Goal: Task Accomplishment & Management: Complete application form

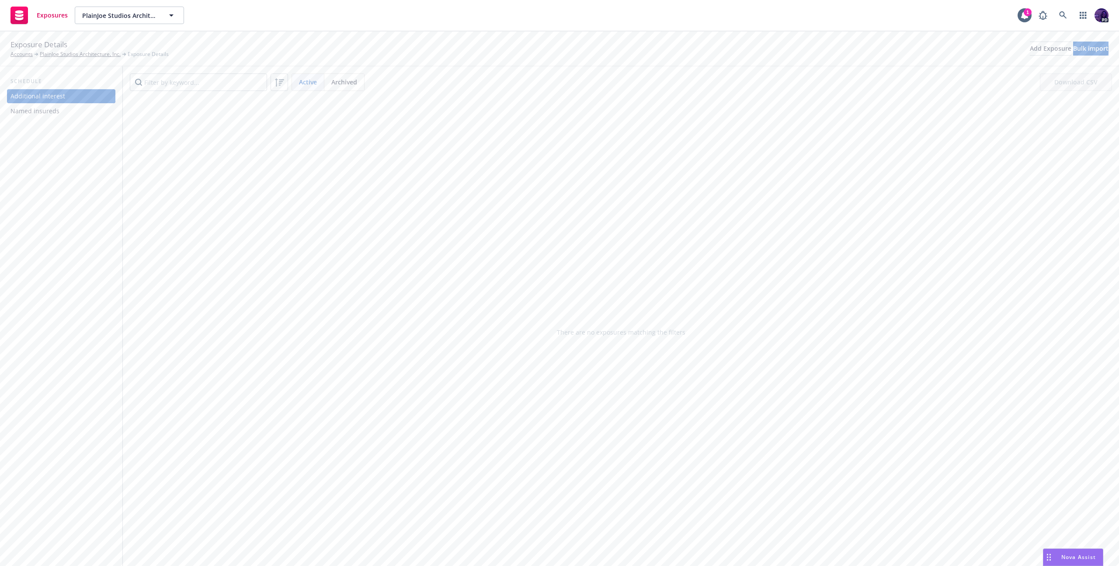
click at [78, 111] on div "Named insureds" at bounding box center [60, 111] width 101 height 14
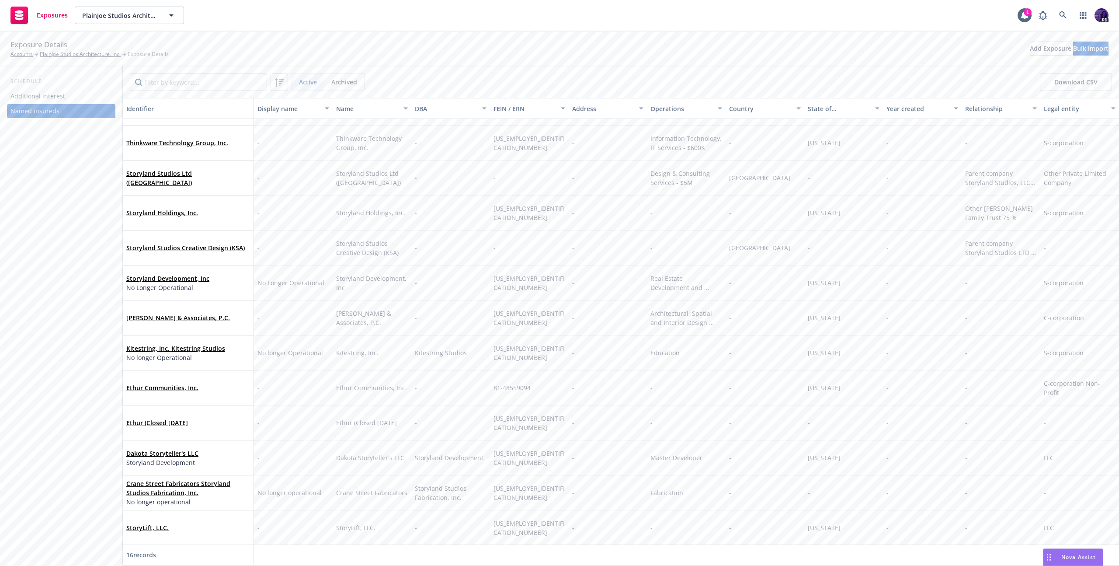
scroll to position [20, 0]
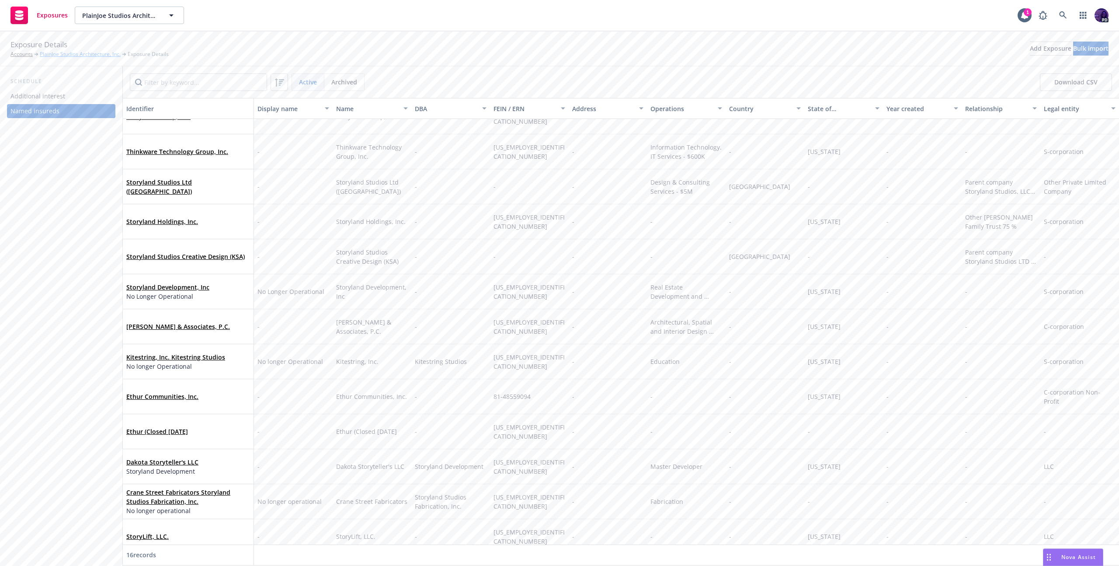
click at [59, 58] on link "PlainJoe Studios Architecture, Inc." at bounding box center [80, 54] width 81 height 8
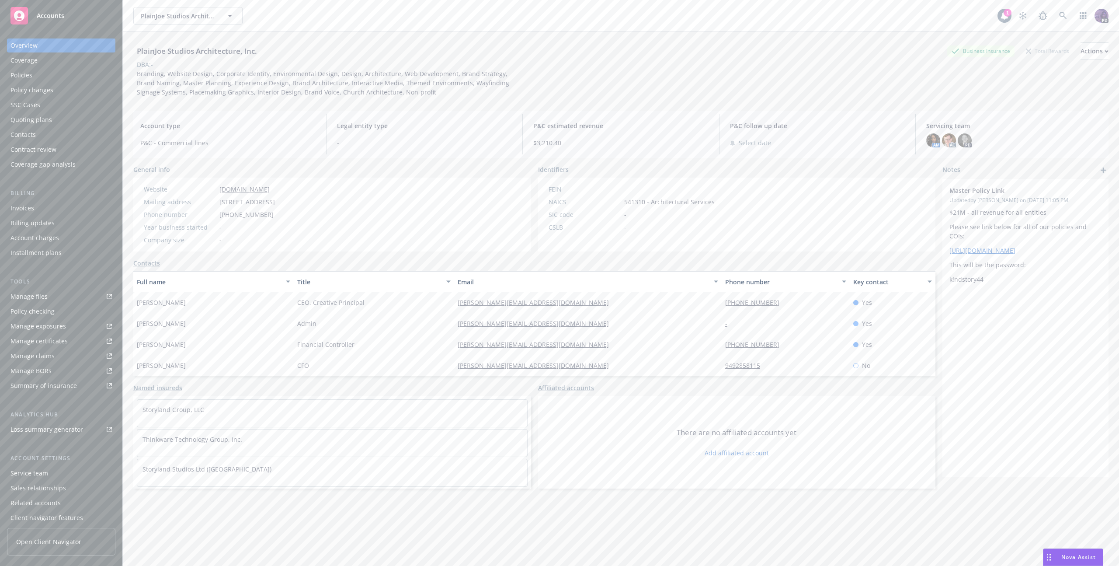
click at [37, 77] on div "Policies" at bounding box center [60, 75] width 101 height 14
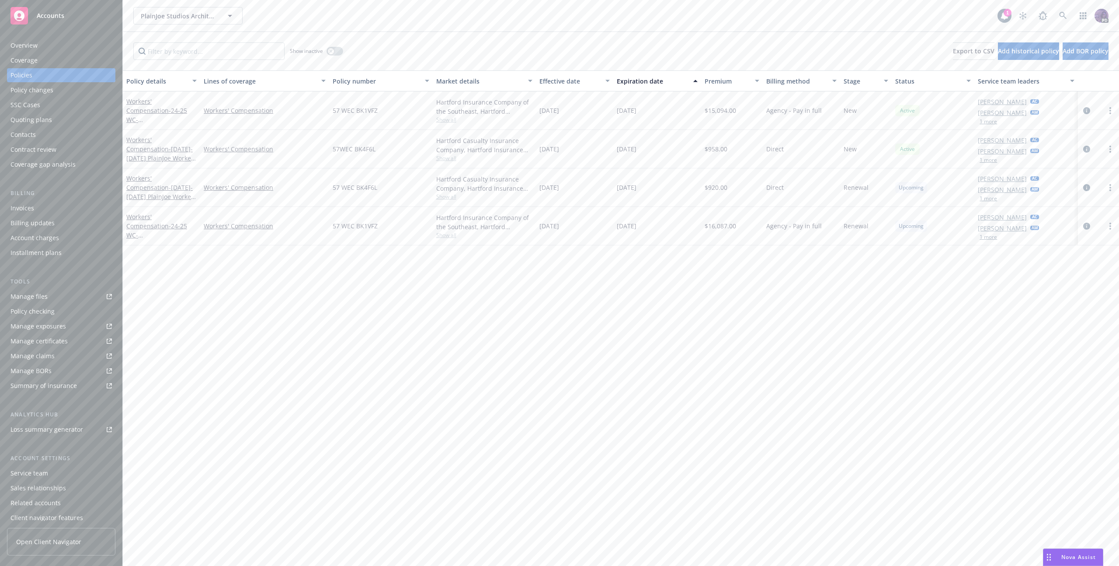
click at [439, 121] on span "Show all" at bounding box center [484, 119] width 96 height 7
click at [540, 325] on div "Policy details Lines of coverage Policy number Market details Effective date Ex…" at bounding box center [621, 317] width 996 height 495
click at [72, 210] on div "Invoices" at bounding box center [60, 208] width 101 height 14
click at [59, 209] on div "Invoices" at bounding box center [60, 208] width 101 height 14
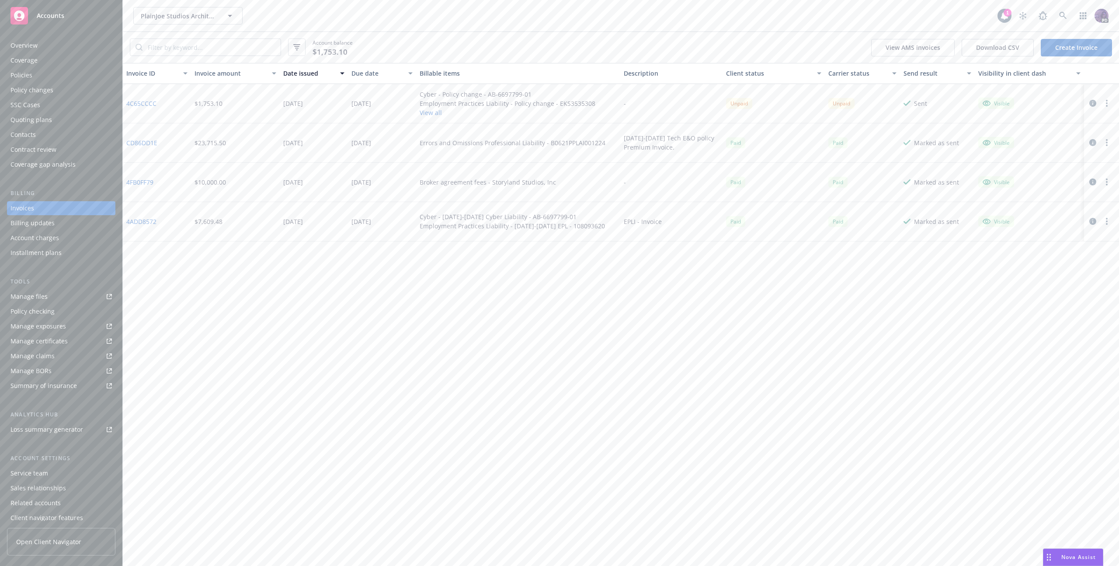
click at [425, 111] on button "View all" at bounding box center [508, 112] width 176 height 9
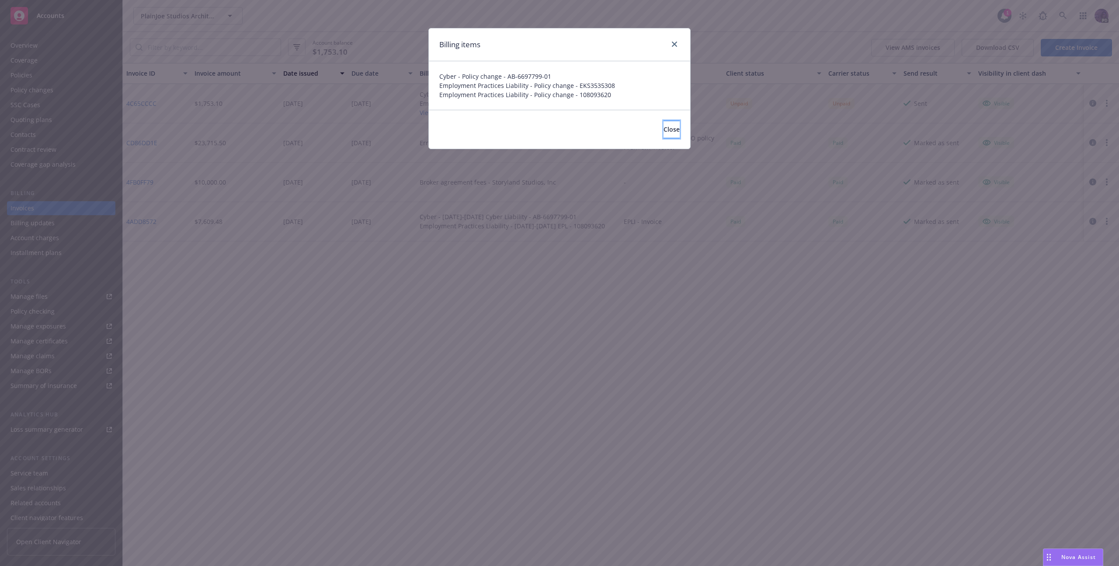
click at [664, 127] on span "Close" at bounding box center [672, 129] width 16 height 8
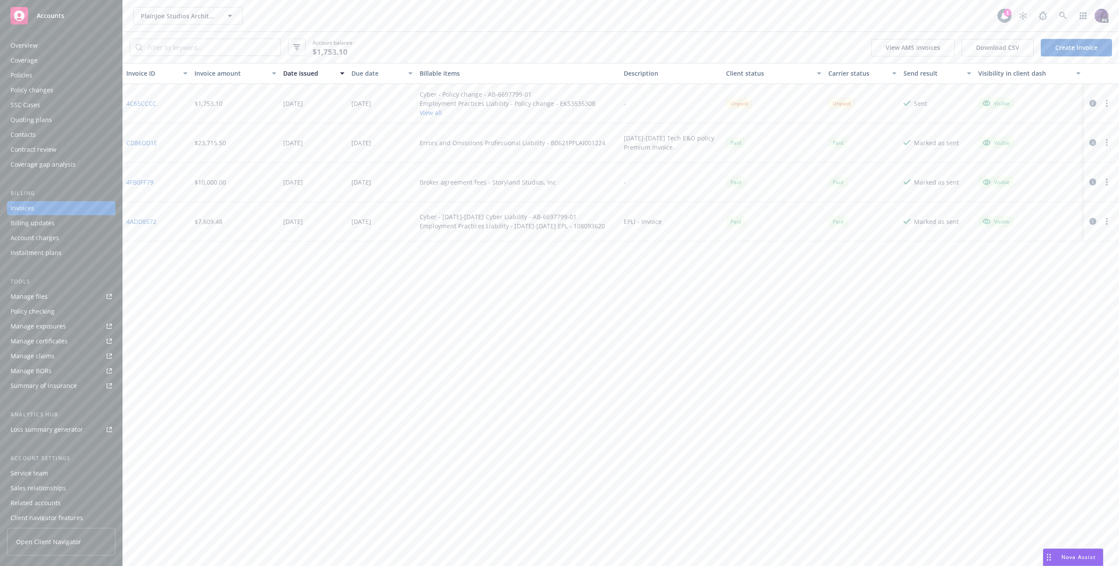
click at [87, 77] on div "Policies" at bounding box center [60, 75] width 101 height 14
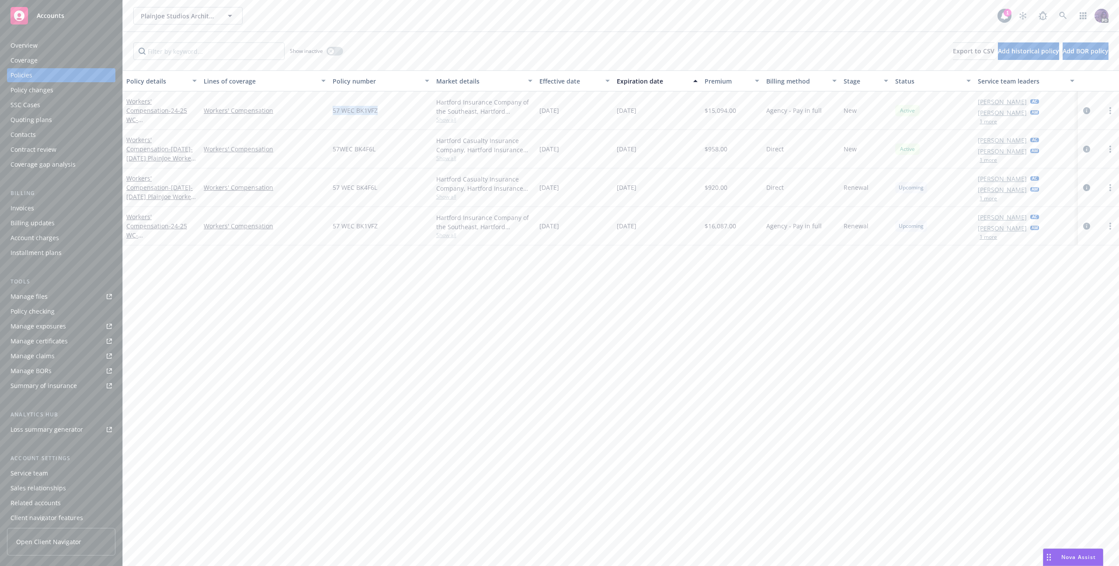
drag, startPoint x: 390, startPoint y: 115, endPoint x: 332, endPoint y: 109, distance: 57.6
click at [332, 109] on div "57 WEC BK1VFZ" at bounding box center [380, 110] width 103 height 38
copy span "57 WEC BK1VFZ"
drag, startPoint x: 1088, startPoint y: 182, endPoint x: 898, endPoint y: 264, distance: 207.0
click at [898, 263] on div "Policy details Lines of coverage Policy number Market details Effective date Ex…" at bounding box center [621, 317] width 996 height 495
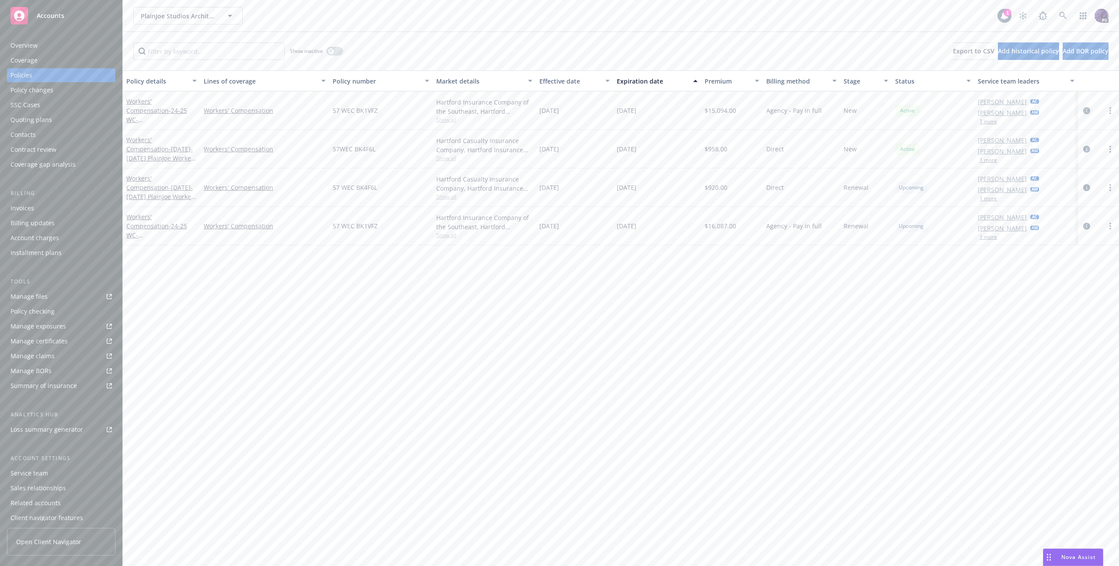
click at [1087, 112] on icon "circleInformation" at bounding box center [1086, 110] width 7 height 7
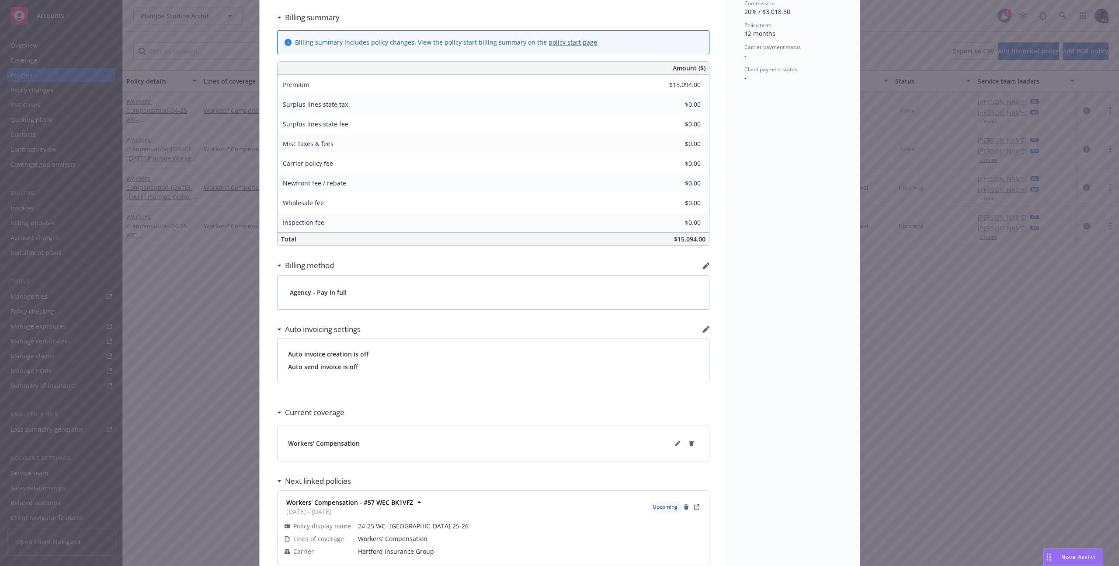
scroll to position [440, 0]
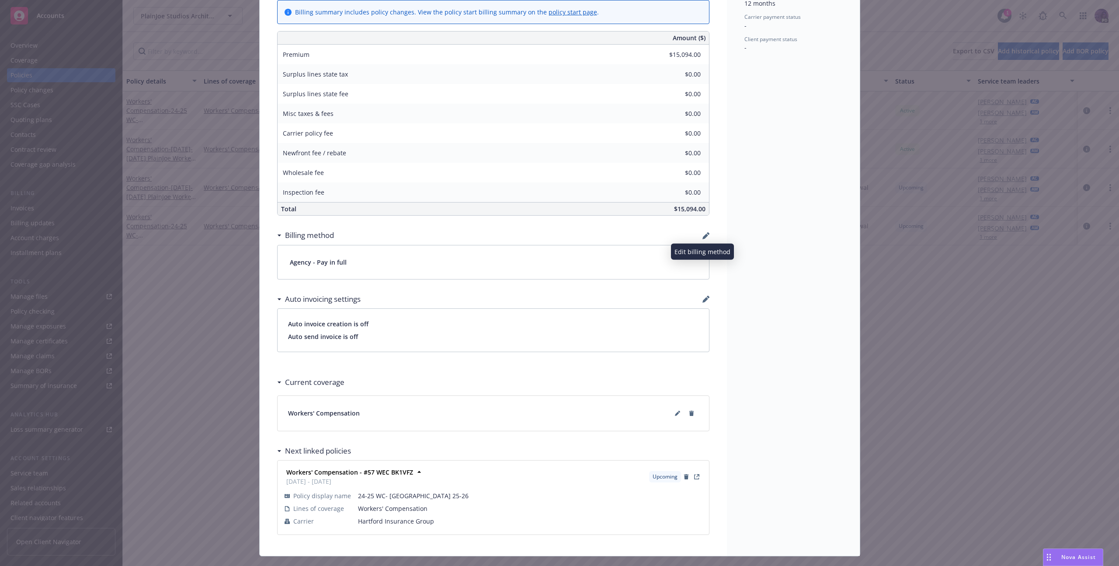
click at [703, 237] on icon "button" at bounding box center [706, 236] width 6 height 6
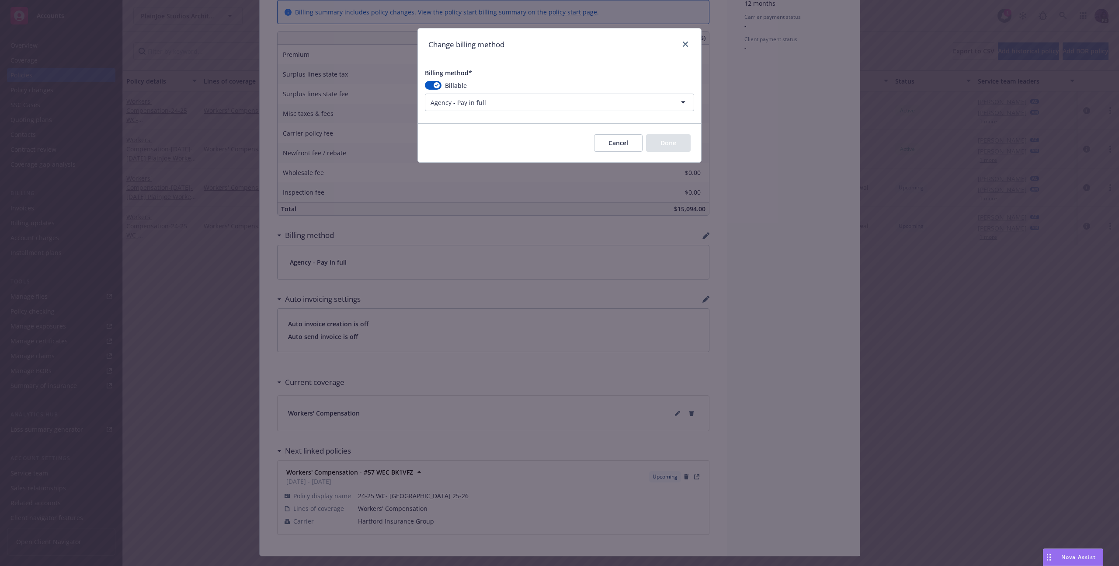
click at [505, 104] on html "Accounts Overview Coverage Policies Policy changes SSC Cases Quoting plans Cont…" at bounding box center [559, 283] width 1119 height 566
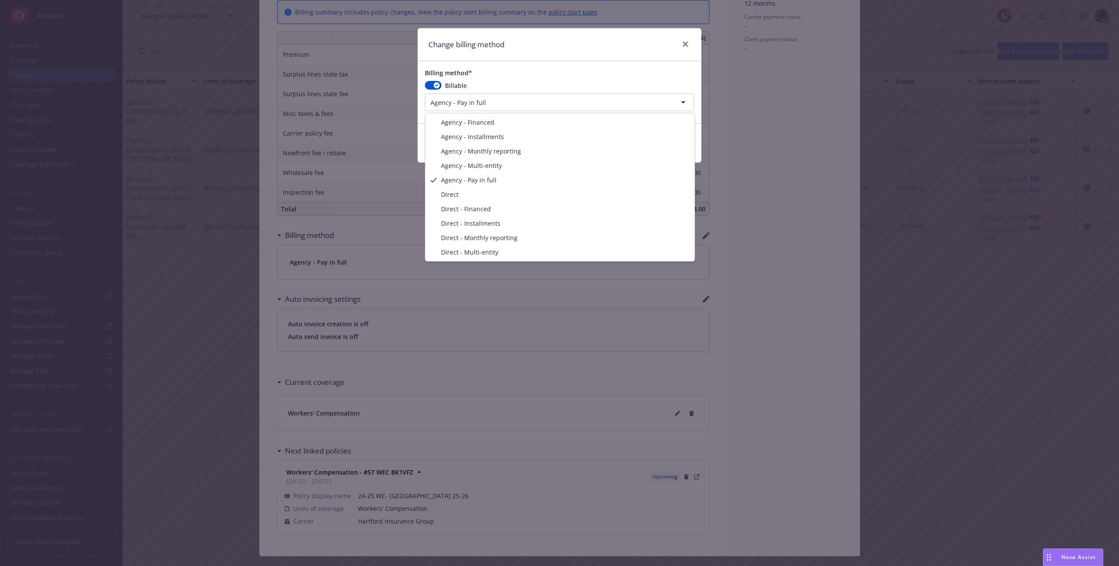
select select "DIRECT"
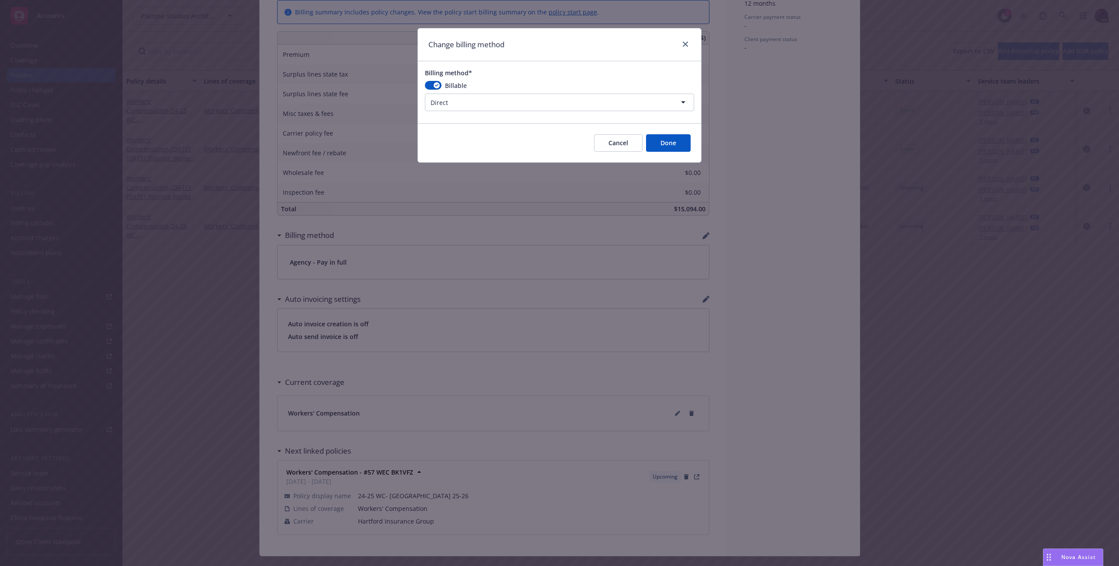
click at [653, 140] on button "Done" at bounding box center [668, 142] width 45 height 17
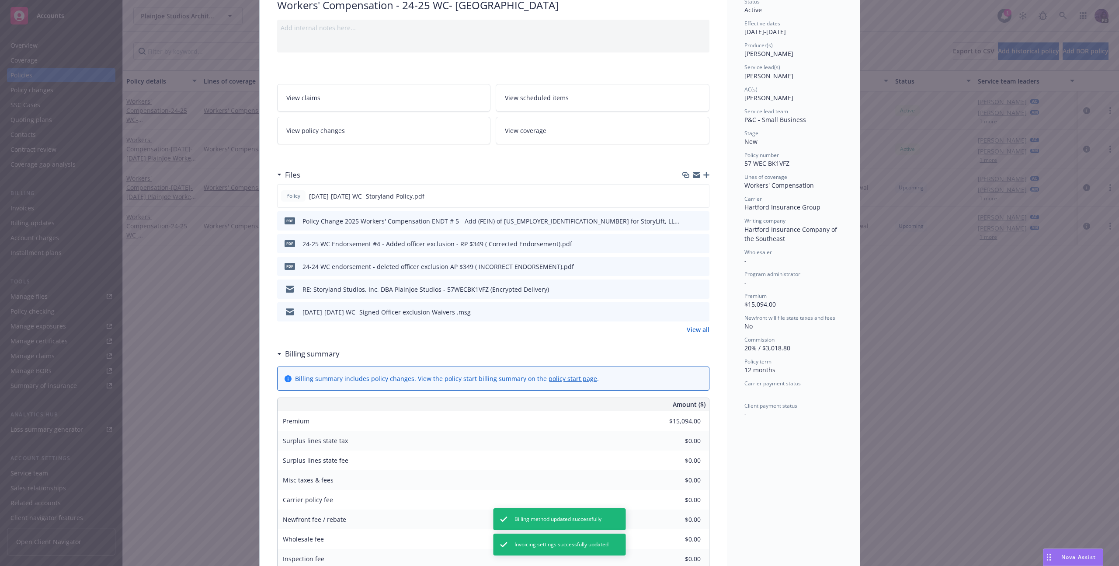
scroll to position [0, 0]
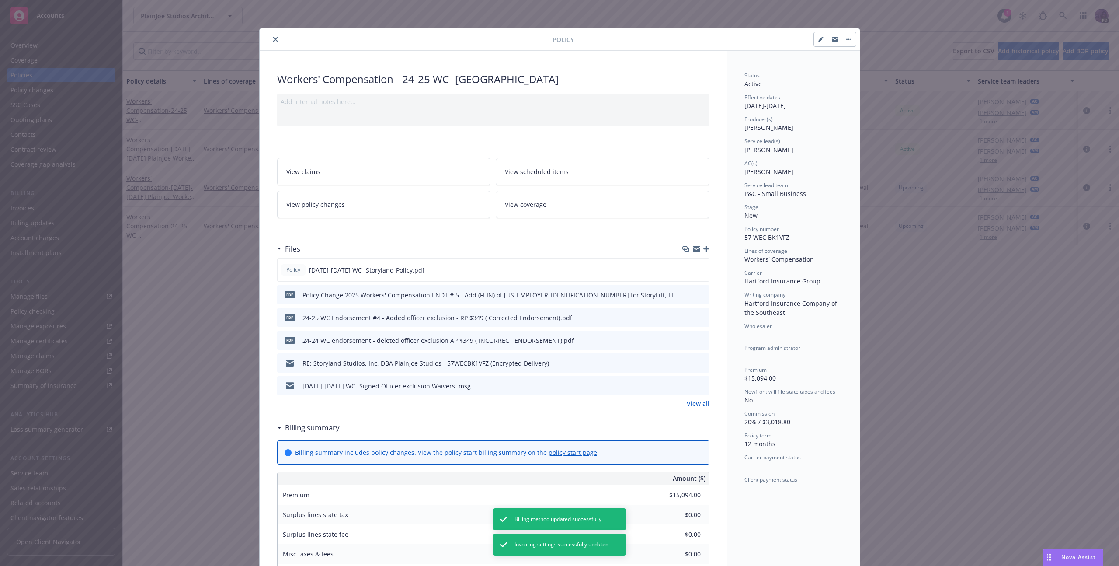
click at [273, 41] on icon "close" at bounding box center [275, 39] width 5 height 5
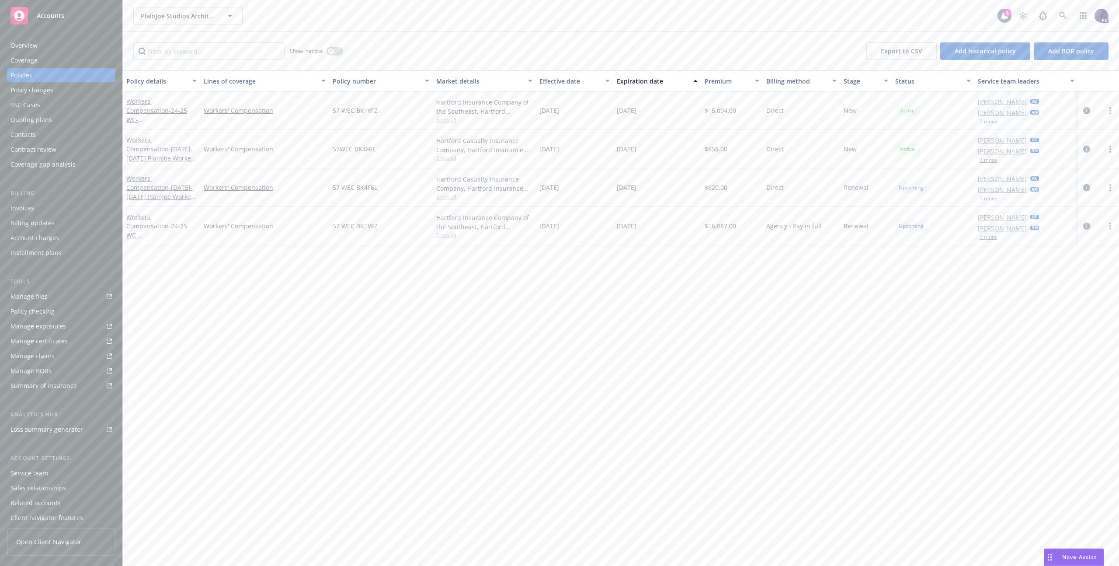
click at [1087, 226] on icon "circleInformation" at bounding box center [1086, 226] width 7 height 7
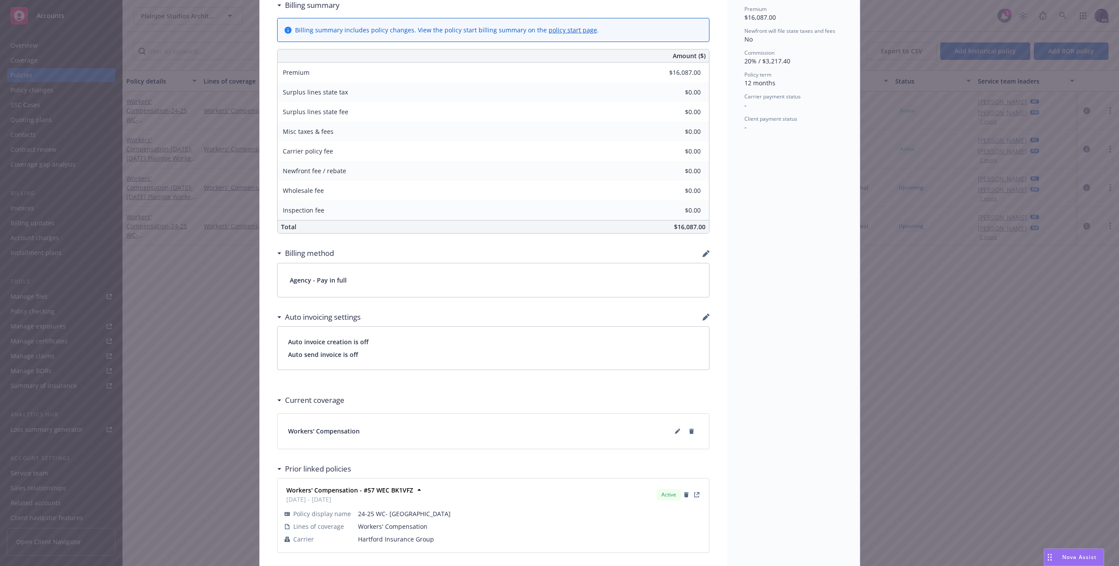
scroll to position [397, 0]
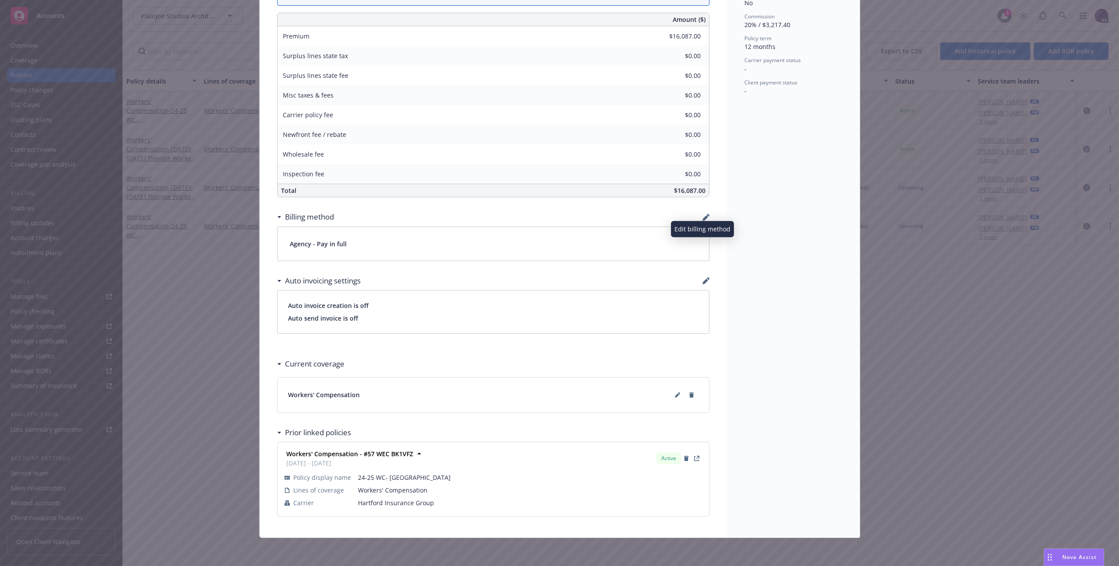
click at [703, 219] on icon "button" at bounding box center [706, 218] width 6 height 6
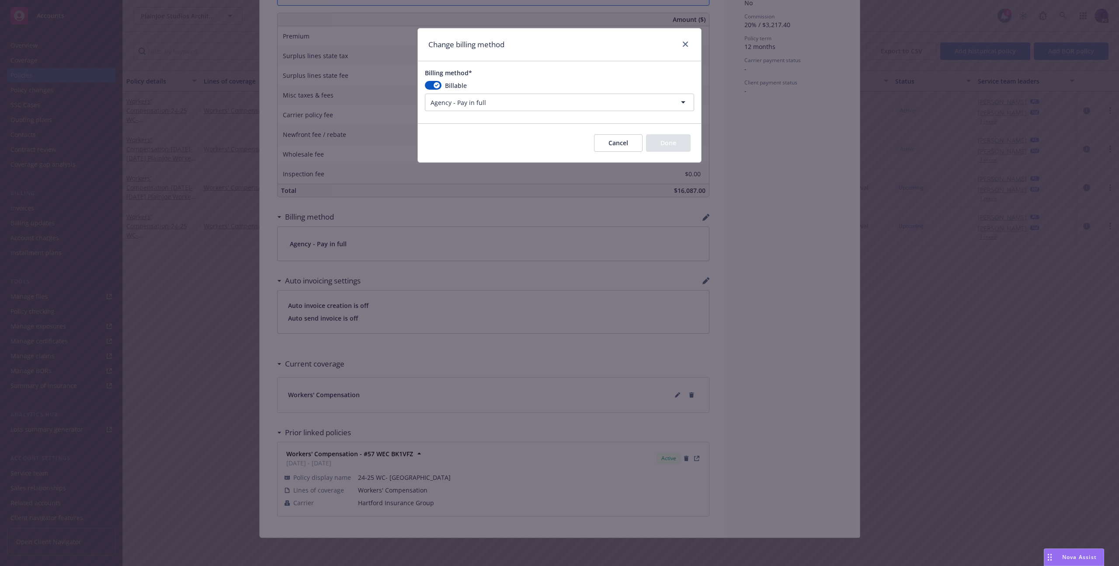
click at [532, 103] on html "Accounts Overview Coverage Policies Policy changes SSC Cases Quoting plans Cont…" at bounding box center [559, 283] width 1119 height 566
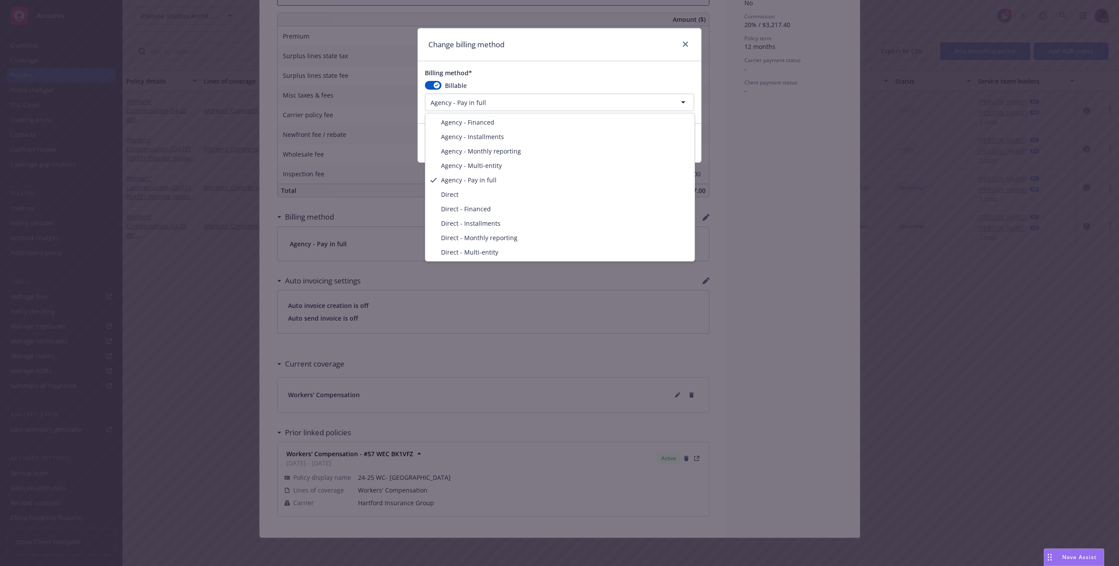
select select "DIRECT"
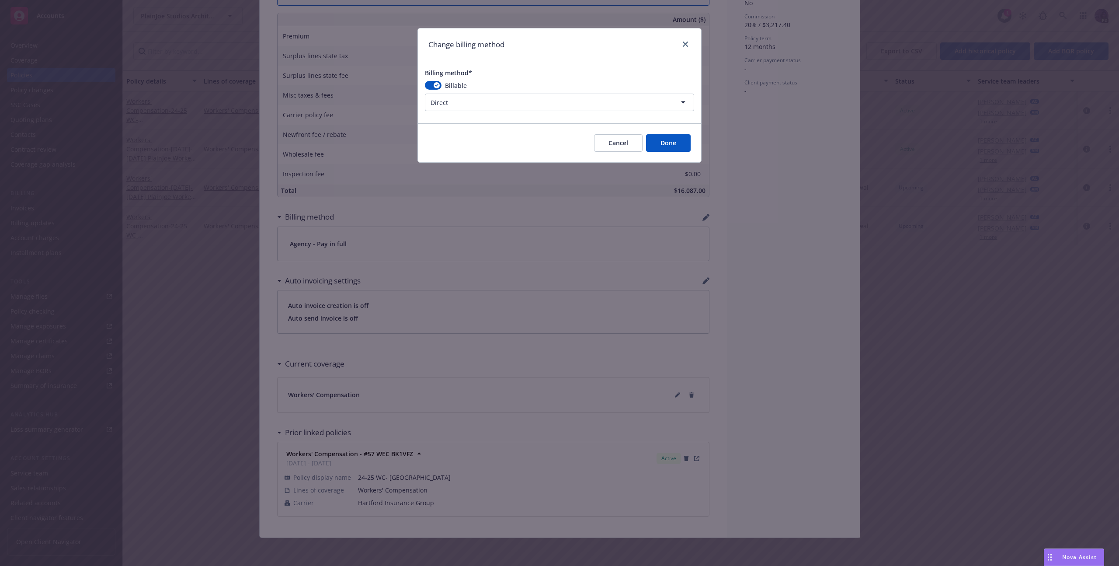
click at [660, 146] on button "Done" at bounding box center [668, 142] width 45 height 17
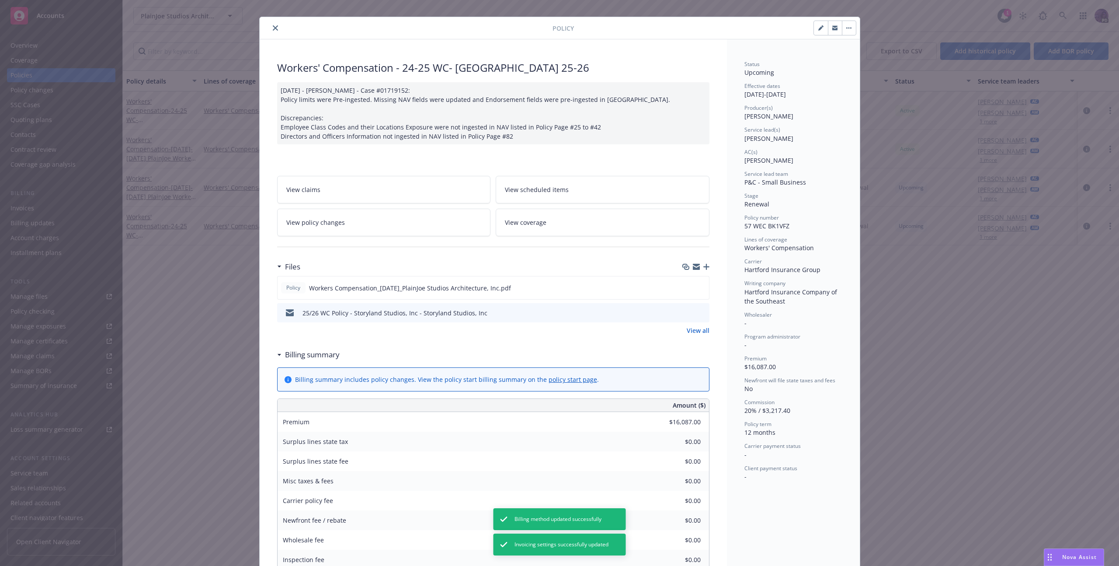
scroll to position [0, 0]
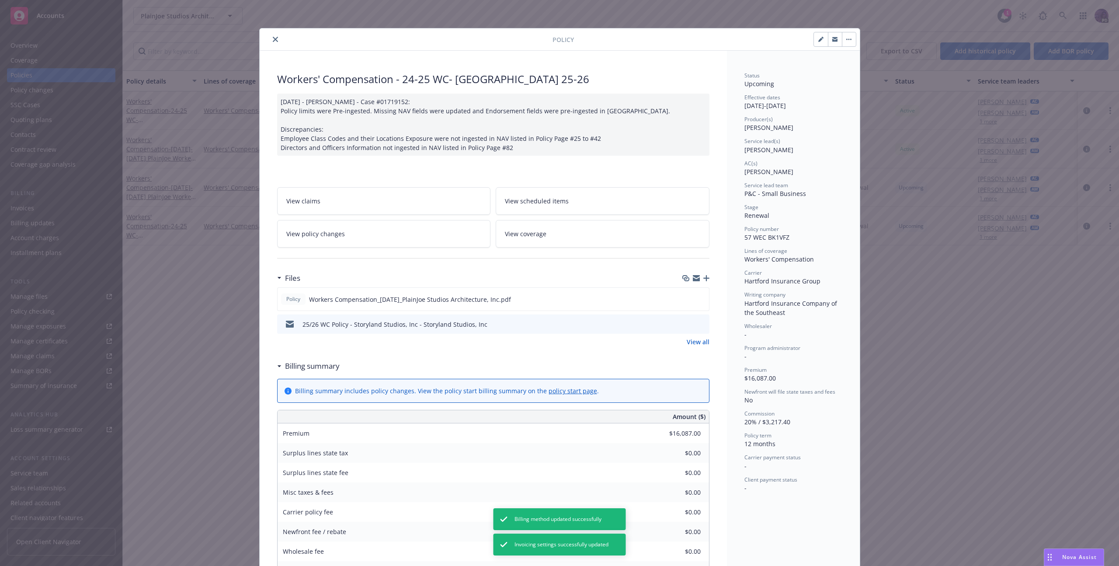
click at [273, 41] on icon "close" at bounding box center [275, 39] width 5 height 5
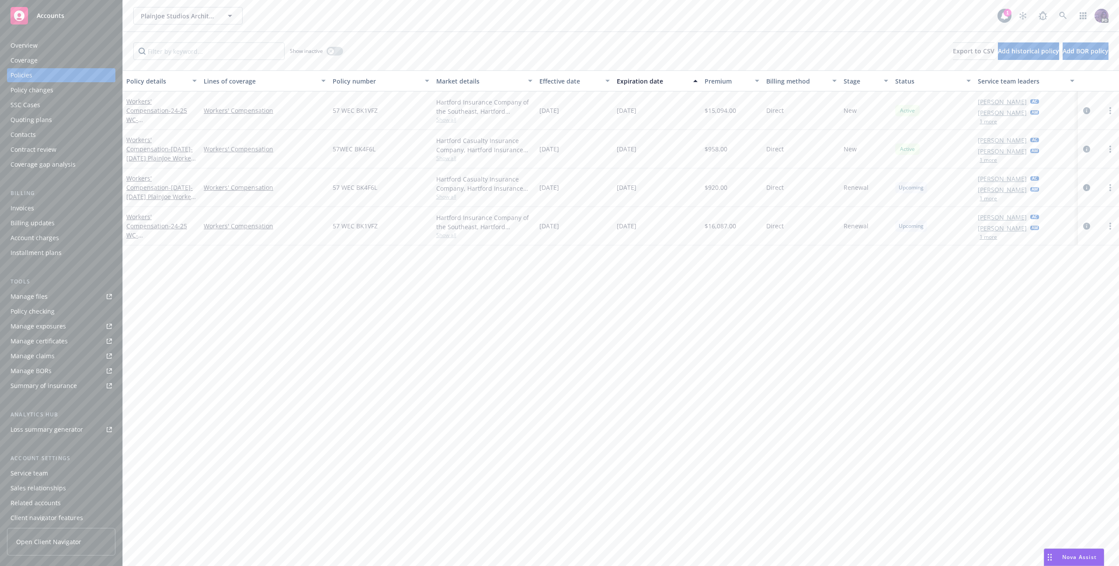
drag, startPoint x: 0, startPoint y: 0, endPoint x: 632, endPoint y: 256, distance: 681.7
click at [632, 256] on div "Policy details Lines of coverage Policy number Market details Effective date Ex…" at bounding box center [621, 317] width 996 height 495
click at [470, 20] on div "PlainJoe Studios Architecture, Inc. PlainJoe Studios Architecture, Inc." at bounding box center [565, 15] width 864 height 17
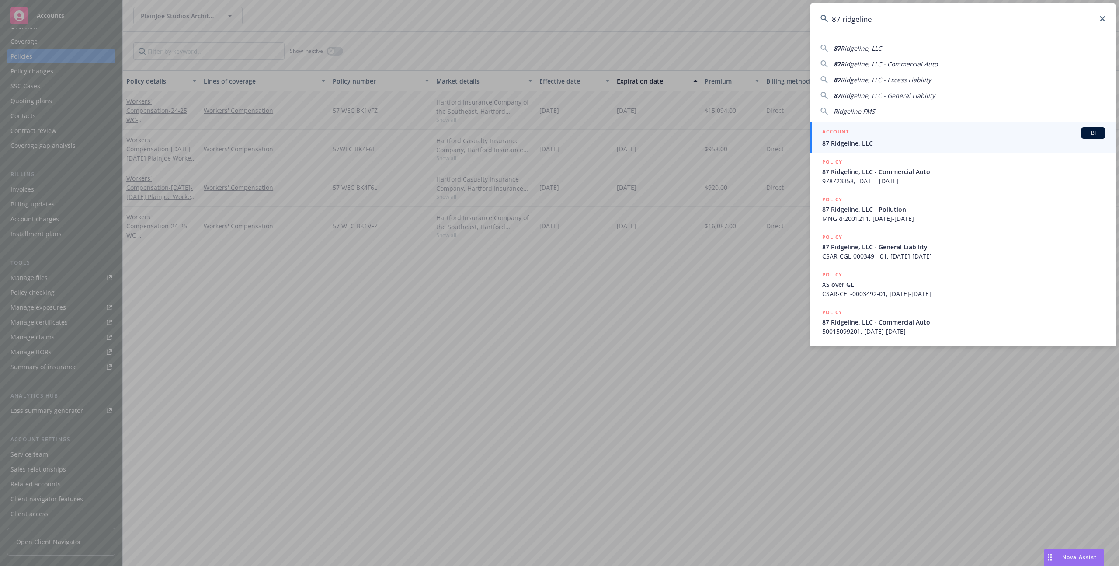
type input "87 ridgeline"
click at [964, 150] on link "ACCOUNT BI 87 Ridgeline, LLC" at bounding box center [963, 137] width 306 height 30
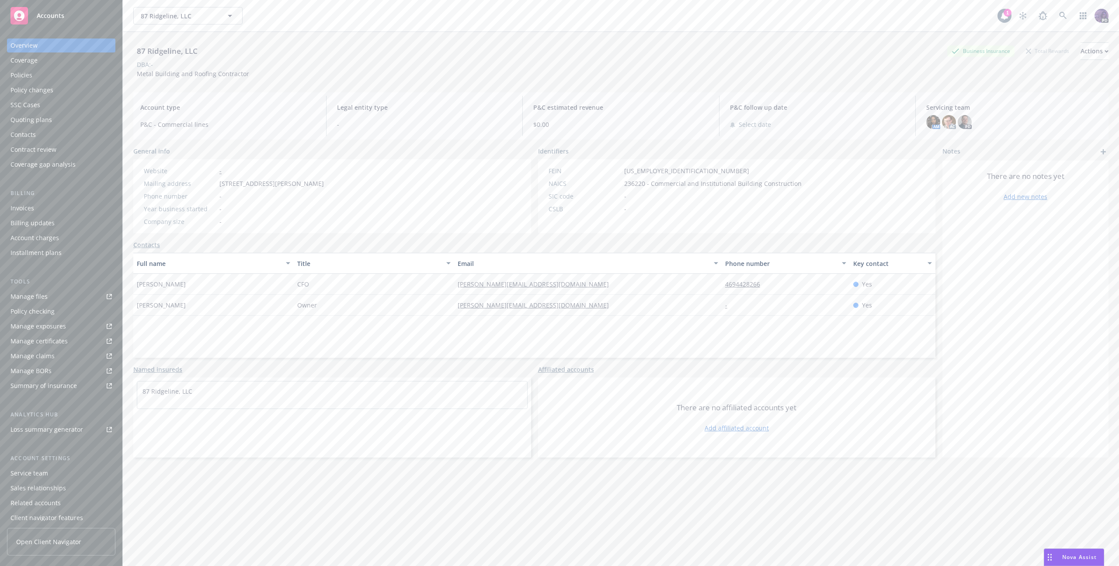
click at [38, 77] on div "Policies" at bounding box center [60, 75] width 101 height 14
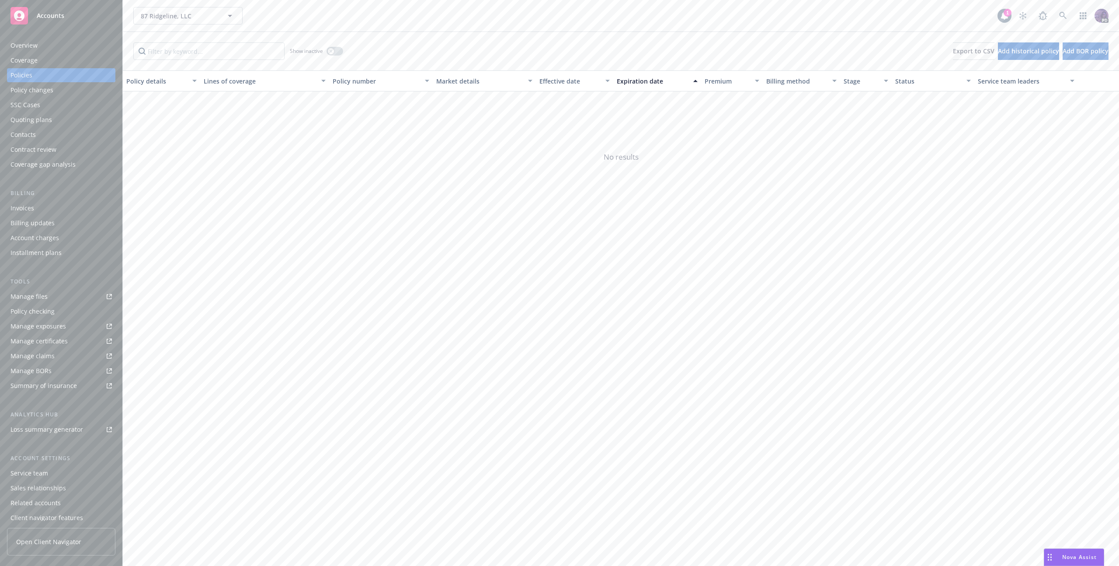
drag, startPoint x: 345, startPoint y: 2, endPoint x: 347, endPoint y: 14, distance: 12.8
click at [345, 4] on div "87 Ridgeline, LLC 87 Ridgeline, LLC 1 PD" at bounding box center [621, 15] width 996 height 31
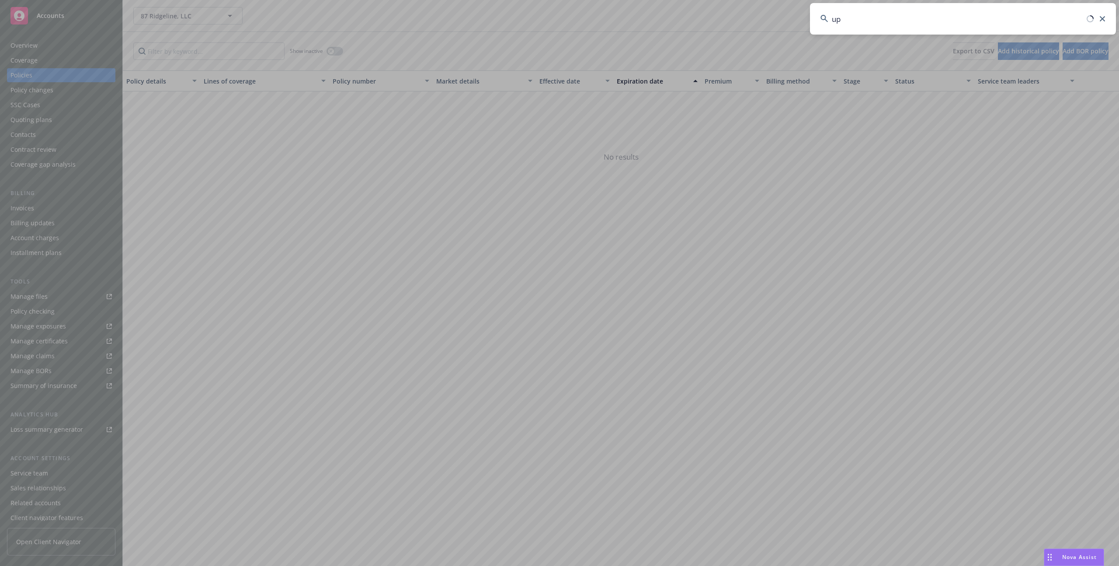
type input "u"
type input "ip3"
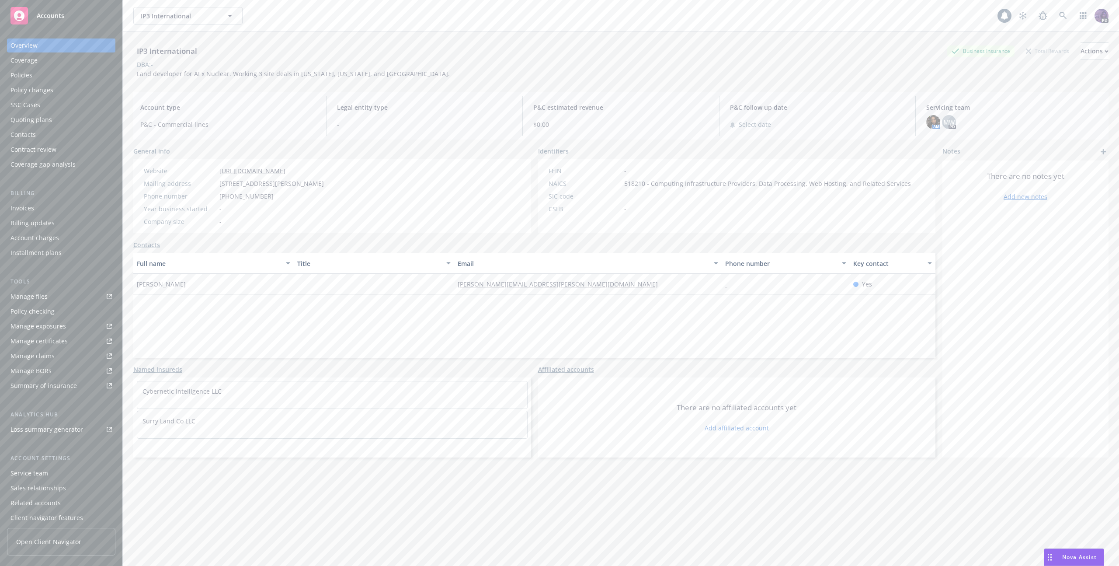
click at [82, 81] on div "Policies" at bounding box center [60, 75] width 101 height 14
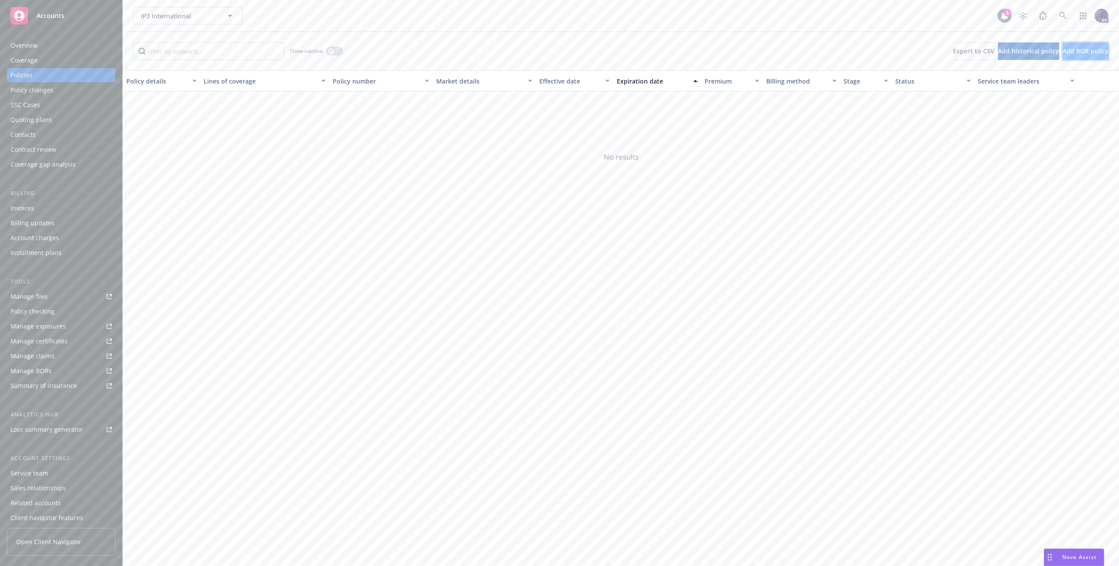
click at [1063, 48] on span "Add BOR policy" at bounding box center [1086, 51] width 46 height 8
select select "other"
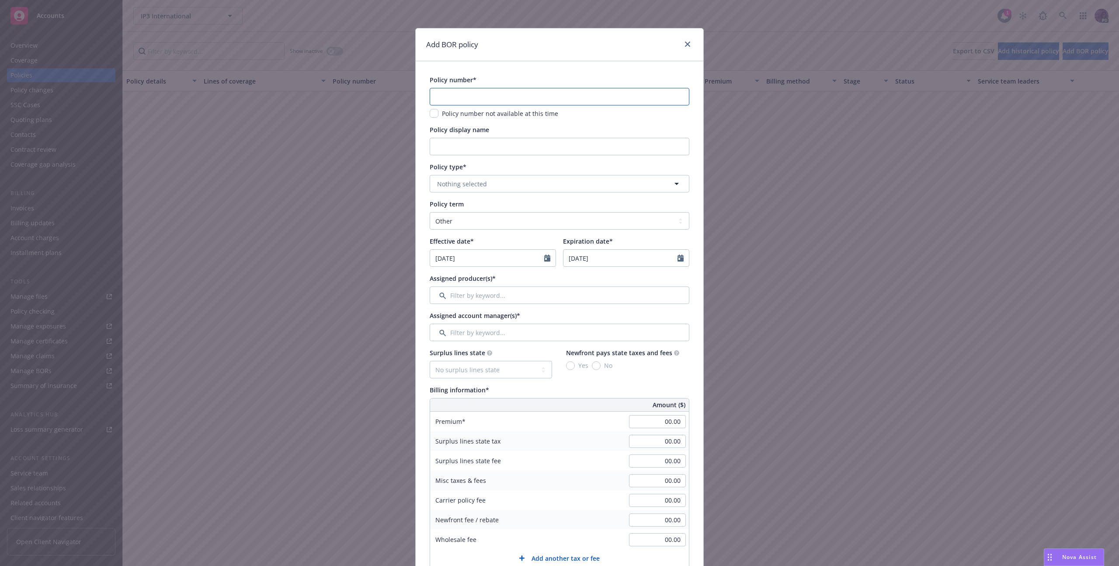
click at [523, 94] on input "text" at bounding box center [560, 96] width 260 height 17
paste input "AXIS00000919-004"
type input "AXIS00000919-004"
click at [513, 179] on button "Nothing selected" at bounding box center [560, 183] width 260 height 17
click at [486, 186] on button "Nothing selected" at bounding box center [560, 183] width 260 height 17
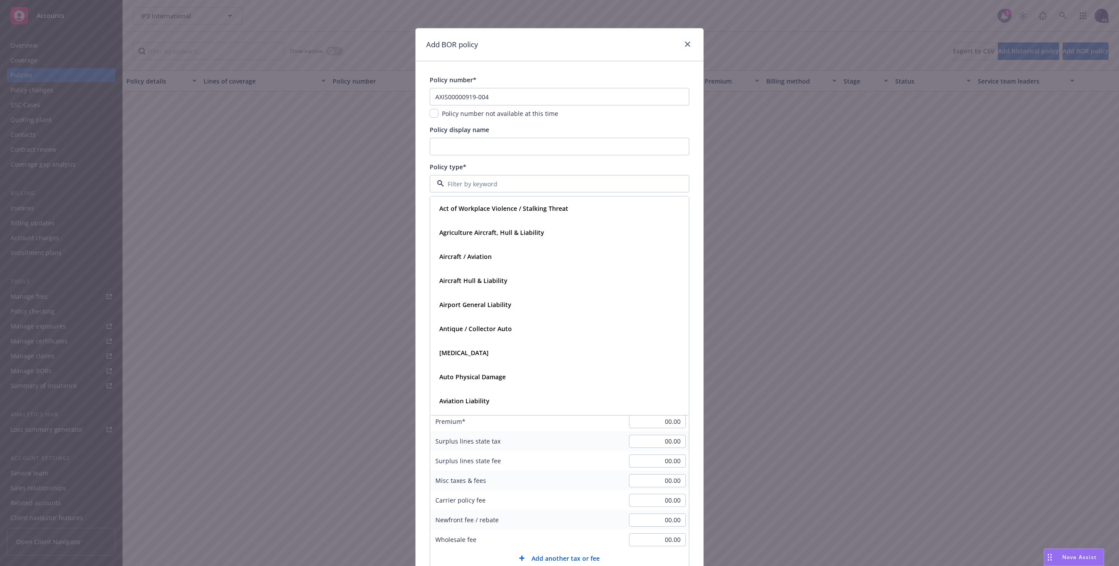
type input "d"
type input "director"
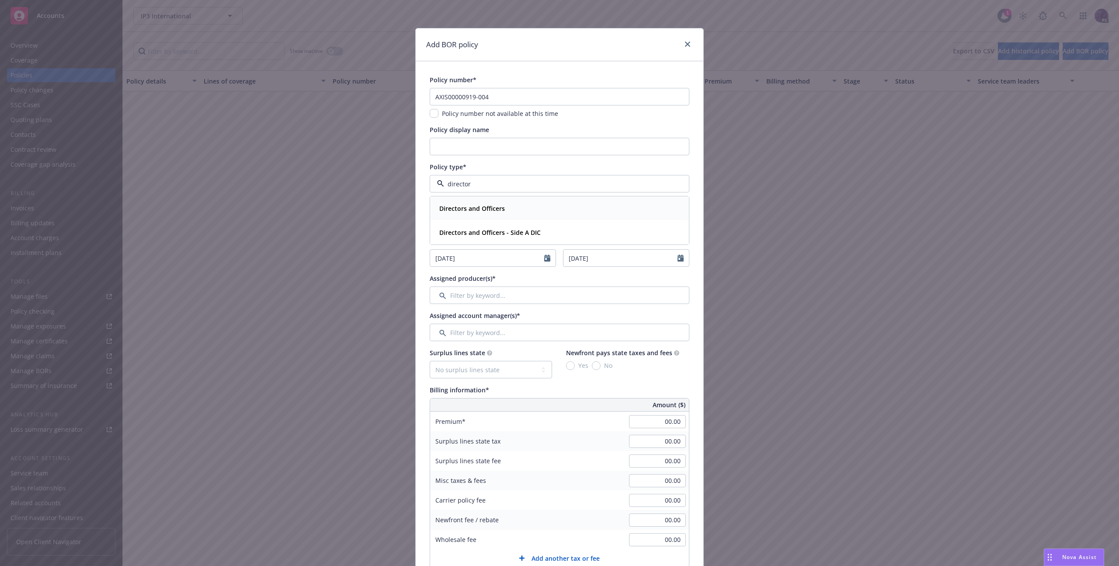
click at [491, 209] on strong "Directors and Officers" at bounding box center [472, 208] width 66 height 8
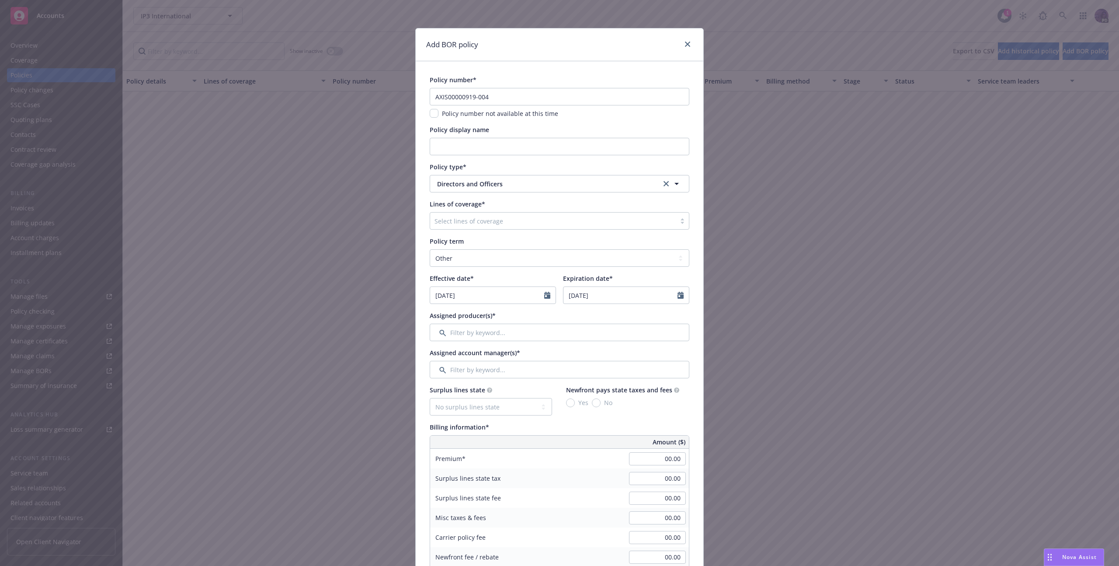
click at [511, 220] on div at bounding box center [553, 221] width 237 height 10
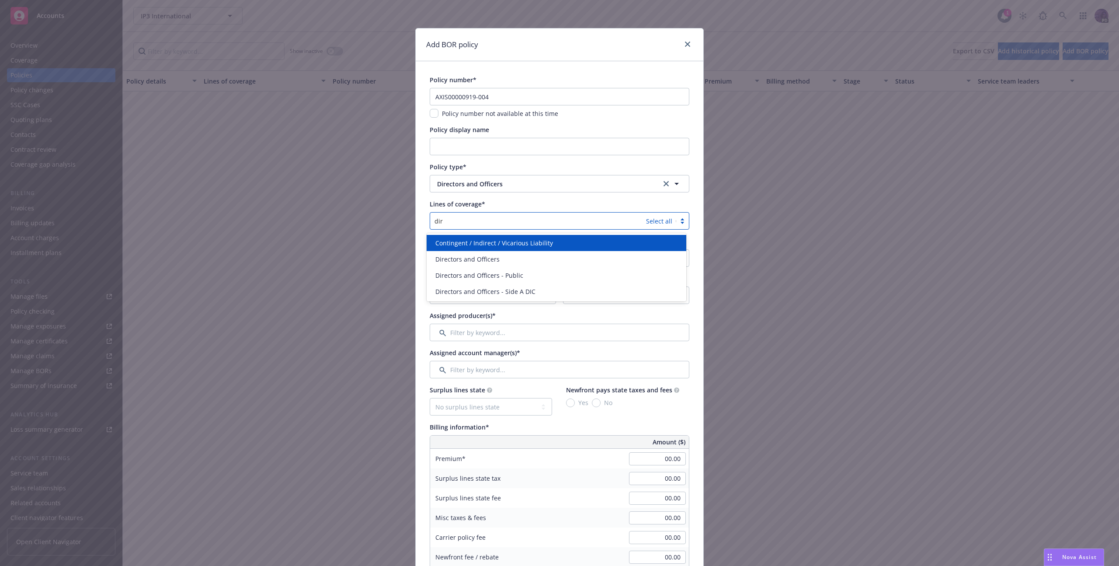
type input "dire"
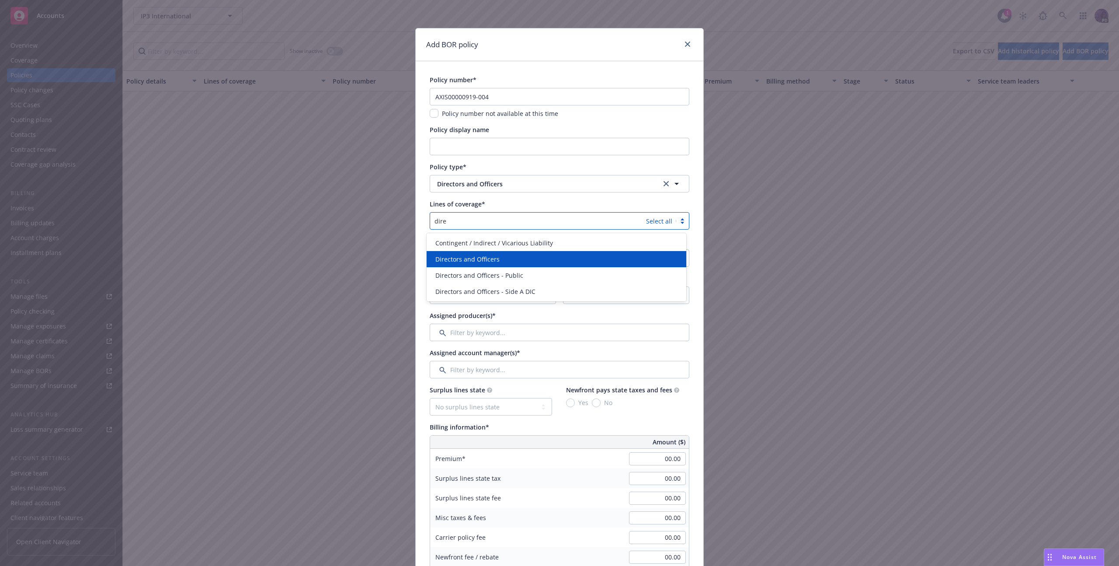
click at [507, 257] on div "Directors and Officers" at bounding box center [556, 258] width 249 height 9
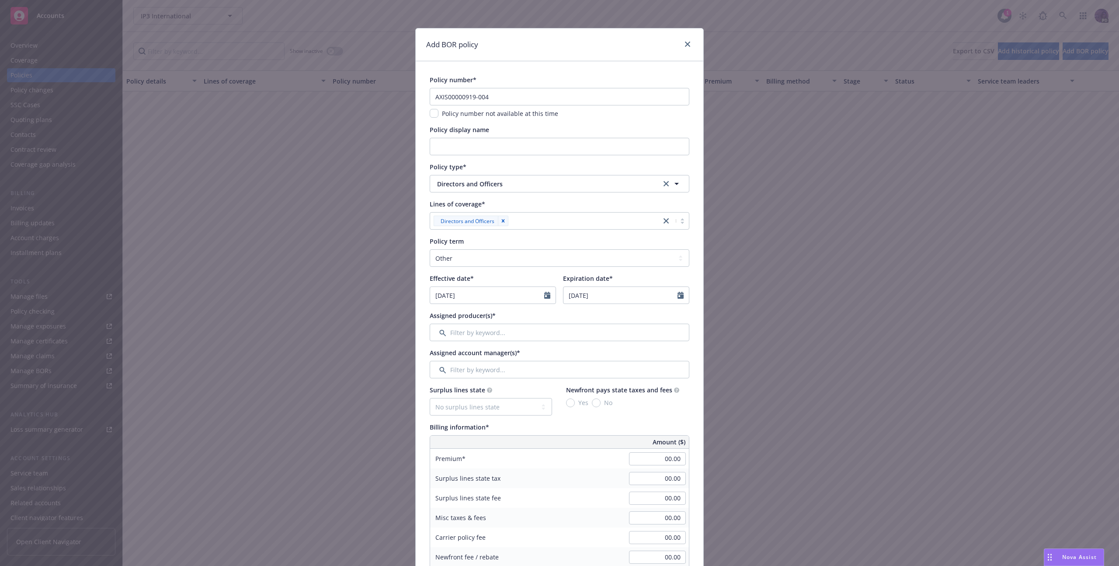
click at [752, 268] on div "Add BOR policy Policy number* AXIS00000919-004 Policy number not available at t…" at bounding box center [559, 283] width 1119 height 566
click at [544, 295] on icon "Calendar" at bounding box center [547, 295] width 6 height 7
click at [434, 315] on button "button" at bounding box center [439, 316] width 10 height 10
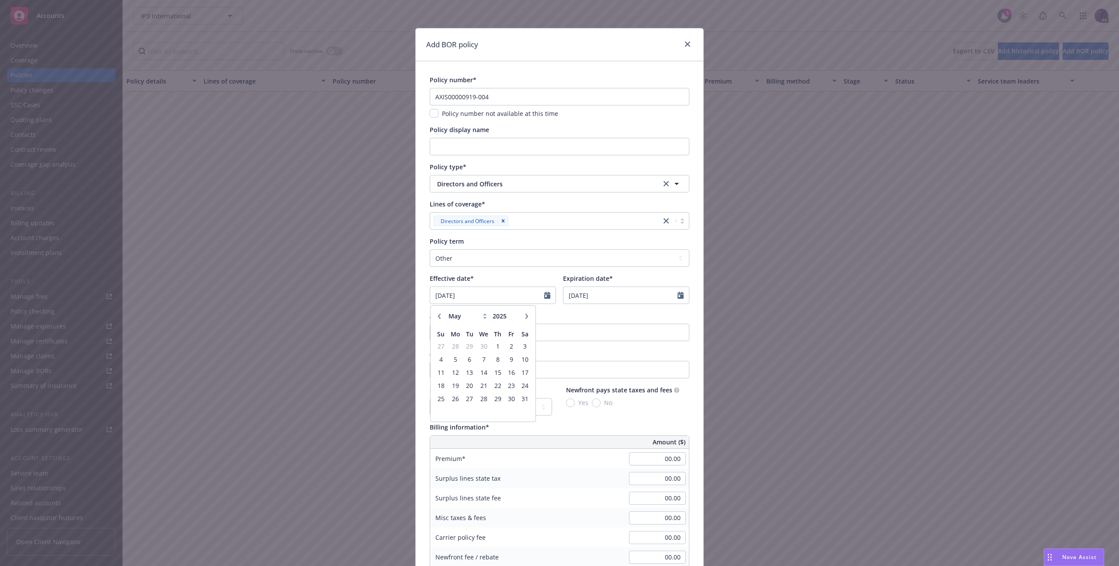
click at [434, 315] on button "button" at bounding box center [439, 316] width 10 height 10
select select "4"
click at [466, 357] on span "8" at bounding box center [470, 359] width 12 height 11
type input "04/08/2025"
click at [613, 297] on input "08/29/2026" at bounding box center [621, 295] width 114 height 17
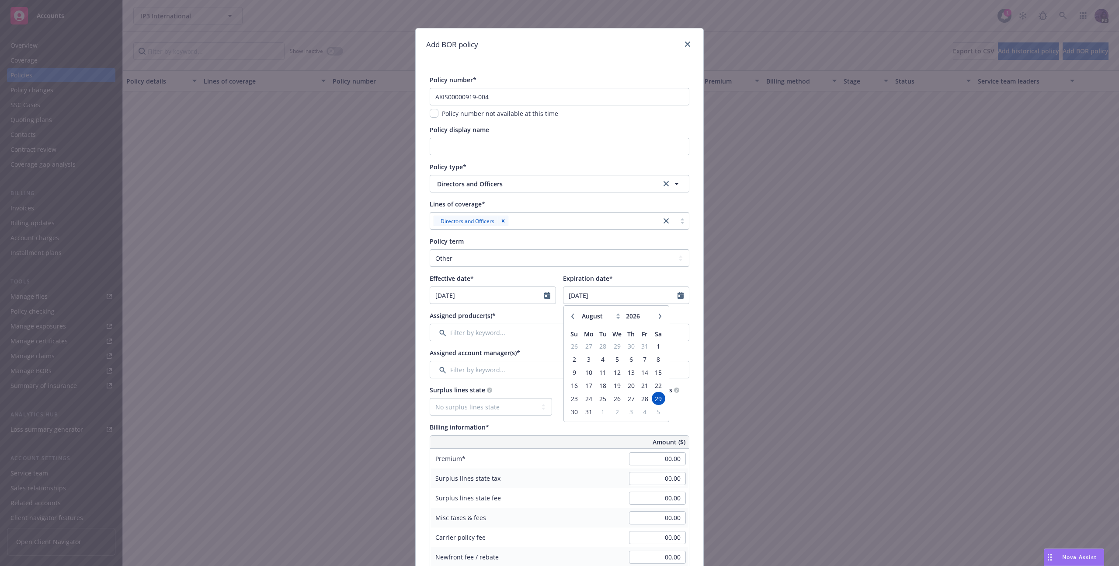
click at [571, 317] on icon "button" at bounding box center [572, 315] width 5 height 5
click at [572, 317] on button "button" at bounding box center [572, 316] width 10 height 10
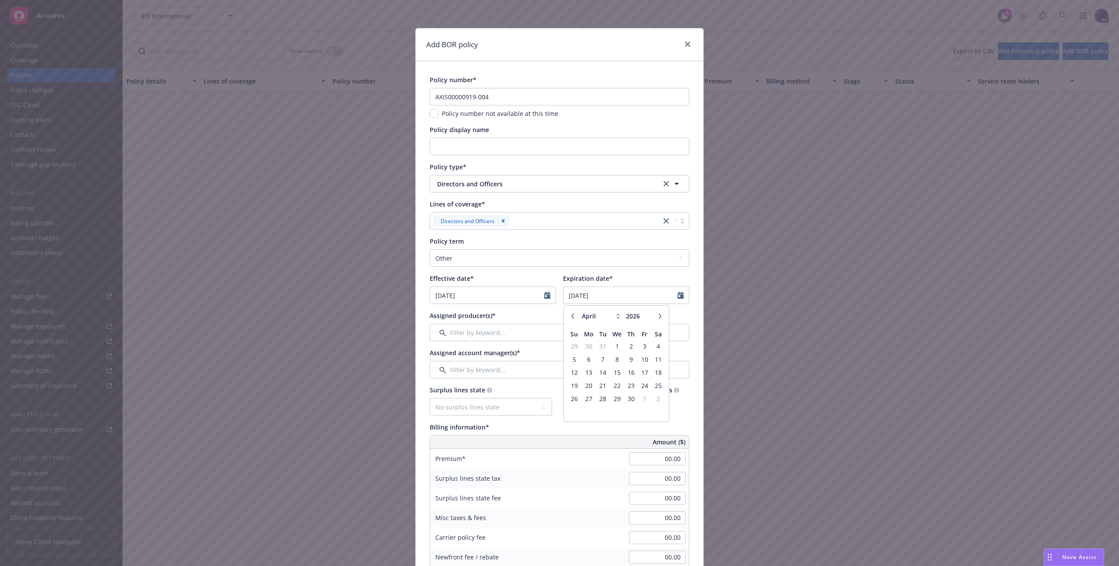
select select "3"
type input "2027"
click at [644, 314] on input "2027" at bounding box center [638, 315] width 28 height 9
click at [570, 316] on icon "button" at bounding box center [572, 315] width 5 height 5
select select "2"
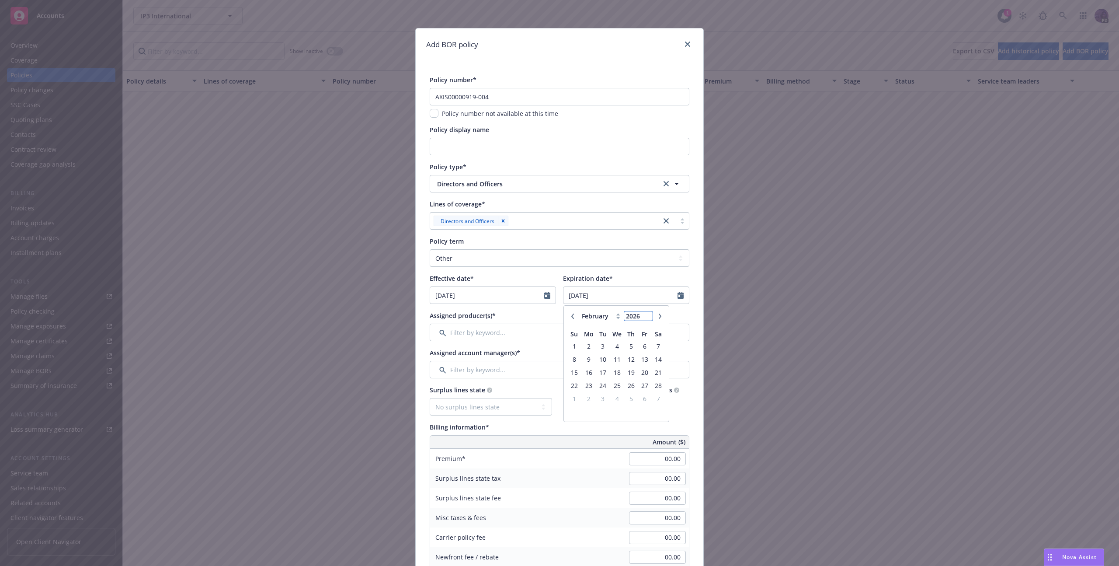
type input "2026"
click at [643, 319] on input "2026" at bounding box center [638, 315] width 28 height 9
click at [658, 314] on icon "button" at bounding box center [660, 315] width 5 height 5
select select "4"
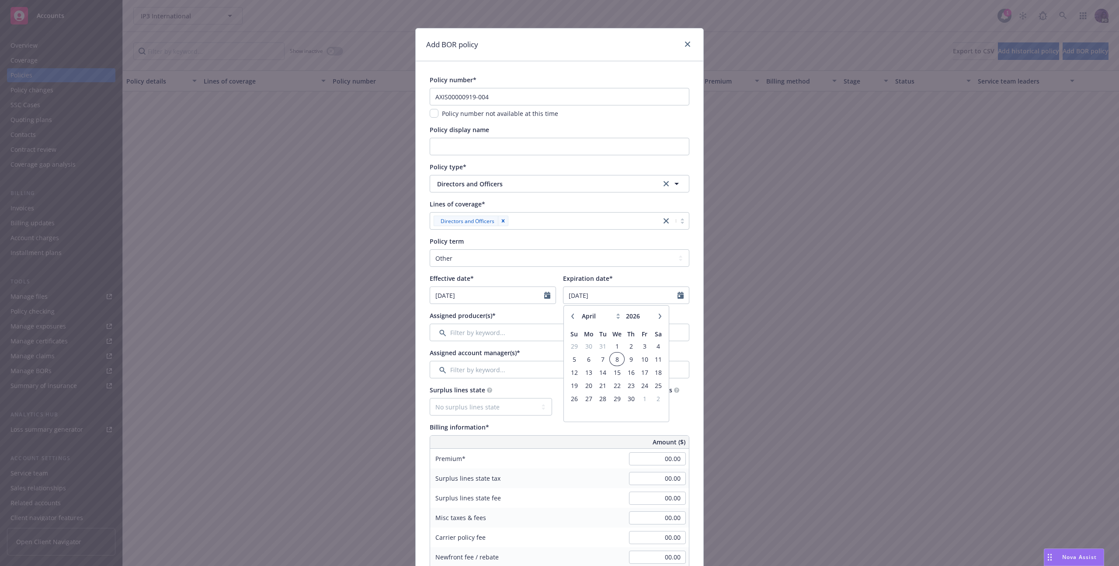
click at [614, 357] on span "8" at bounding box center [617, 359] width 13 height 11
type input "04/08/2026"
click at [526, 330] on input "Filter by keyword..." at bounding box center [560, 332] width 260 height 17
type input "marshal"
click at [442, 381] on div at bounding box center [441, 377] width 23 height 9
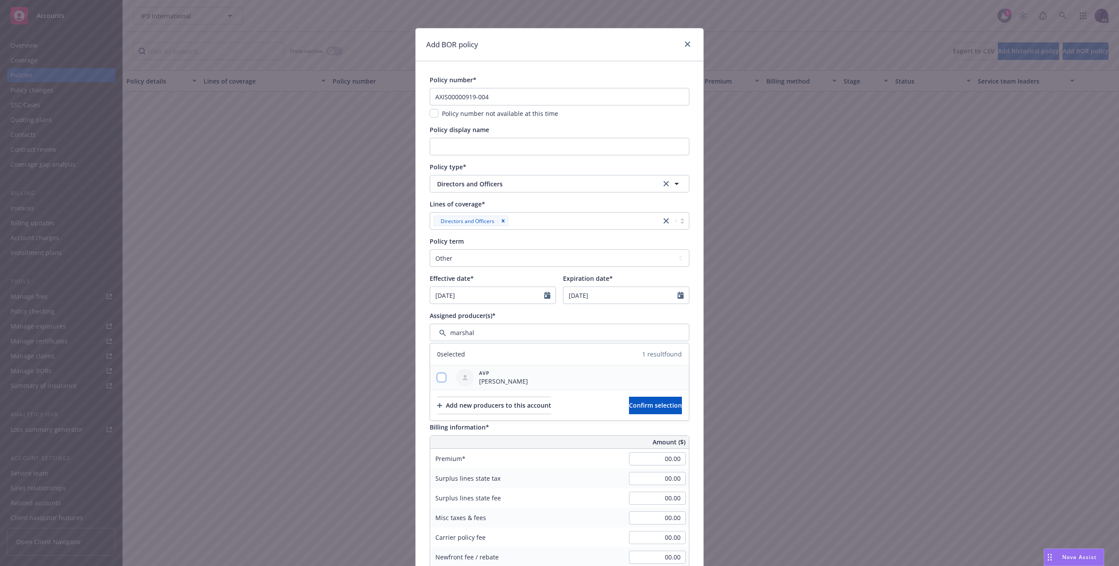
drag, startPoint x: 441, startPoint y: 377, endPoint x: 454, endPoint y: 381, distance: 13.7
click at [441, 377] on input "checkbox" at bounding box center [441, 377] width 9 height 9
checkbox input "true"
click at [629, 410] on button "Confirm selection" at bounding box center [655, 405] width 53 height 17
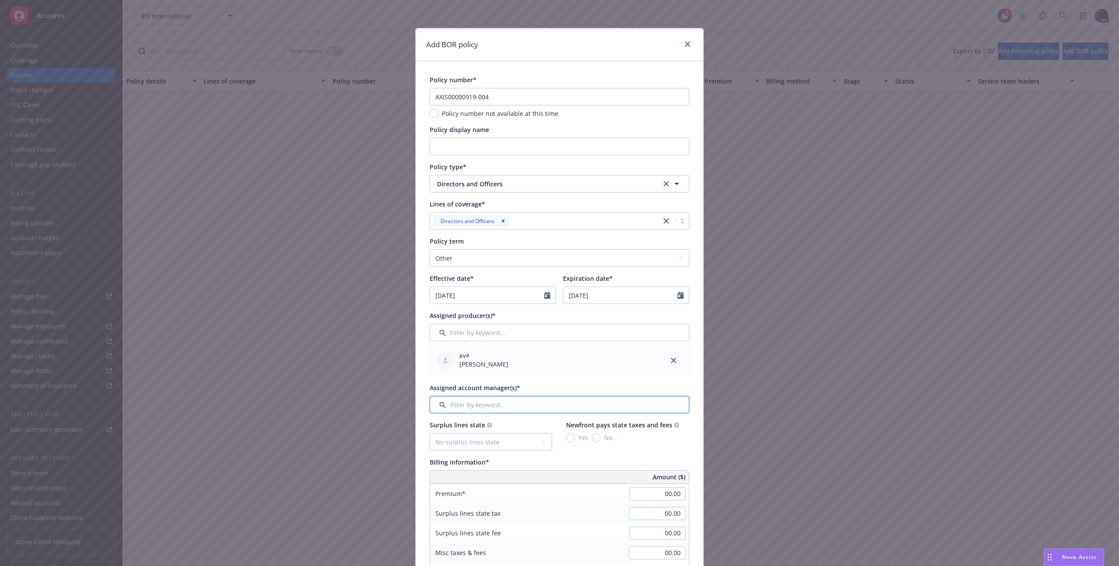
click at [557, 411] on input "Filter by keyword..." at bounding box center [560, 404] width 260 height 17
type input "as"
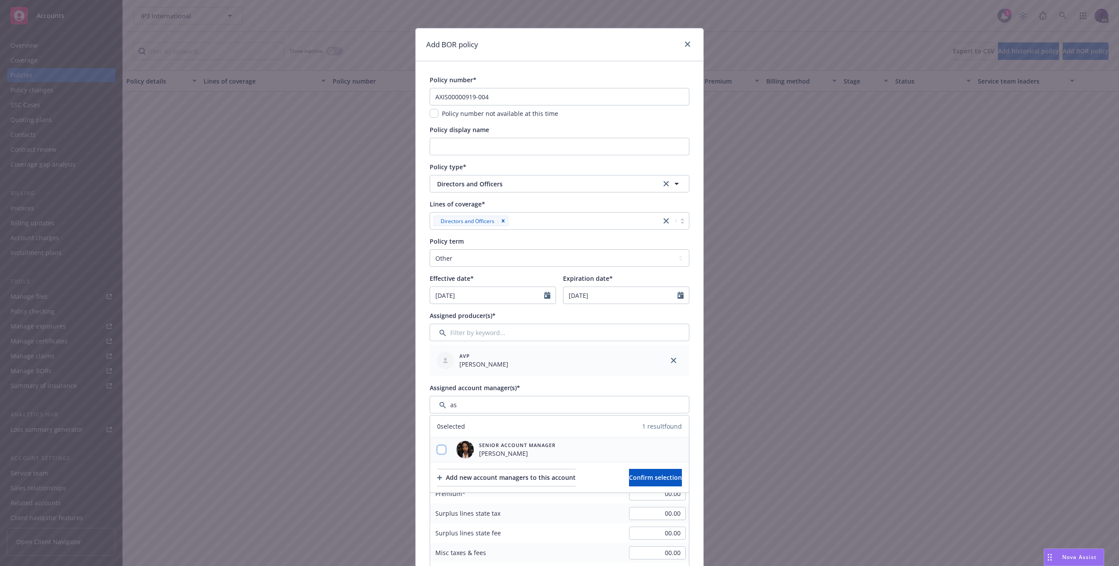
click at [442, 446] on input "checkbox" at bounding box center [441, 449] width 9 height 9
checkbox input "true"
click at [629, 478] on span "Confirm selection" at bounding box center [655, 477] width 53 height 8
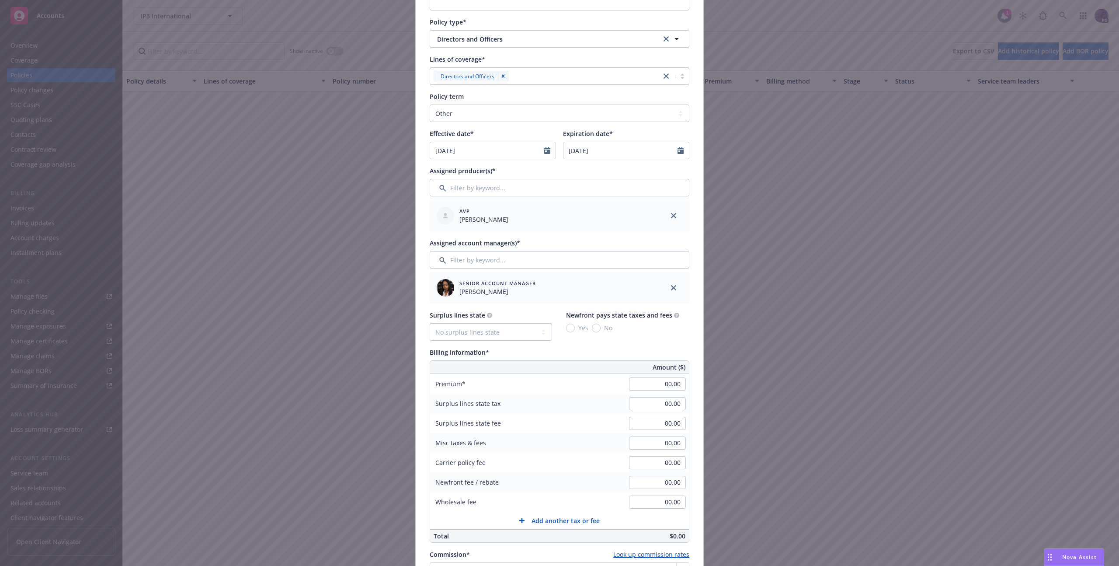
scroll to position [158, 0]
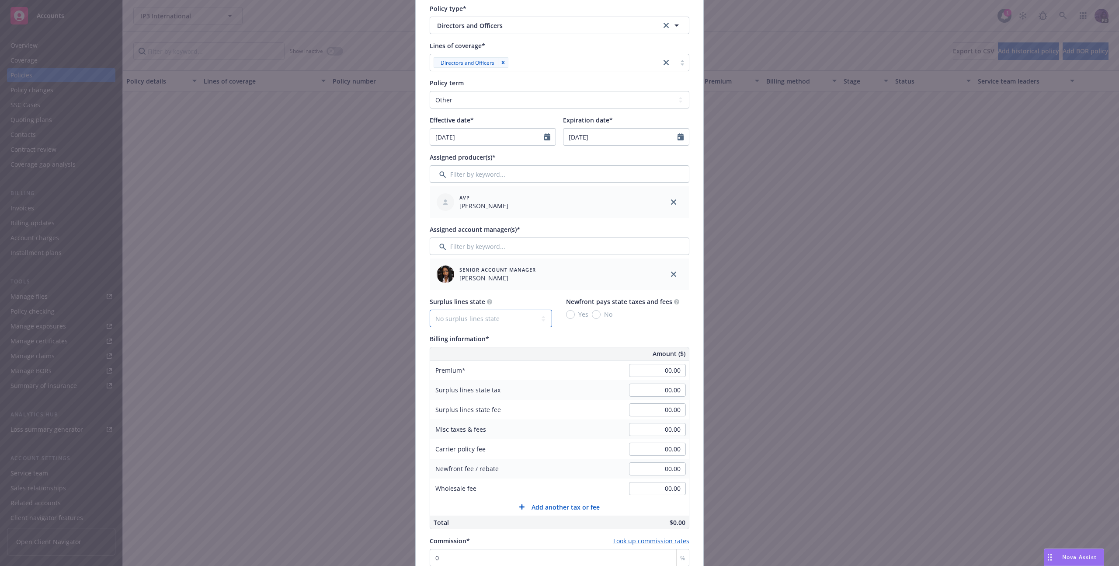
click at [488, 322] on select "No surplus lines state Alaska Alabama Arkansas Arizona California Colorado Conn…" at bounding box center [491, 318] width 122 height 17
drag, startPoint x: 648, startPoint y: 363, endPoint x: 655, endPoint y: 366, distance: 7.1
click at [649, 364] on div "00.00" at bounding box center [657, 370] width 63 height 19
click at [655, 369] on input "00.00" at bounding box center [657, 370] width 57 height 13
type input "1.00"
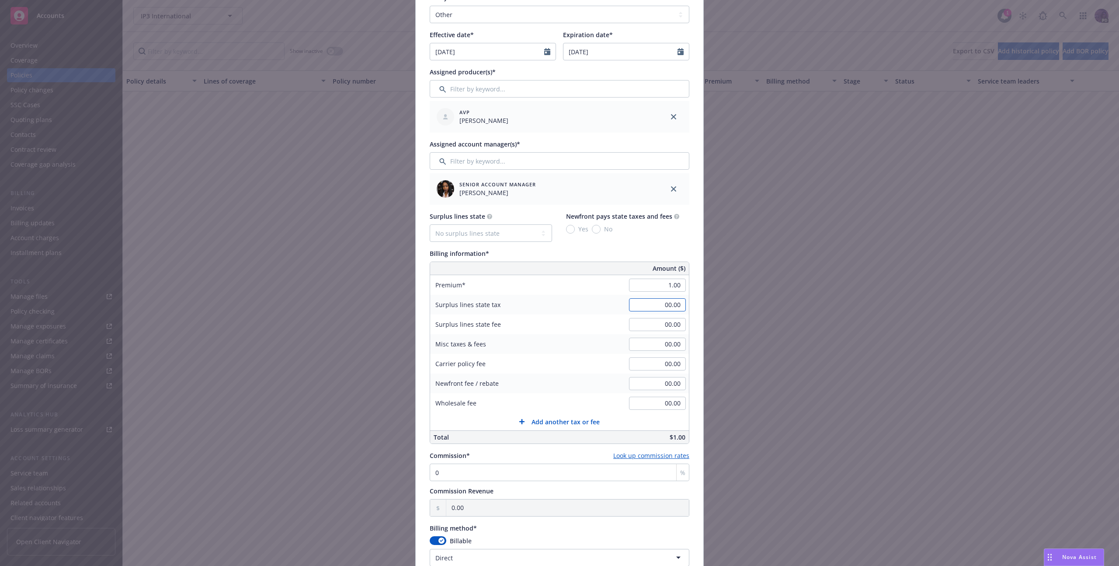
scroll to position [315, 0]
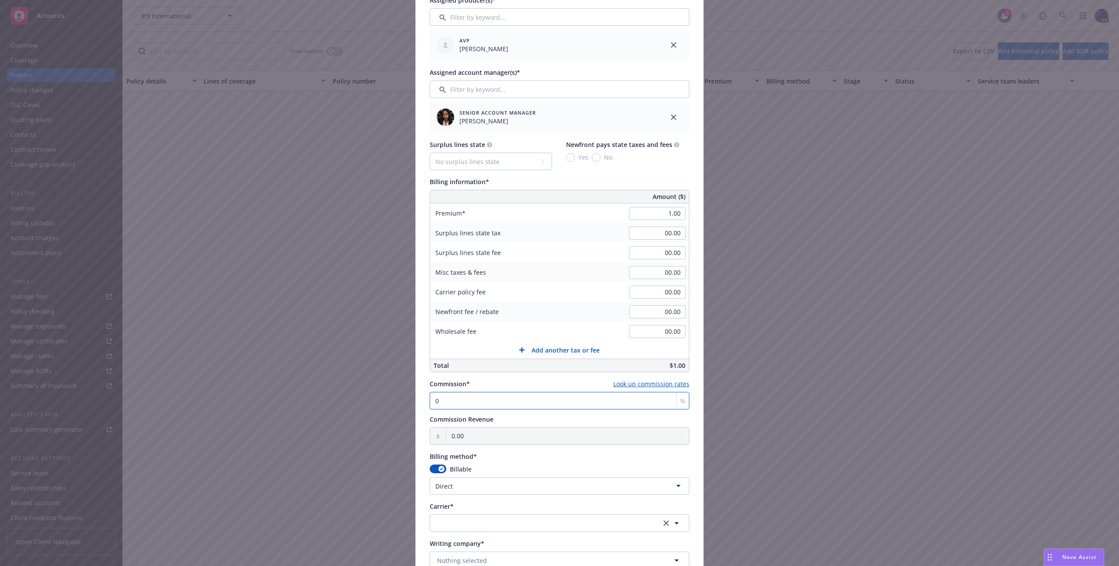
click at [487, 402] on input "0" at bounding box center [560, 400] width 260 height 17
type input "1"
type input "0.01"
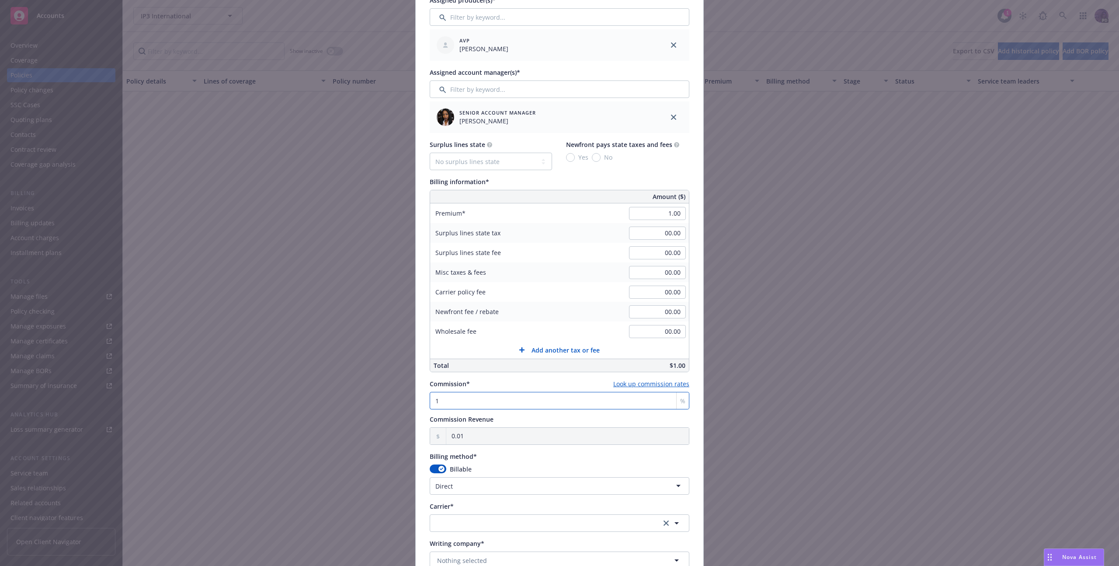
type input "10"
type input "0.10"
type input "10"
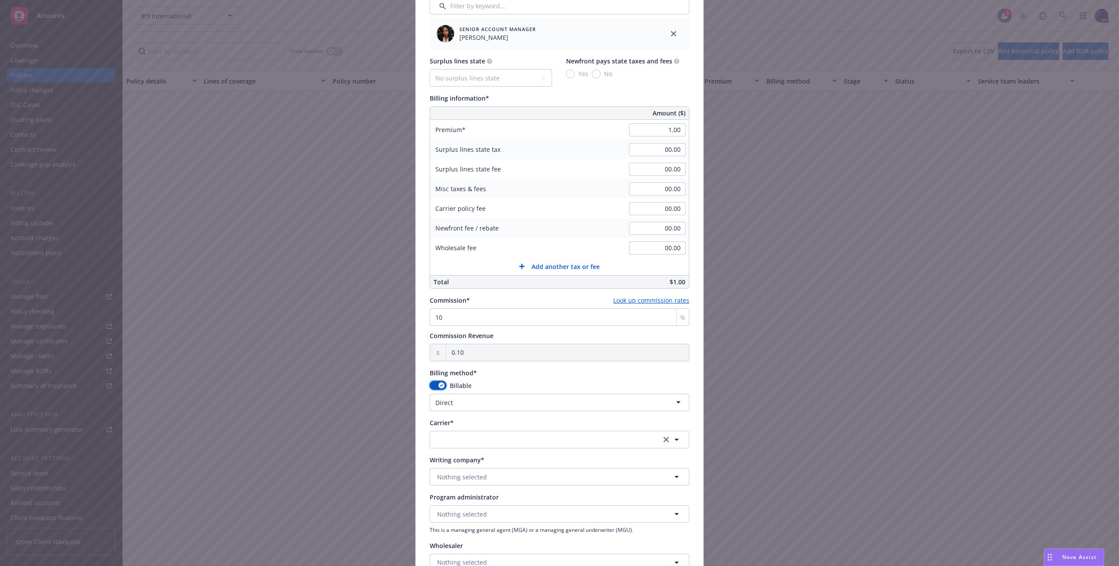
scroll to position [414, 0]
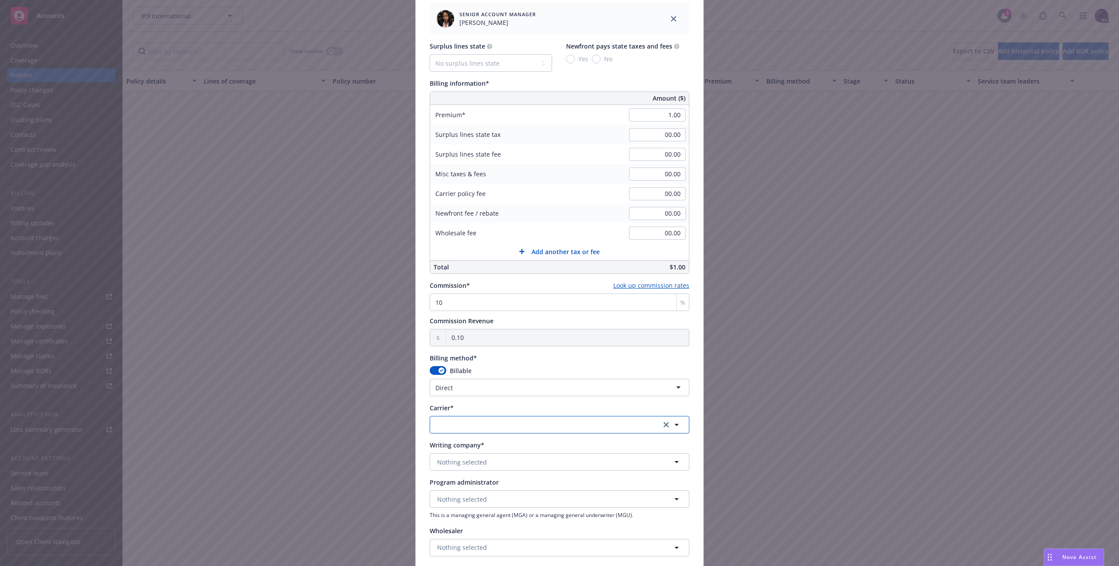
click at [522, 420] on button "button" at bounding box center [560, 424] width 260 height 17
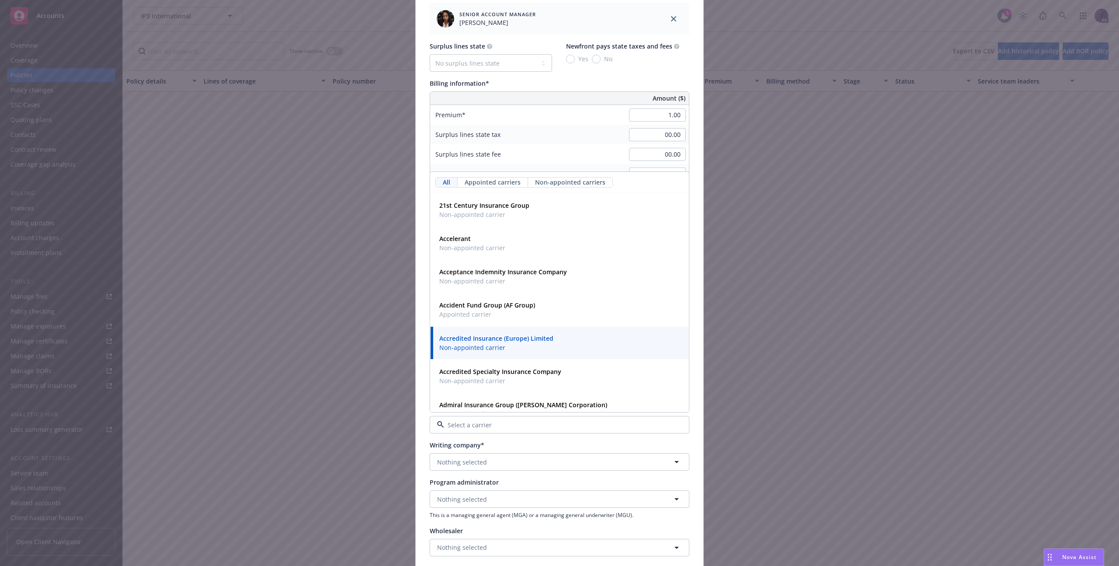
click at [533, 145] on div "Surplus lines state fee" at bounding box center [495, 154] width 131 height 20
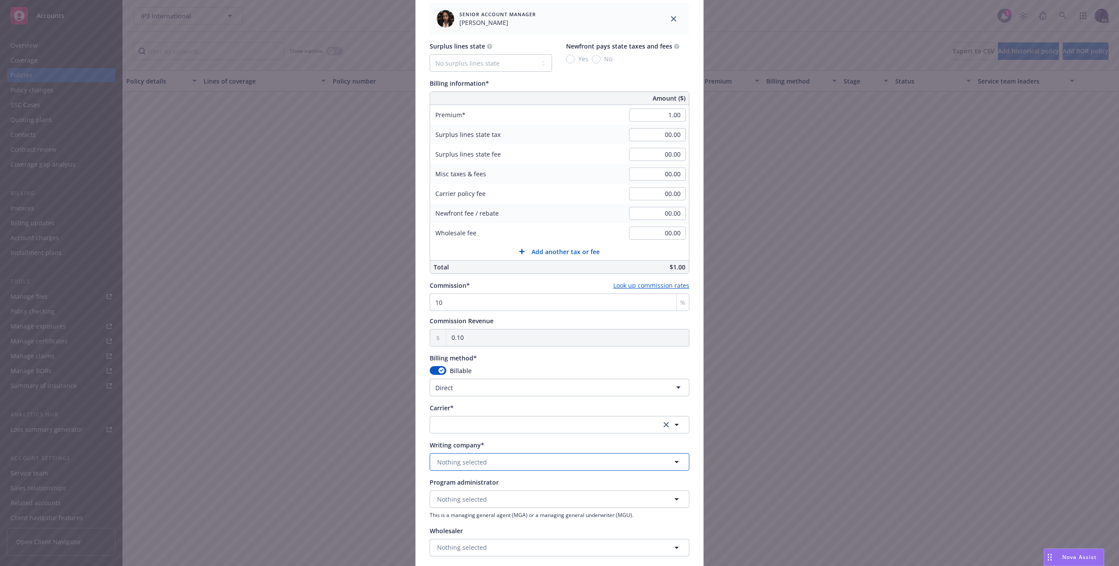
click at [478, 460] on span "Nothing selected" at bounding box center [462, 461] width 50 height 9
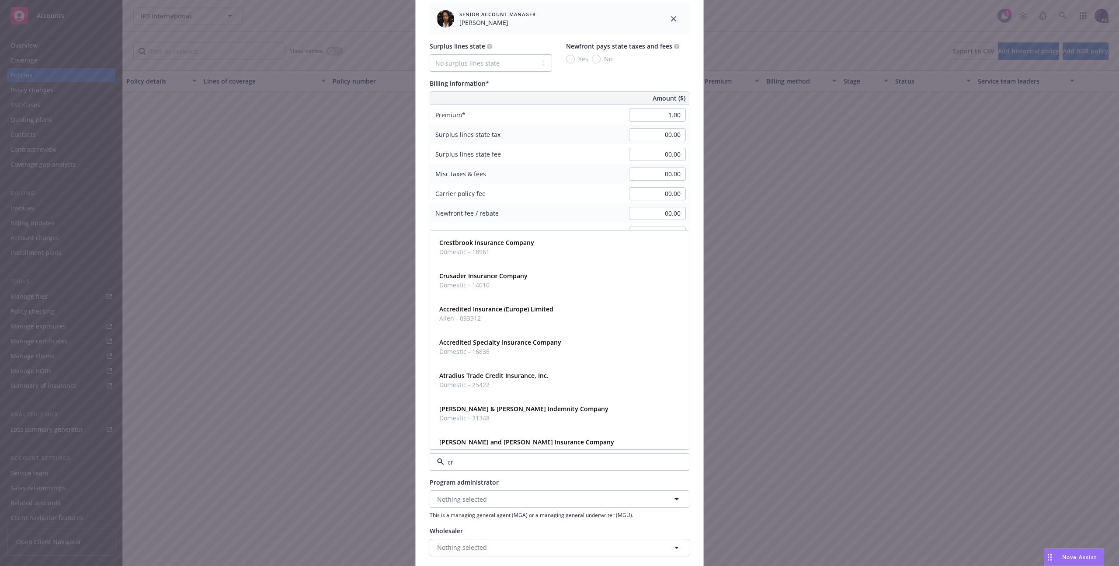
type input "c"
click at [529, 496] on button "Nothing selected" at bounding box center [560, 498] width 260 height 17
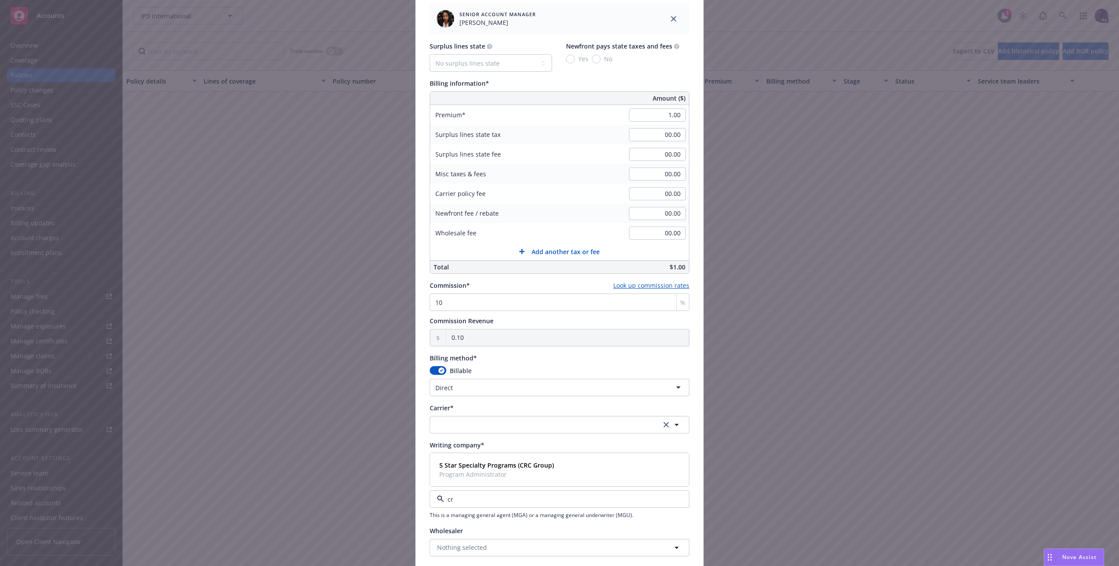
type input "crc"
click at [524, 461] on strong "5 Star Specialty Programs (CRC Group)" at bounding box center [496, 465] width 115 height 8
click at [514, 414] on div "Carrier*" at bounding box center [560, 418] width 260 height 30
click at [512, 421] on button "button" at bounding box center [560, 424] width 260 height 17
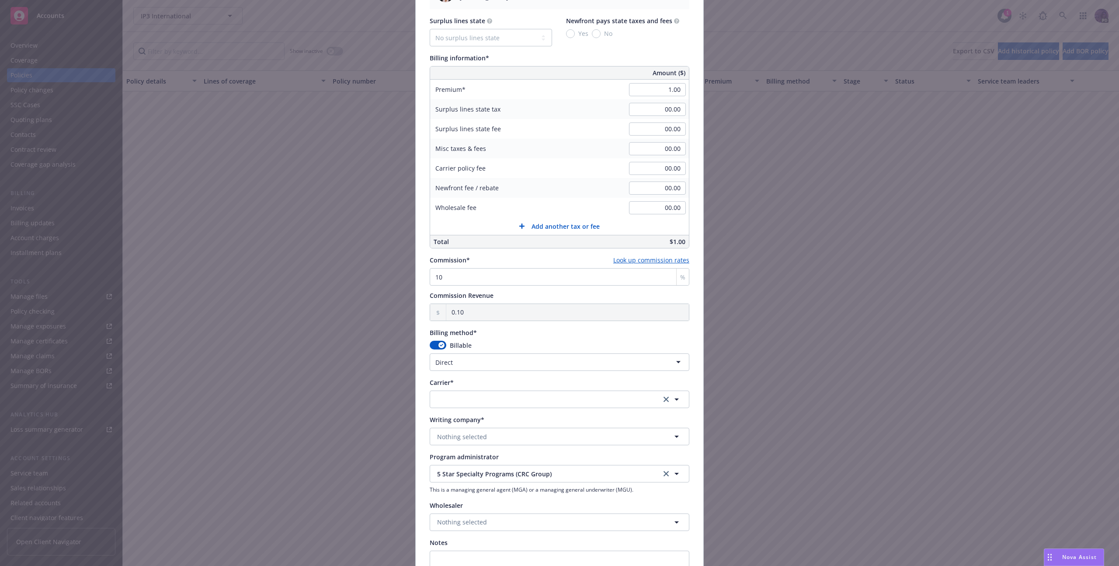
scroll to position [440, 0]
click at [537, 397] on button "button" at bounding box center [560, 398] width 260 height 17
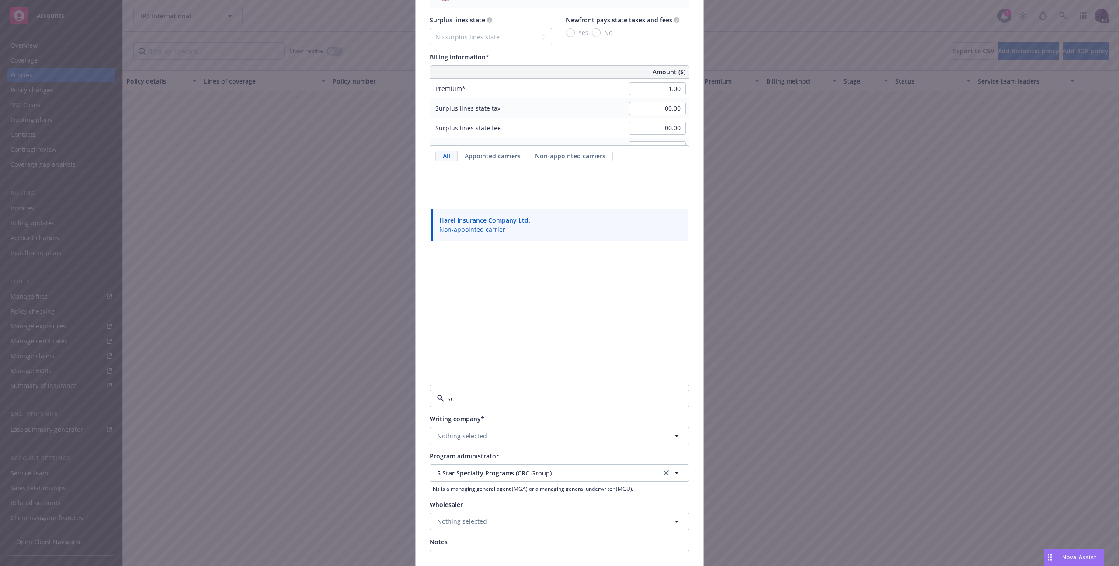
scroll to position [4275, 0]
type input "s"
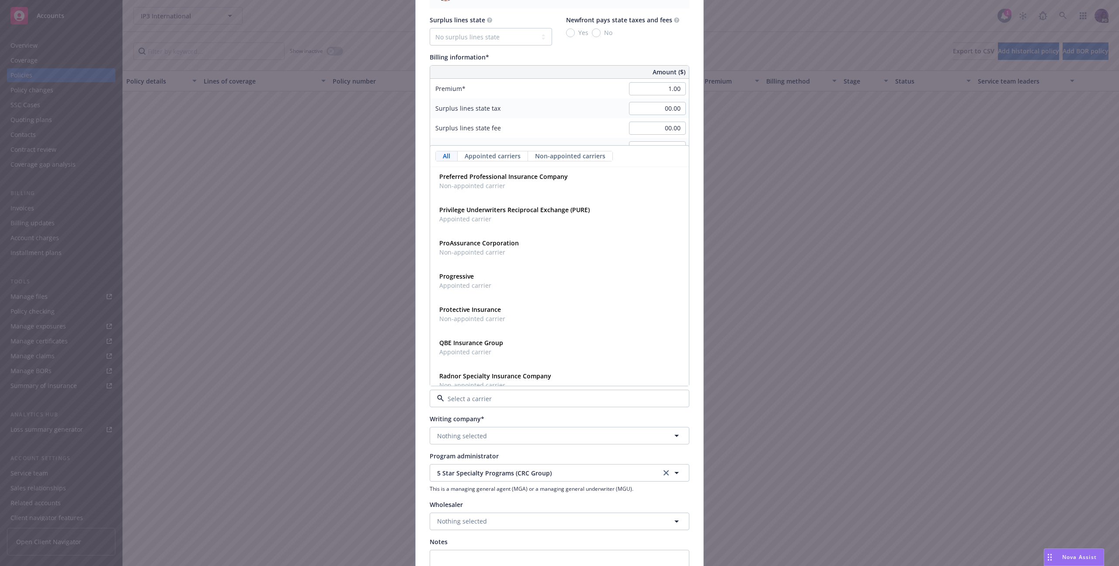
scroll to position [8613, 0]
click at [540, 336] on div "QBE Insurance Group Appointed carrier" at bounding box center [559, 343] width 247 height 22
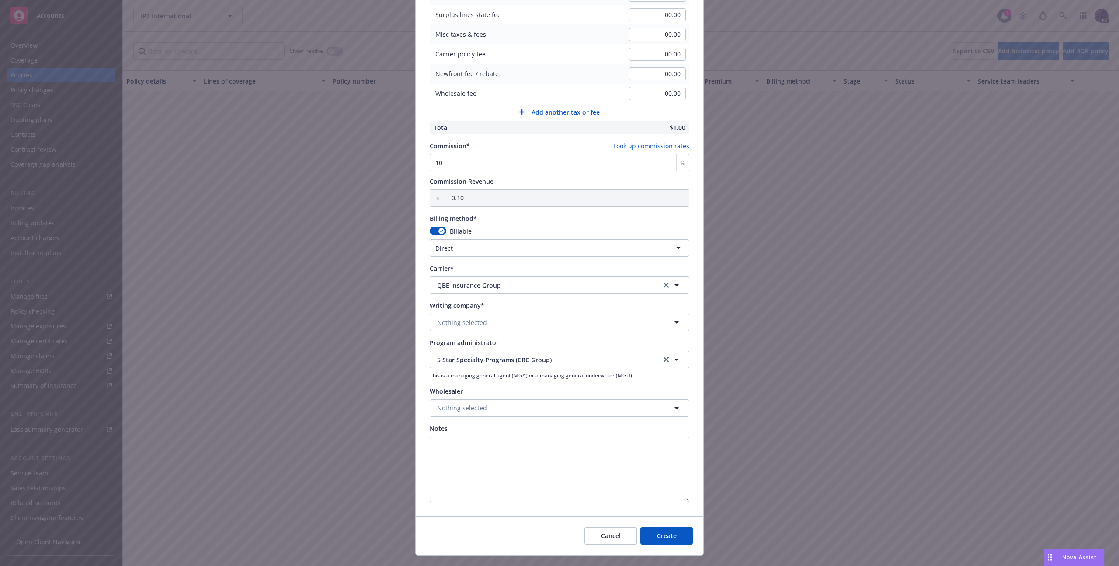
scroll to position [571, 0]
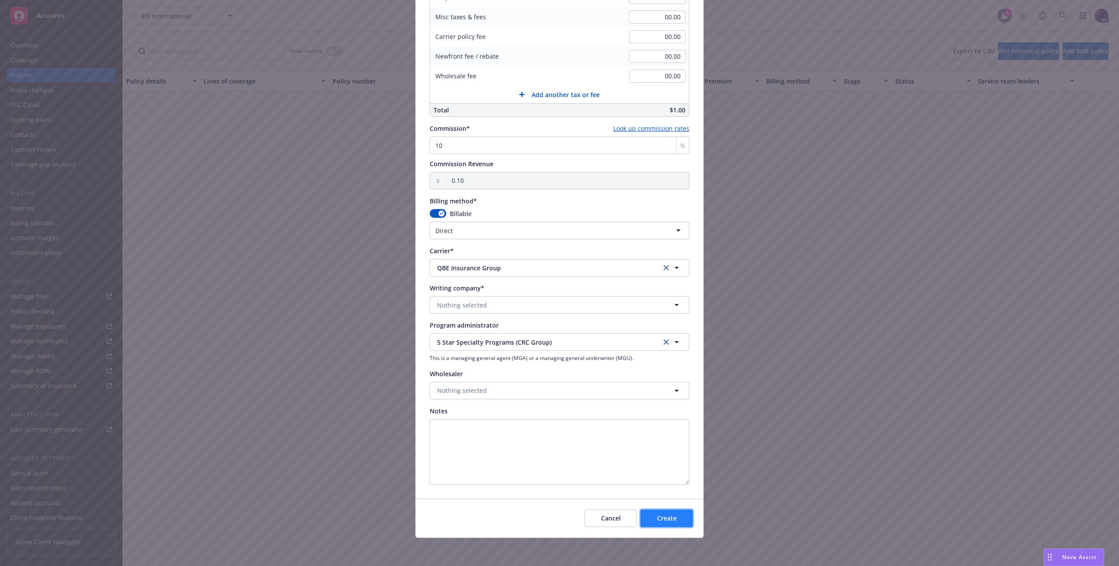
click at [667, 521] on span "Create" at bounding box center [667, 518] width 20 height 8
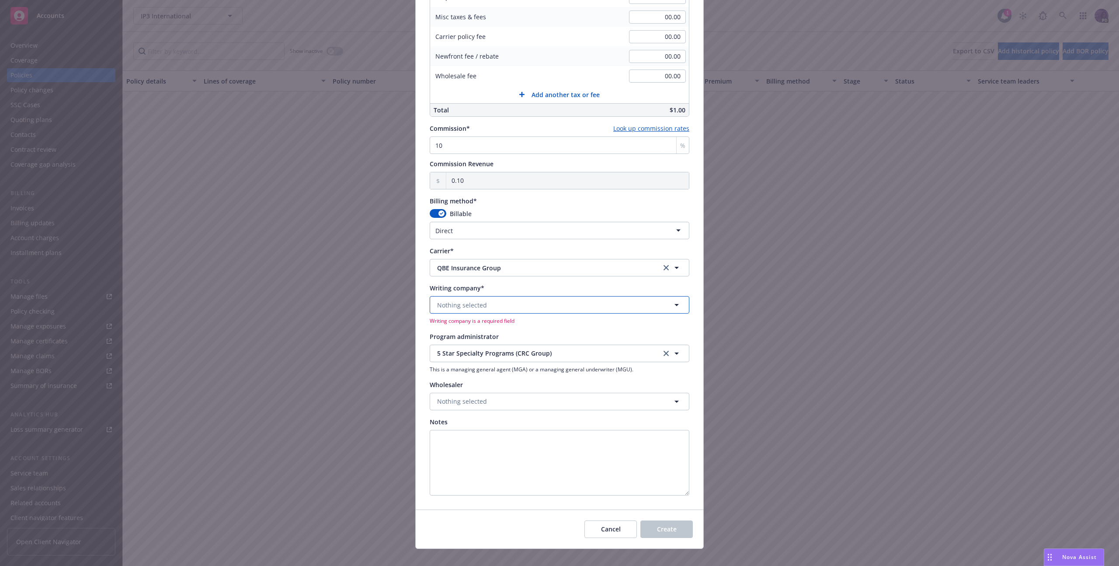
click at [546, 301] on button "Nothing selected" at bounding box center [560, 304] width 260 height 17
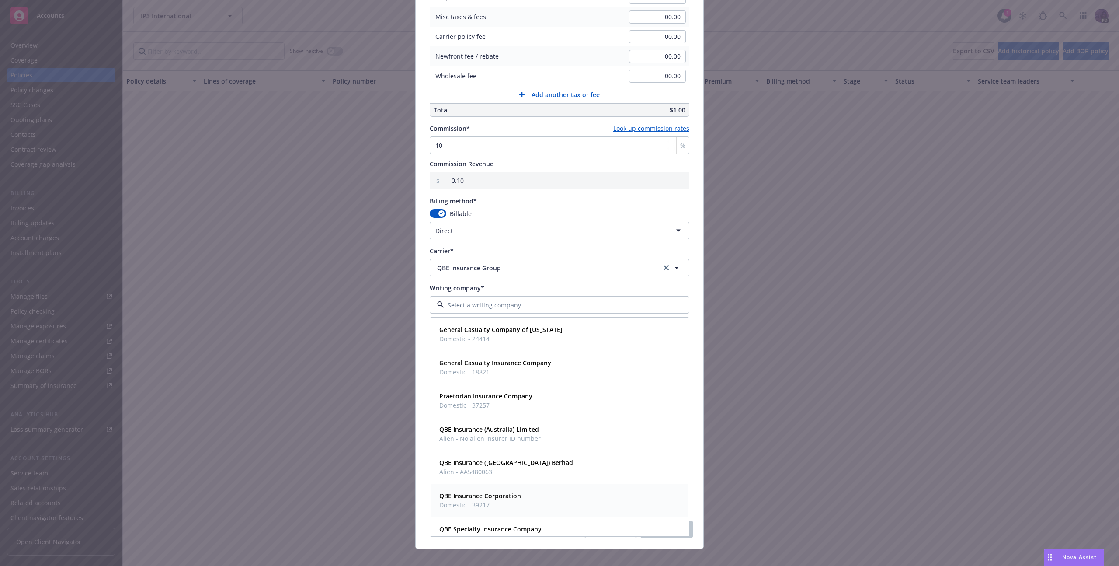
click at [538, 487] on div "QBE Insurance Corporation Domestic - 39217" at bounding box center [560, 500] width 258 height 32
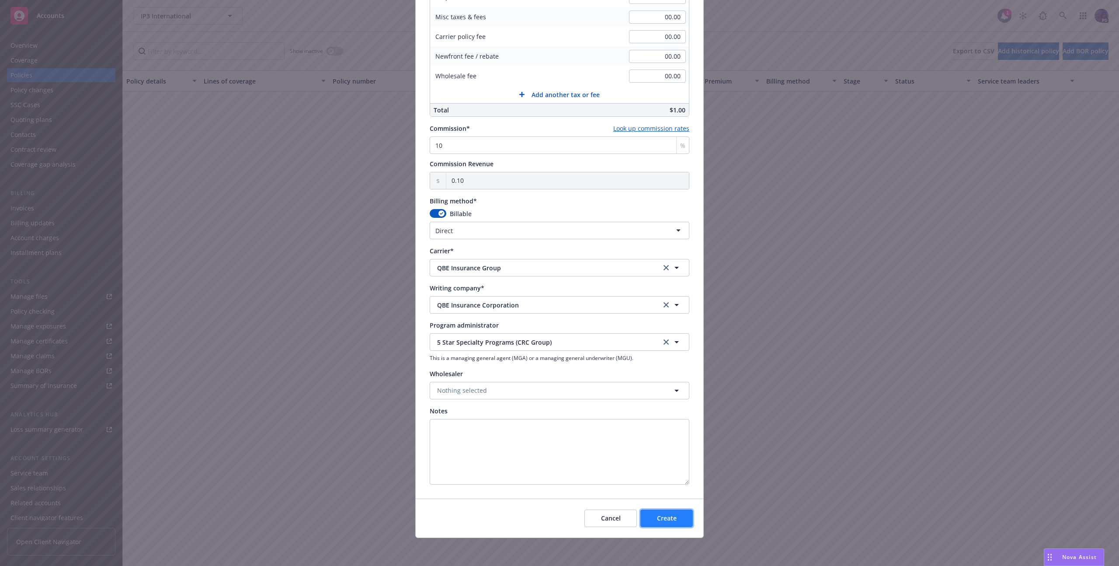
click at [664, 522] on span "Create" at bounding box center [667, 518] width 20 height 8
type input "08/29/2025"
type input "08/29/2026"
type input "00.00"
type input "0"
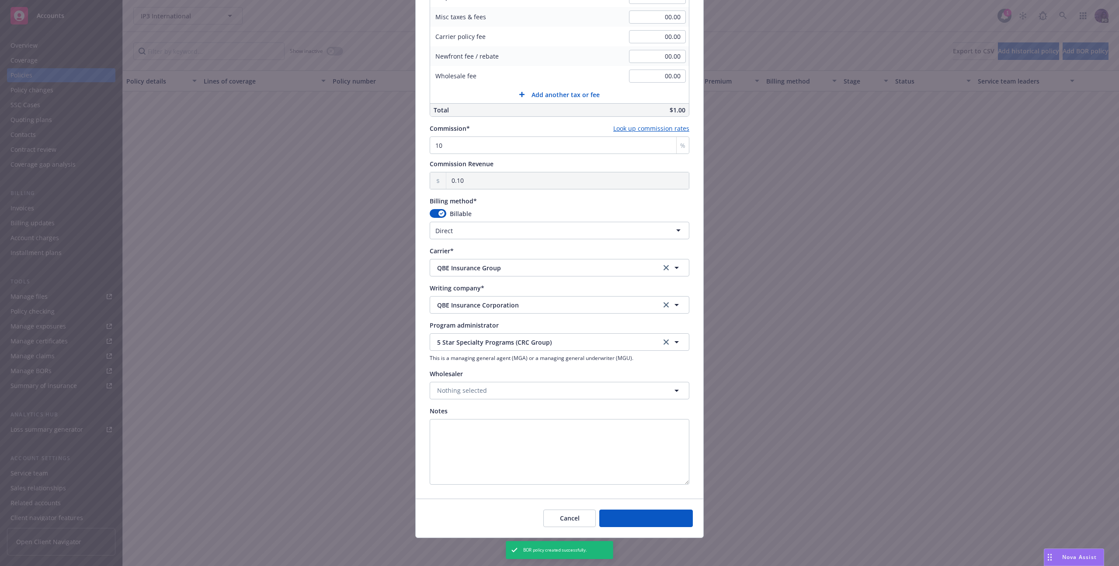
type input "0.00"
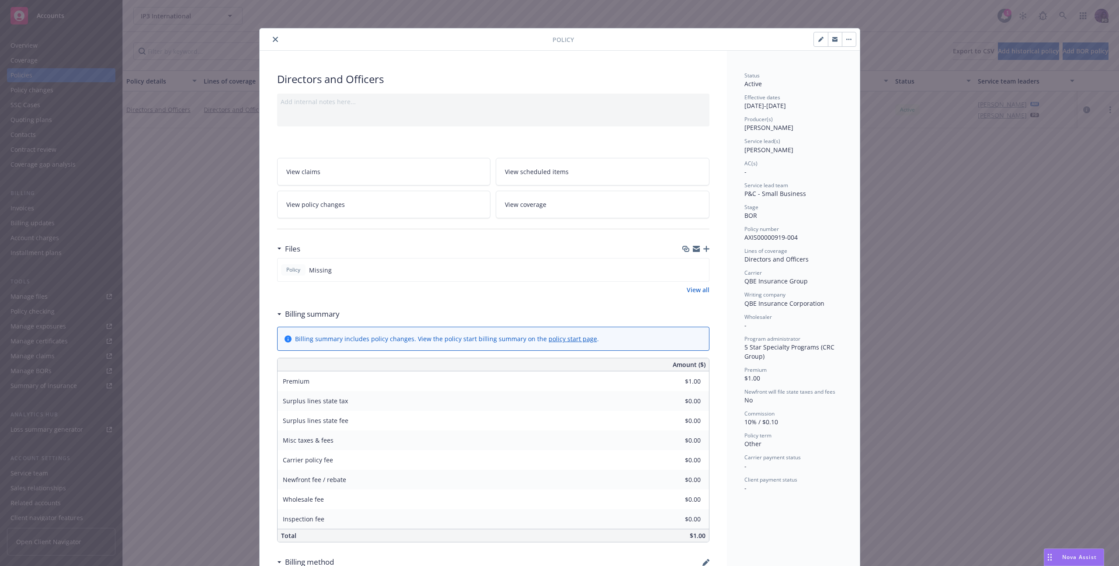
click at [273, 41] on icon "close" at bounding box center [275, 39] width 5 height 5
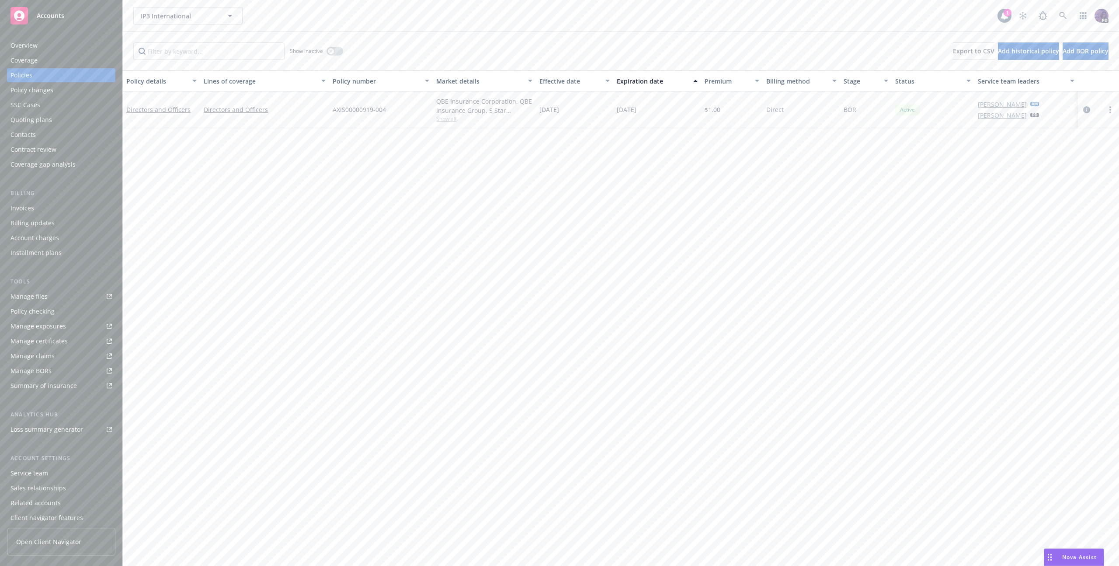
click at [443, 120] on span "Show all" at bounding box center [484, 118] width 96 height 7
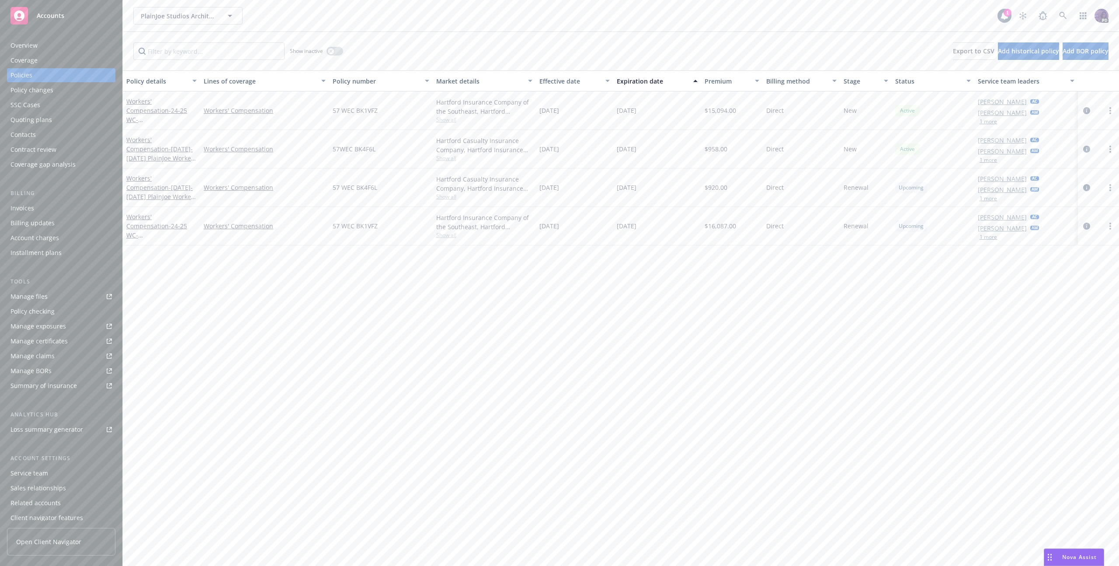
click at [303, 11] on div "PlainJoe Studios Architecture, Inc. PlainJoe Studios Architecture, Inc." at bounding box center [565, 15] width 864 height 17
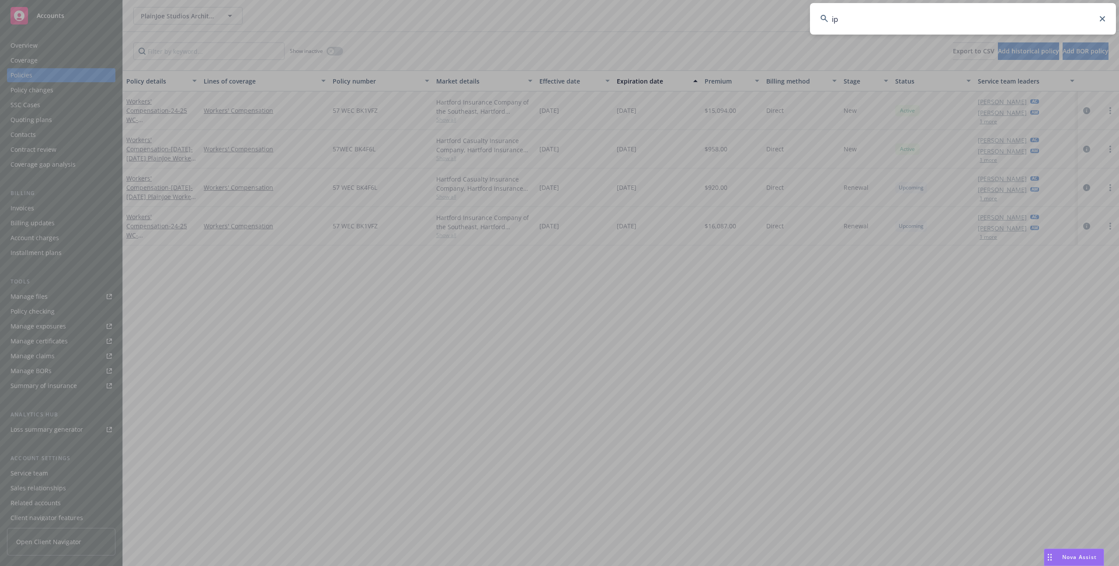
type input "ip3"
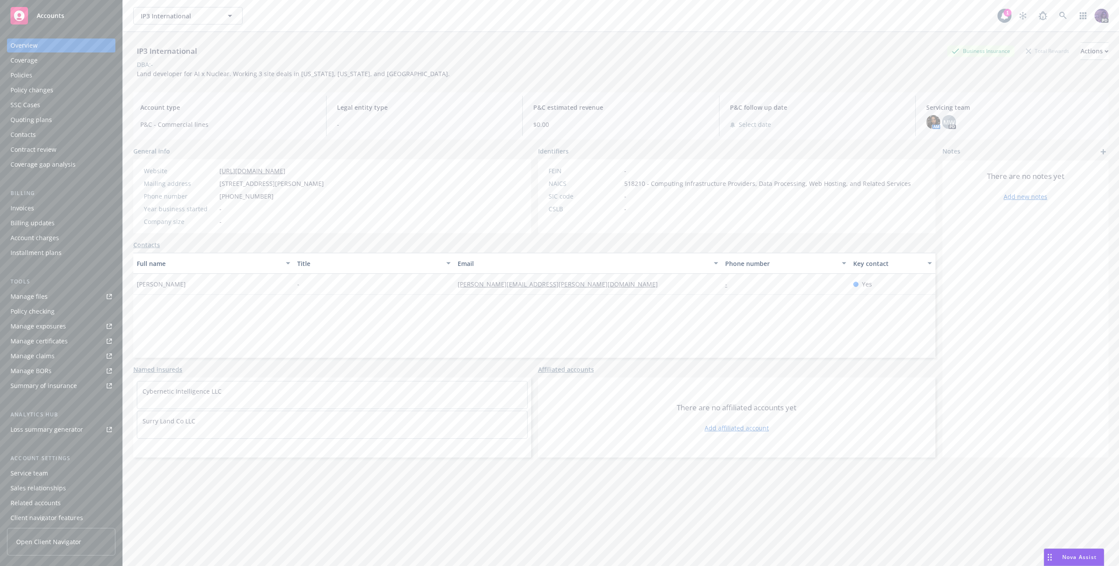
click at [103, 73] on div "Policies" at bounding box center [60, 75] width 101 height 14
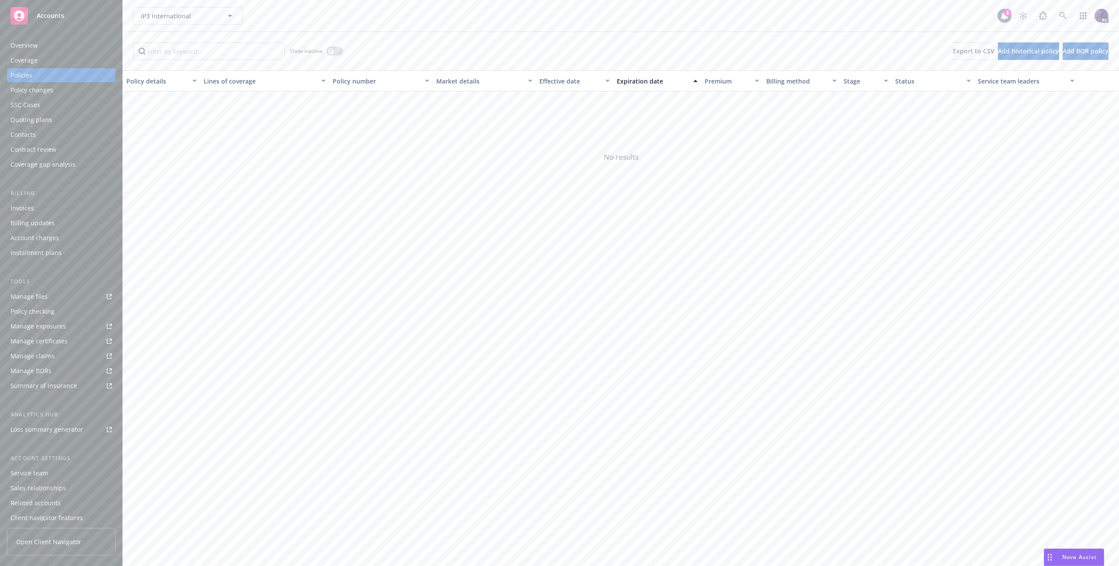
click at [74, 305] on div "Policy checking" at bounding box center [60, 311] width 101 height 14
click at [74, 299] on link "Manage files" at bounding box center [61, 296] width 108 height 14
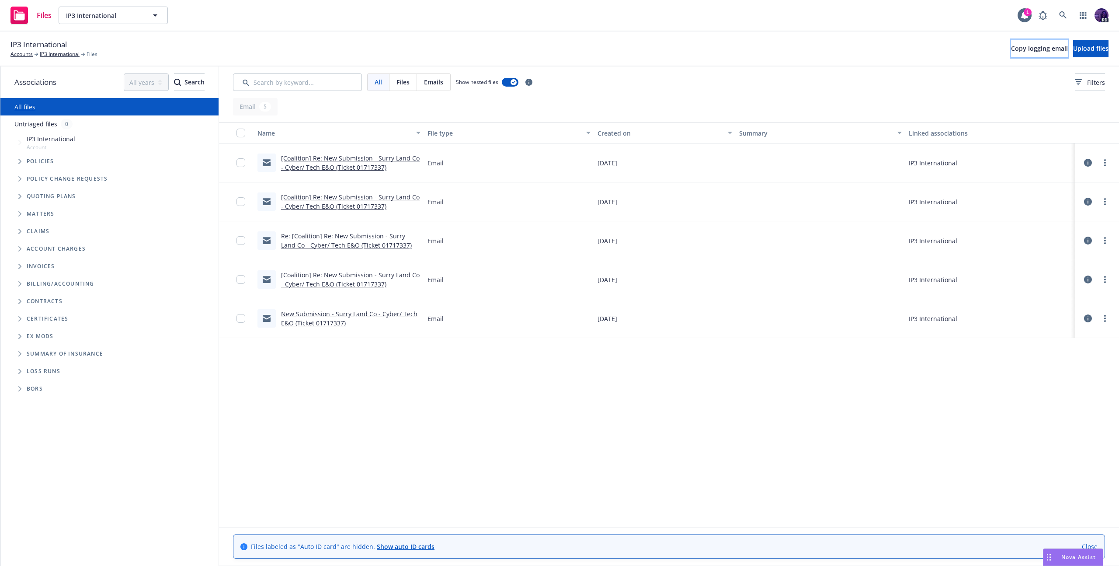
click at [1011, 55] on button "Copy logging email" at bounding box center [1039, 48] width 57 height 17
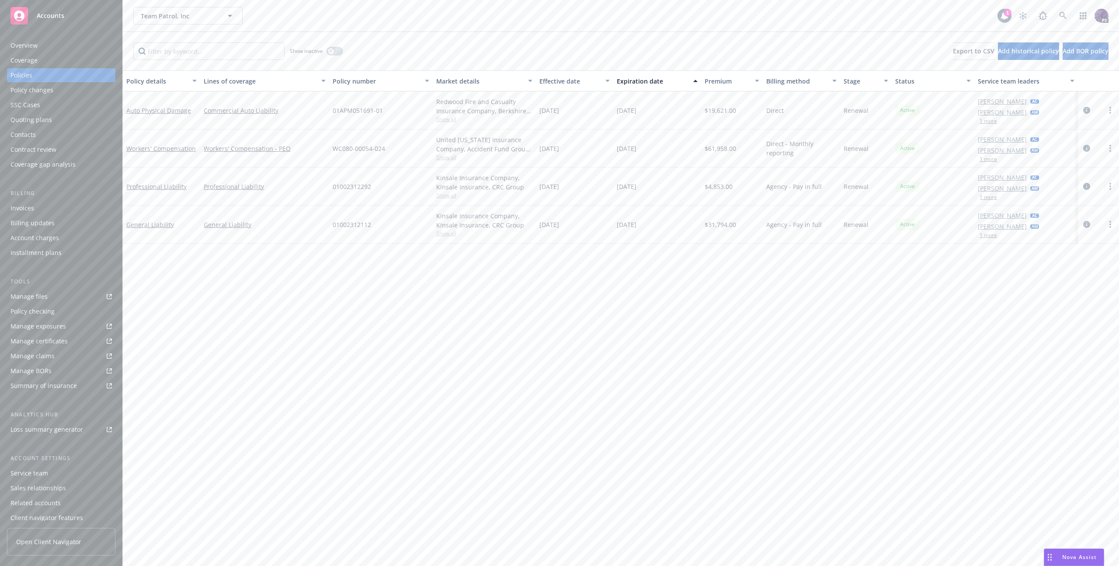
click at [349, 10] on div "Team Patrol, Inc Team Patrol, Inc" at bounding box center [565, 15] width 864 height 17
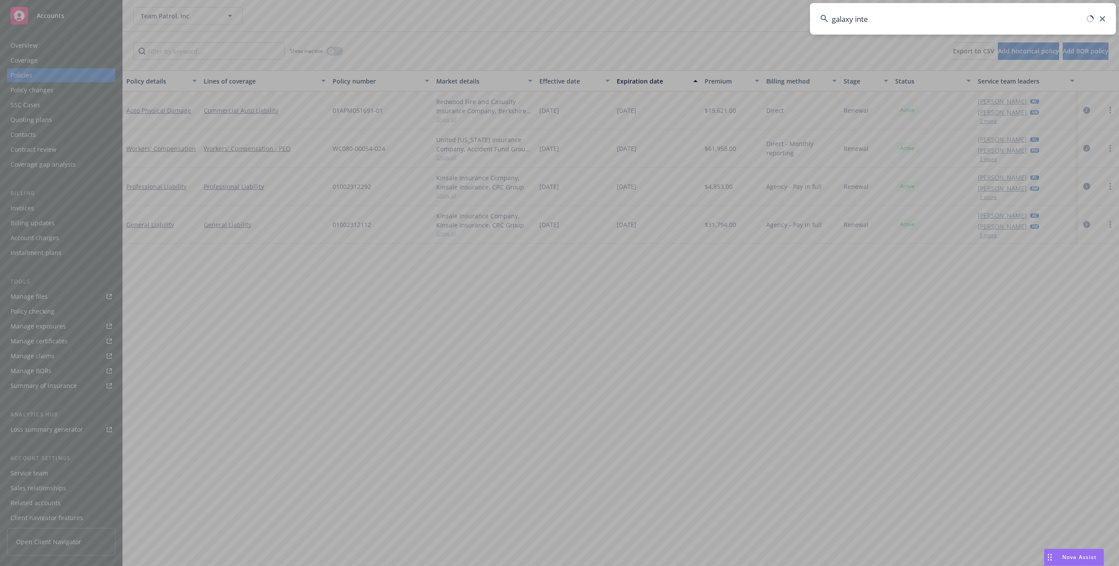
type input "galaxy inter"
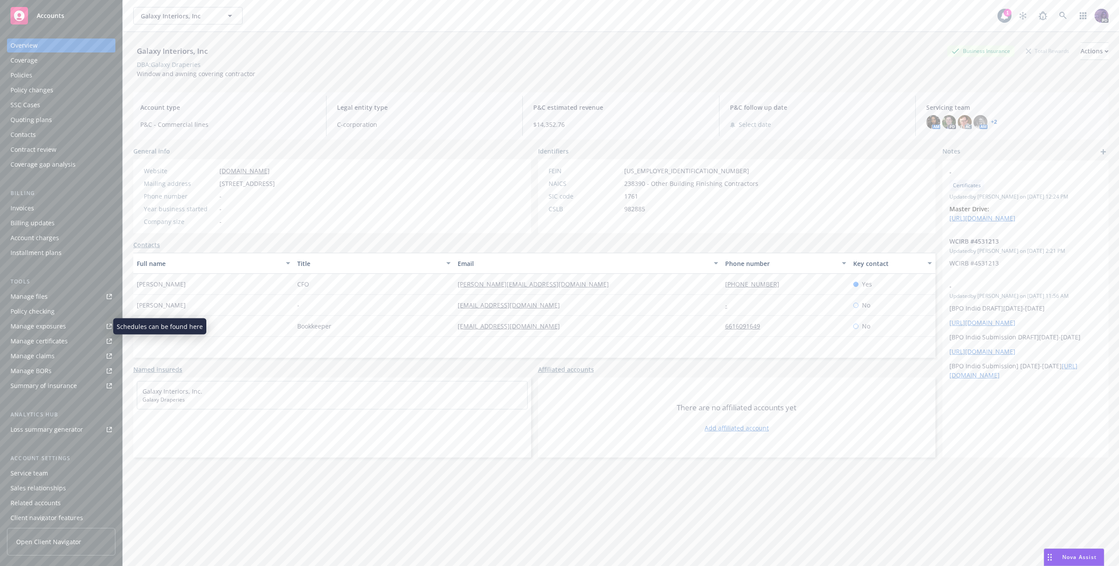
click at [65, 322] on link "Manage exposures" at bounding box center [61, 326] width 108 height 14
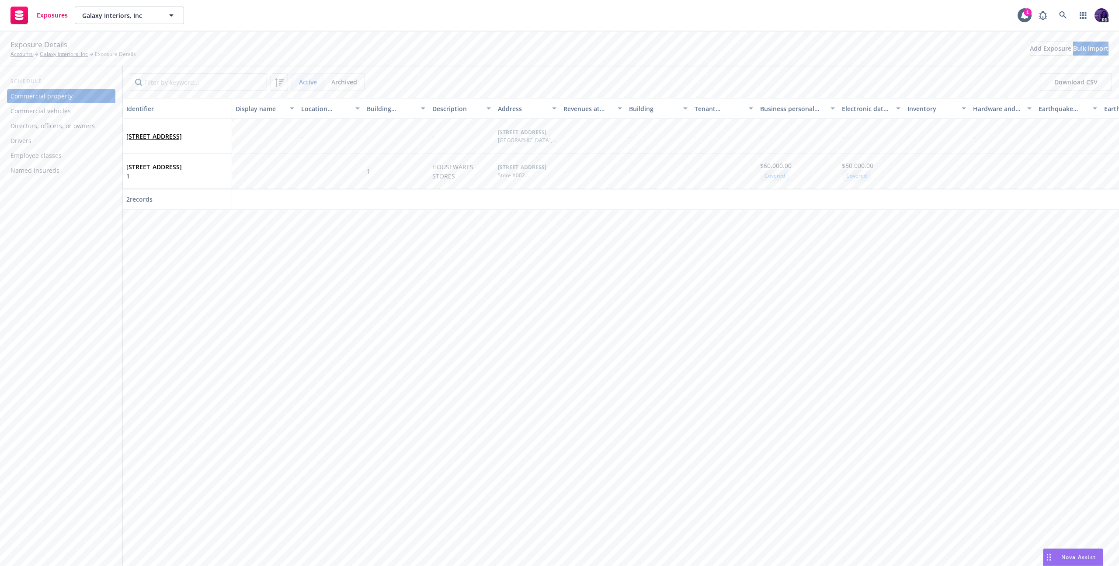
click at [69, 154] on div "Employee classes" at bounding box center [60, 156] width 101 height 14
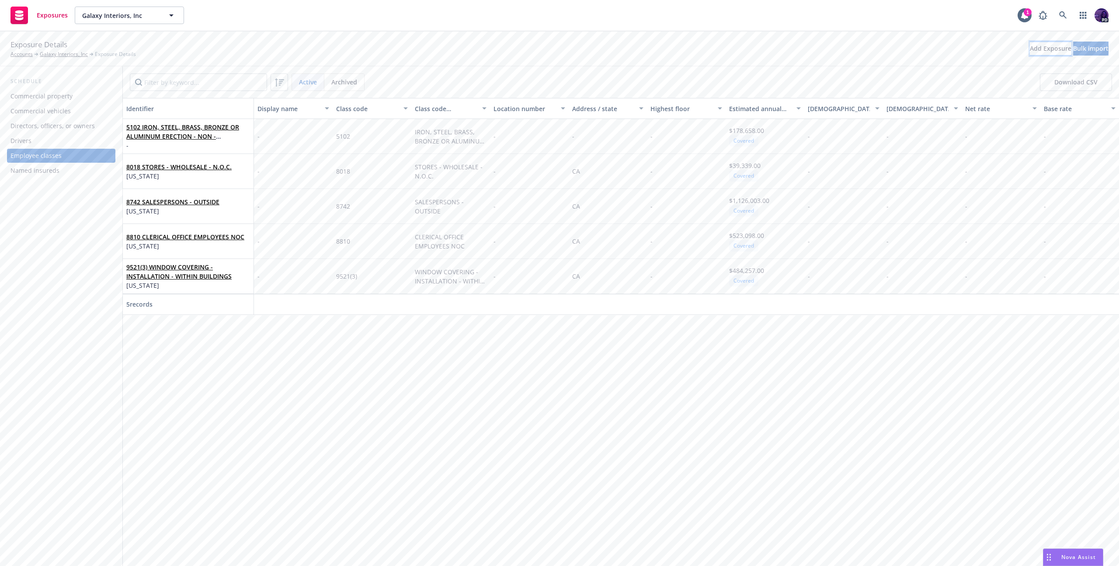
click at [1030, 45] on div "Add Exposure" at bounding box center [1051, 48] width 42 height 13
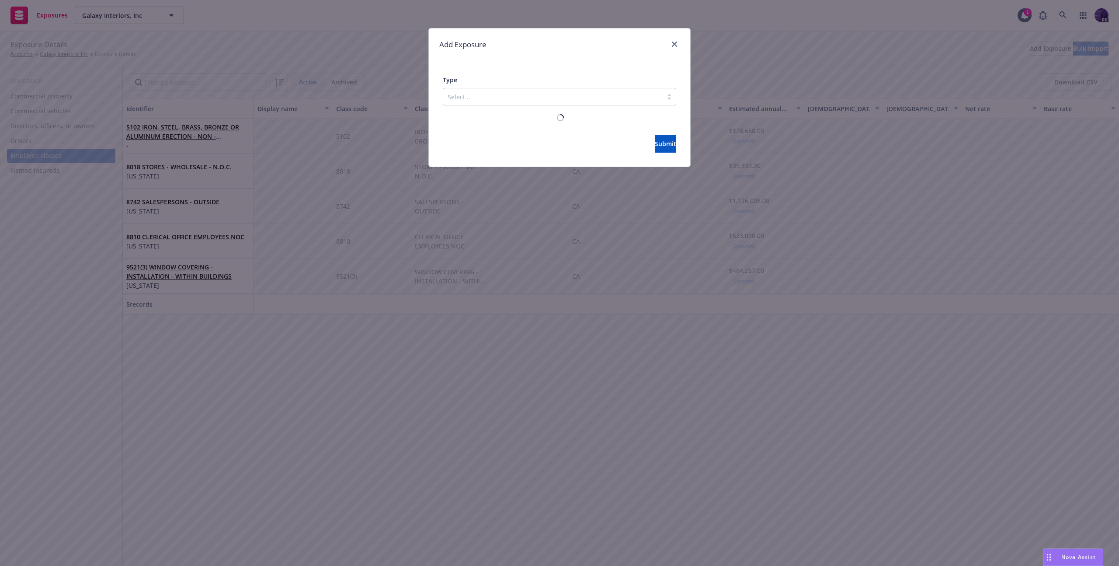
click at [519, 101] on div at bounding box center [553, 96] width 211 height 10
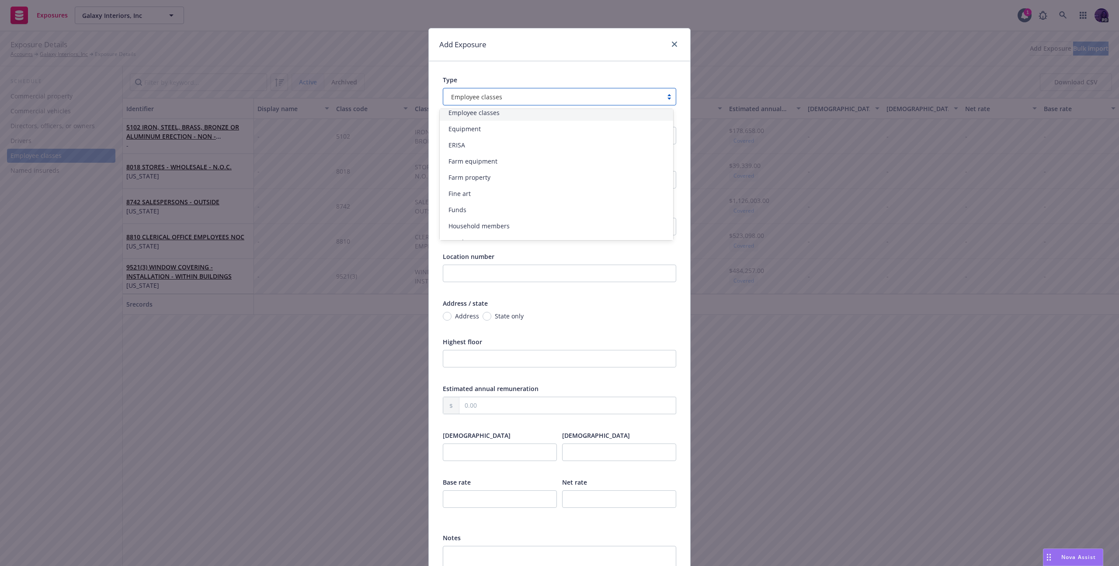
scroll to position [120, 0]
click at [540, 115] on div "Employee classes" at bounding box center [556, 112] width 223 height 9
click at [672, 43] on icon "close" at bounding box center [674, 44] width 5 height 5
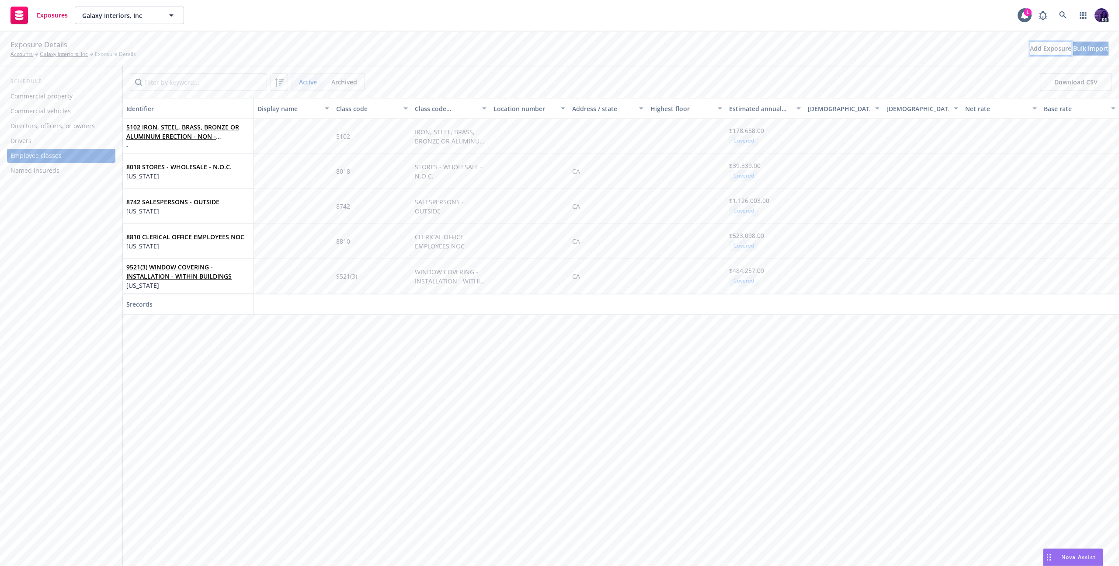
click at [1030, 52] on div "Add Exposure" at bounding box center [1051, 48] width 42 height 13
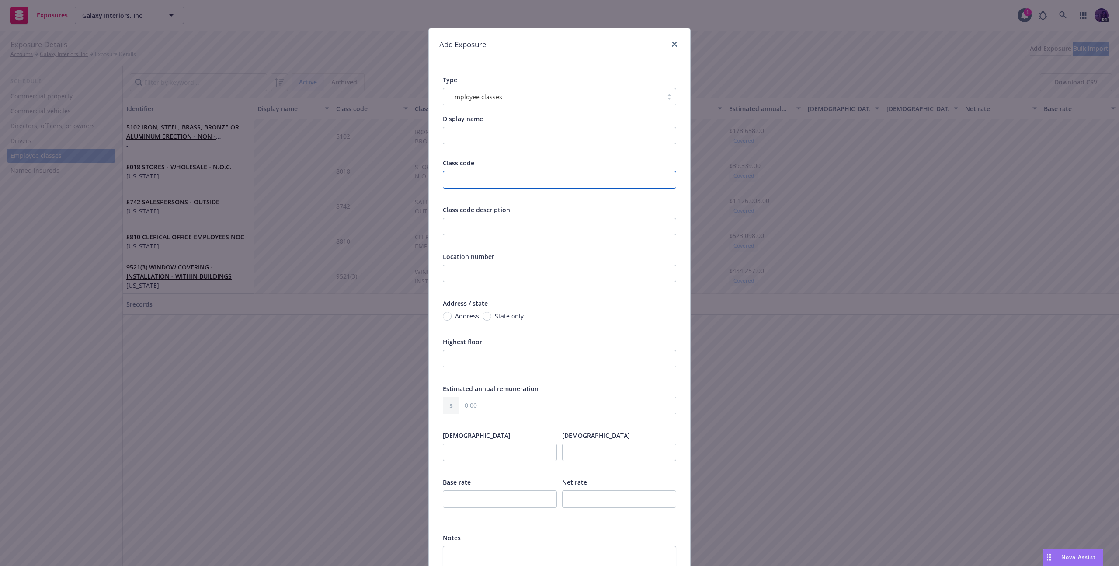
click at [502, 182] on input "text" at bounding box center [559, 179] width 233 height 17
type input "COLORADO TOTAL"
click at [517, 403] on input "text" at bounding box center [567, 405] width 216 height 17
type input "2.00"
type input "125,000.00"
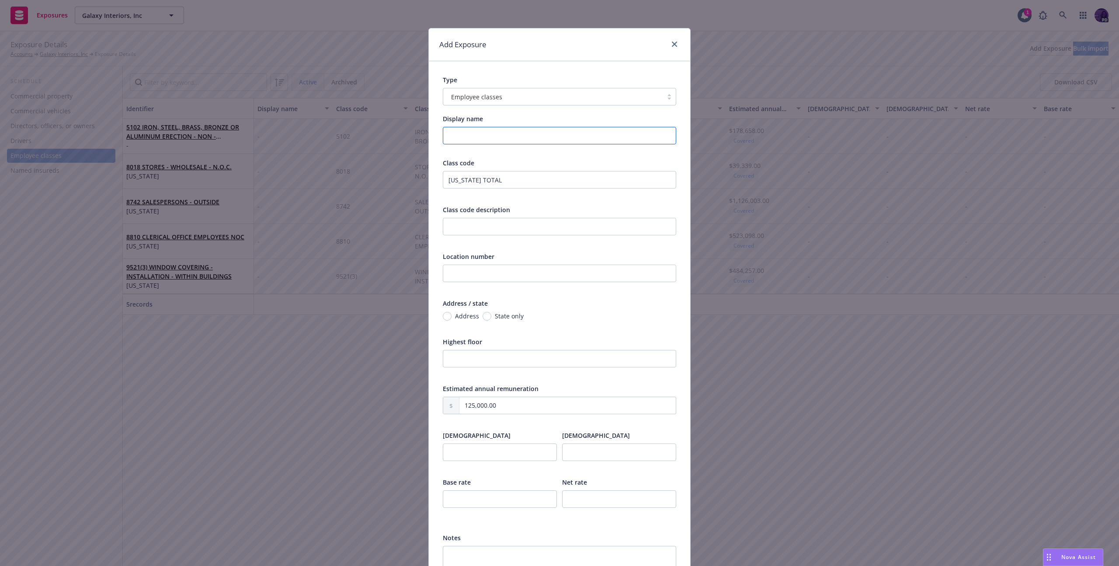
click at [526, 141] on input "Display name" at bounding box center [559, 135] width 233 height 17
type input "F"
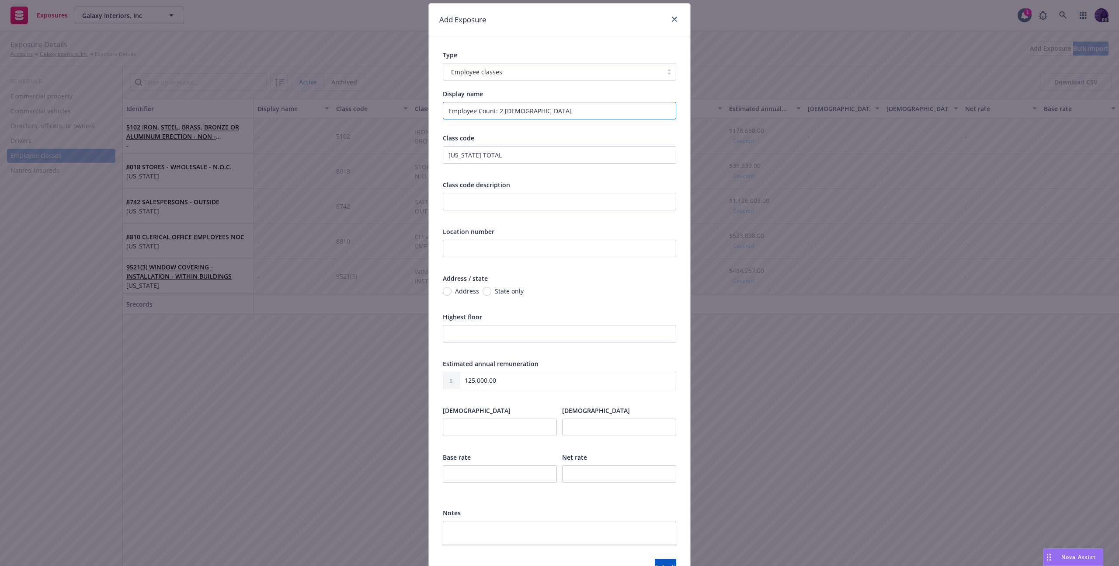
scroll to position [78, 0]
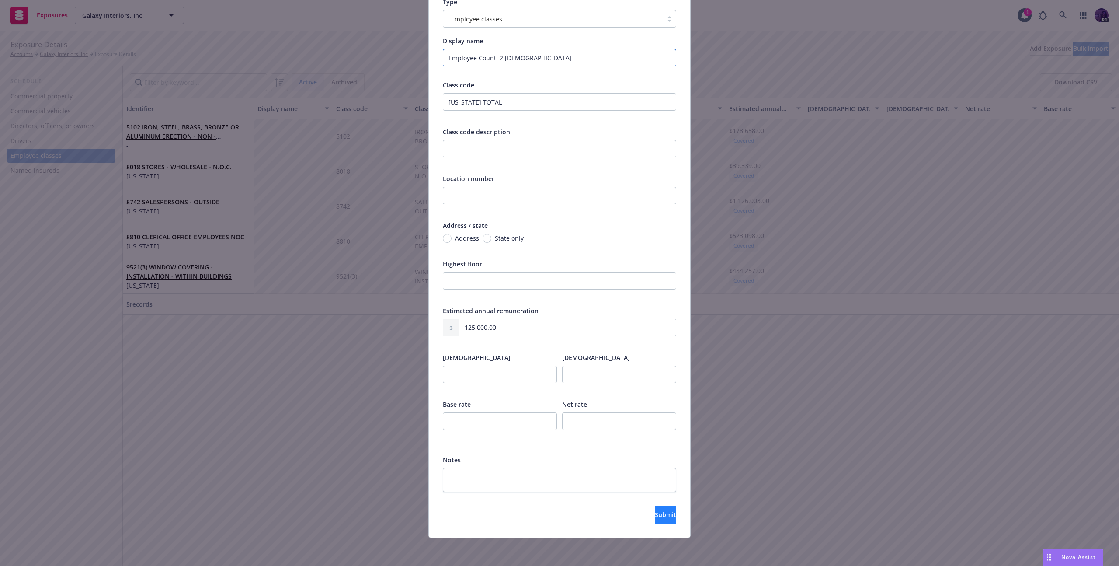
type input "Employee Count: 2 Full Time"
click at [655, 511] on span "Submit" at bounding box center [665, 514] width 21 height 8
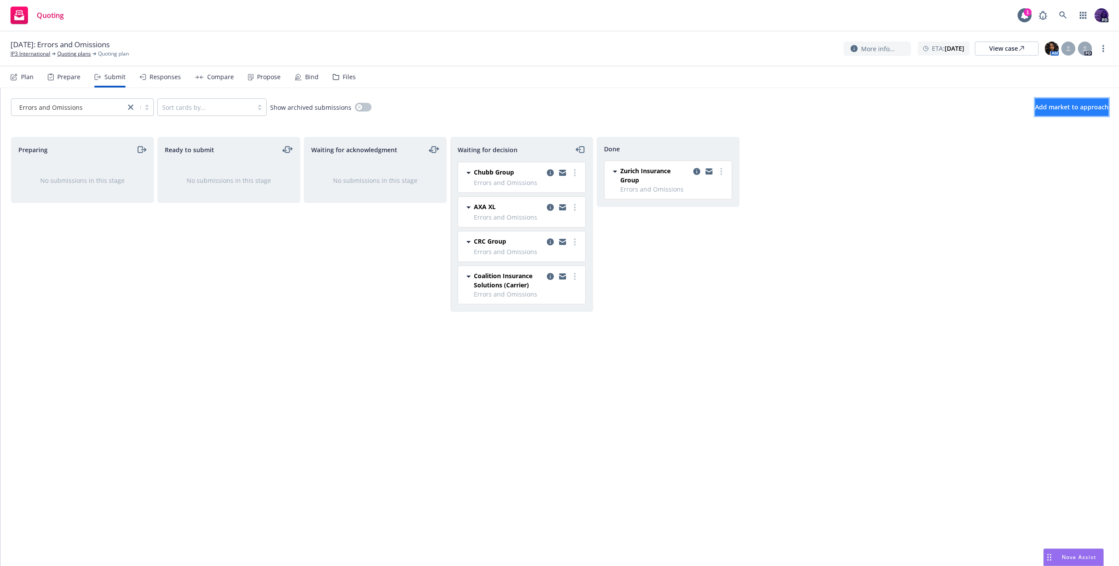
click at [1043, 110] on span "Add market to approach" at bounding box center [1071, 107] width 73 height 8
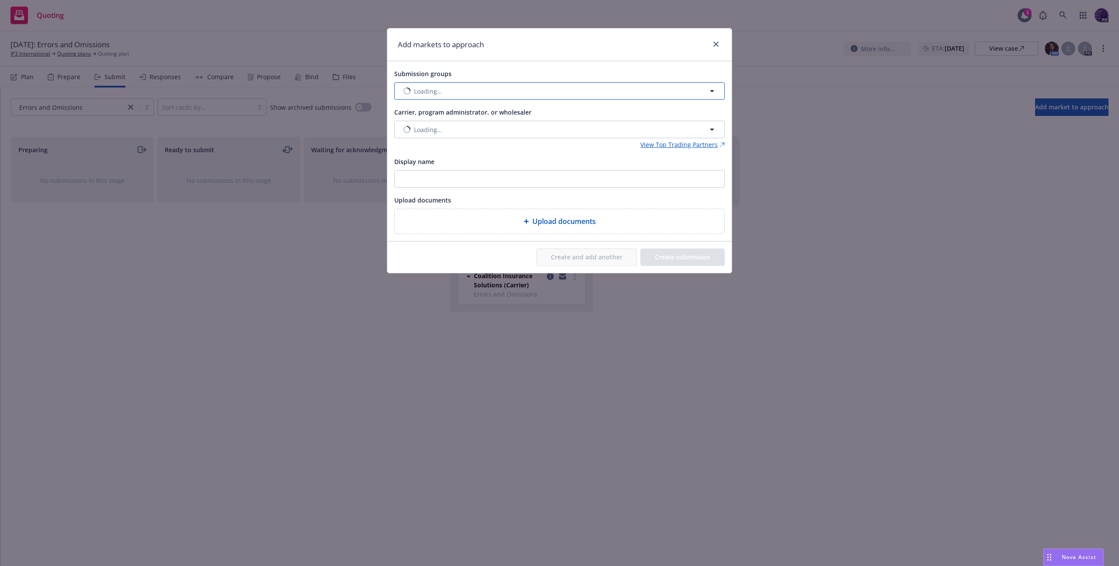
click at [487, 92] on button "Loading..." at bounding box center [559, 90] width 331 height 17
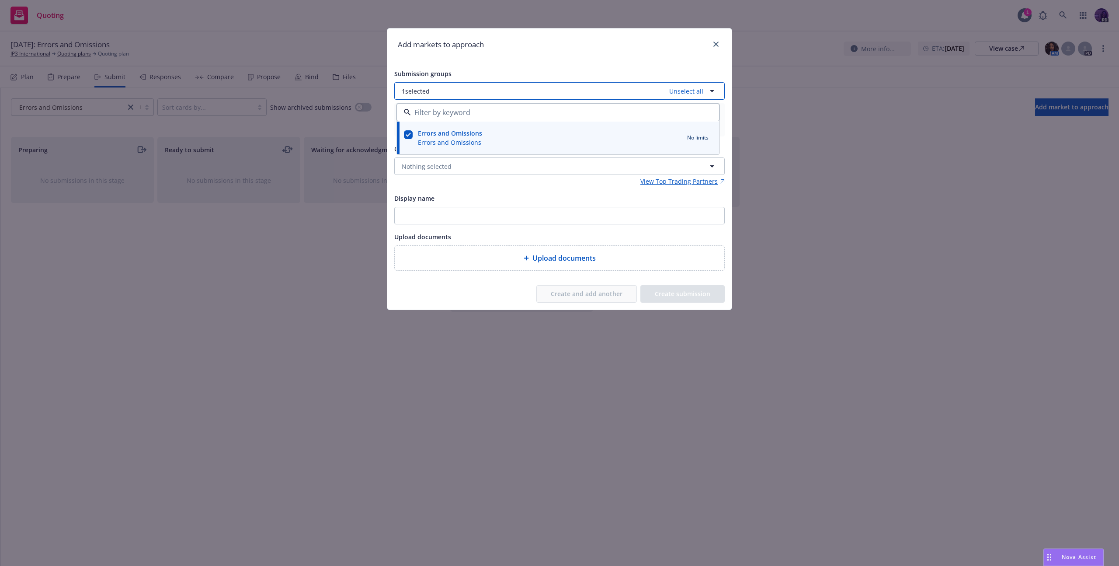
click at [497, 95] on button "1 selected Unselect all" at bounding box center [559, 90] width 331 height 17
click at [463, 171] on button "Nothing selected" at bounding box center [559, 165] width 331 height 17
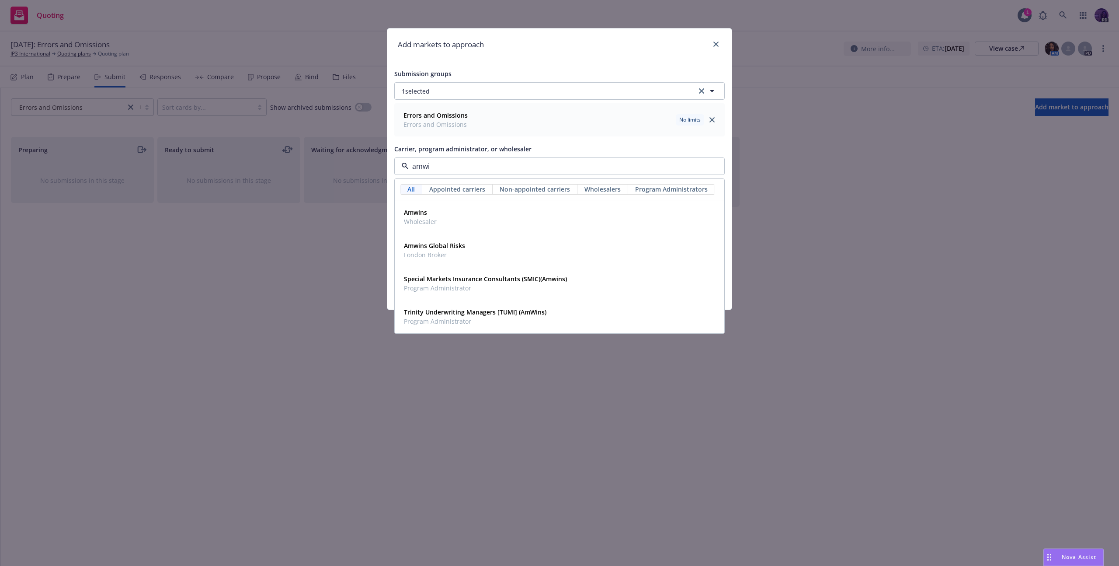
type input "amwin"
click at [501, 220] on div "Amwins Wholesaler" at bounding box center [559, 217] width 318 height 22
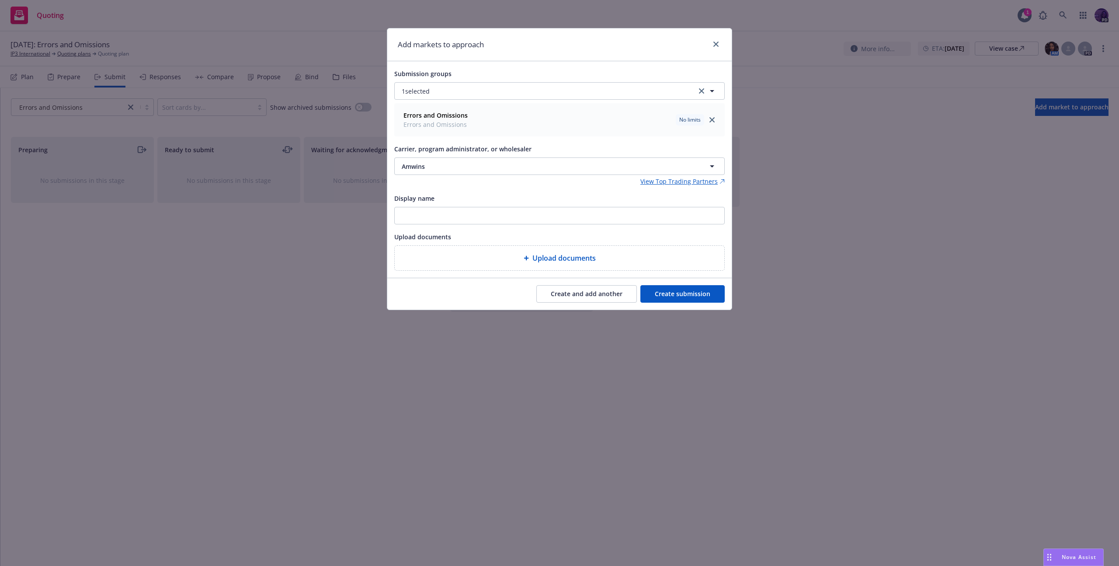
click at [657, 292] on button "Create submission" at bounding box center [683, 293] width 84 height 17
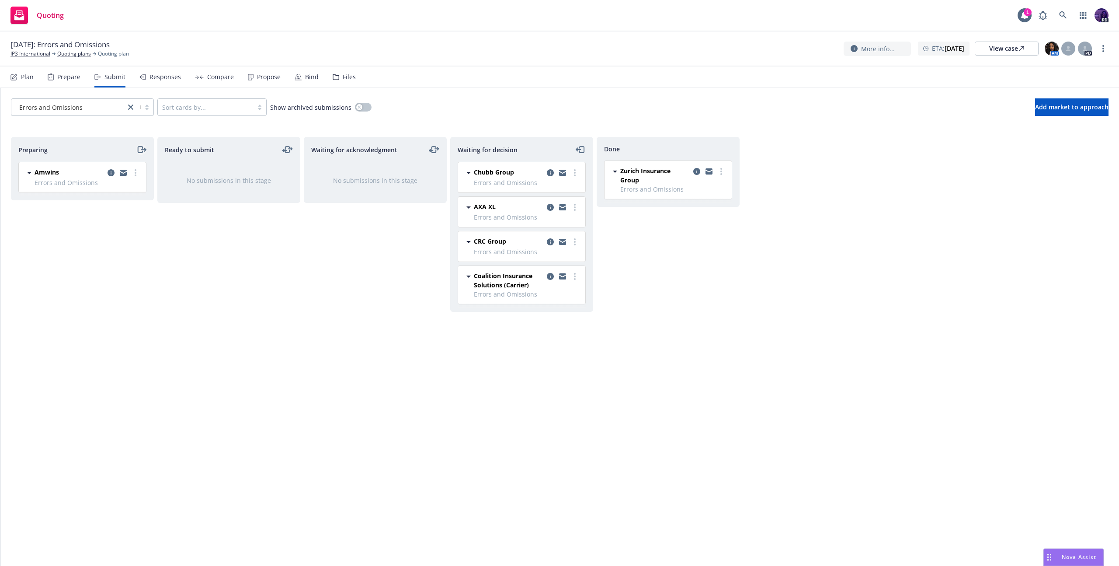
click at [143, 150] on icon "moveRight" at bounding box center [143, 150] width 4 height 0
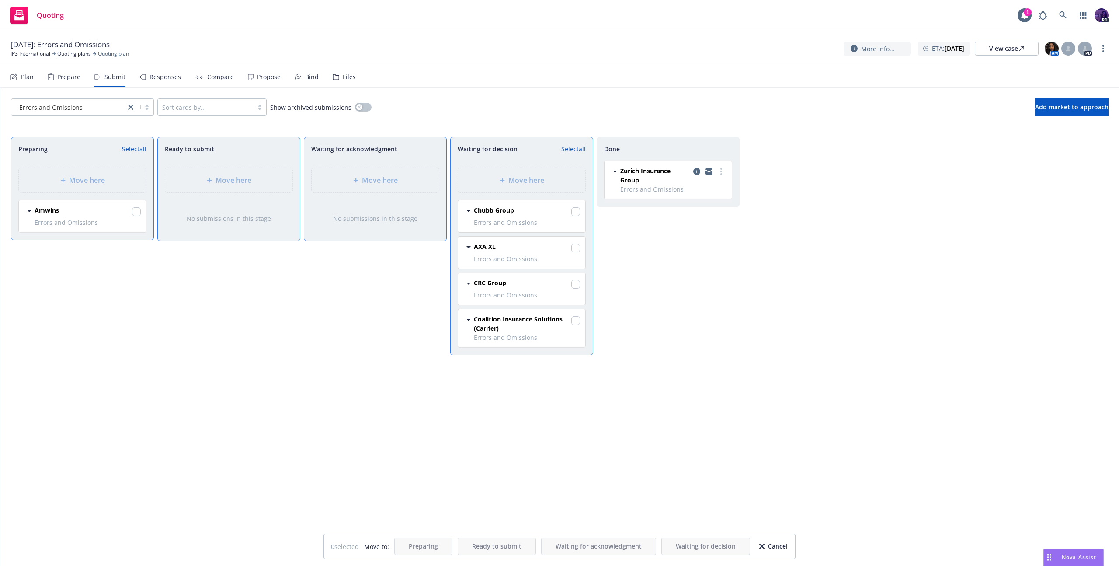
drag, startPoint x: 138, startPoint y: 150, endPoint x: 329, endPoint y: 189, distance: 194.7
click at [140, 149] on link "Select all" at bounding box center [134, 148] width 24 height 9
checkbox input "true"
click at [539, 178] on span "Move here" at bounding box center [526, 180] width 36 height 10
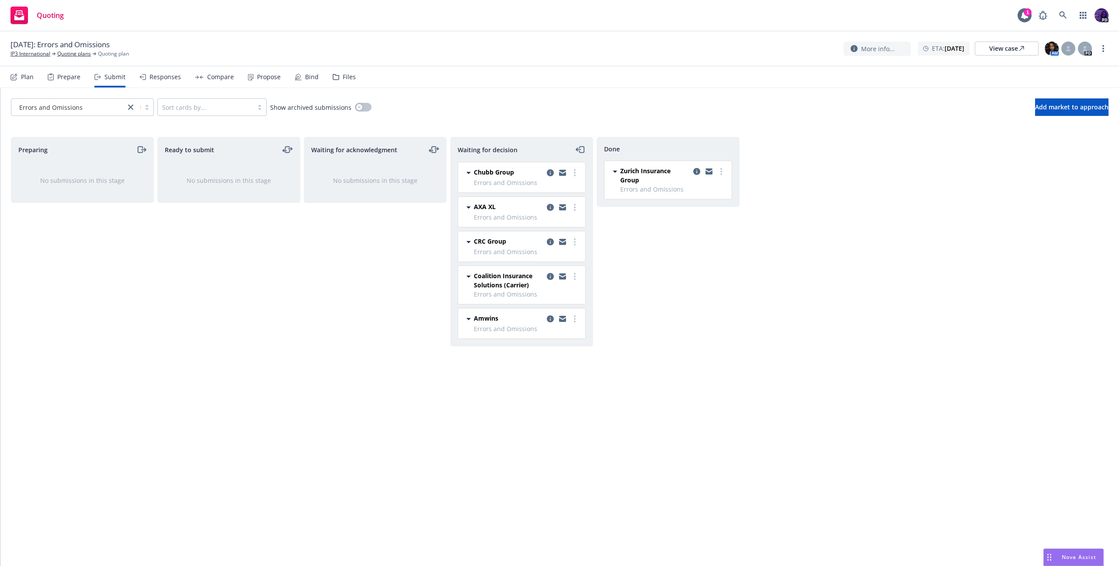
click at [393, 28] on div "Quoting 1 PD" at bounding box center [559, 15] width 1119 height 31
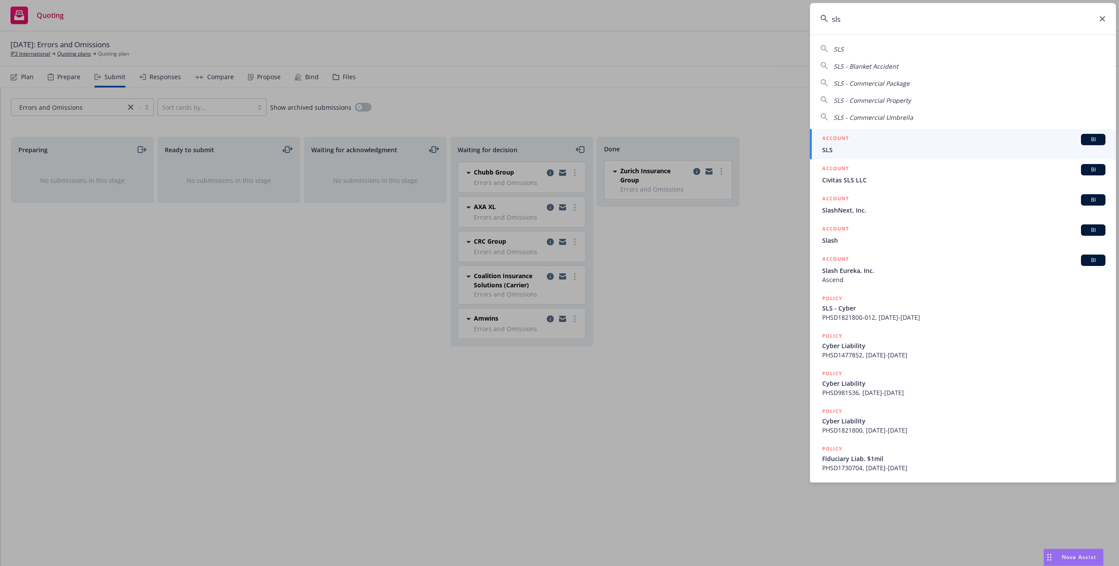
type input "sls"
click at [831, 150] on span "SLS" at bounding box center [963, 149] width 283 height 9
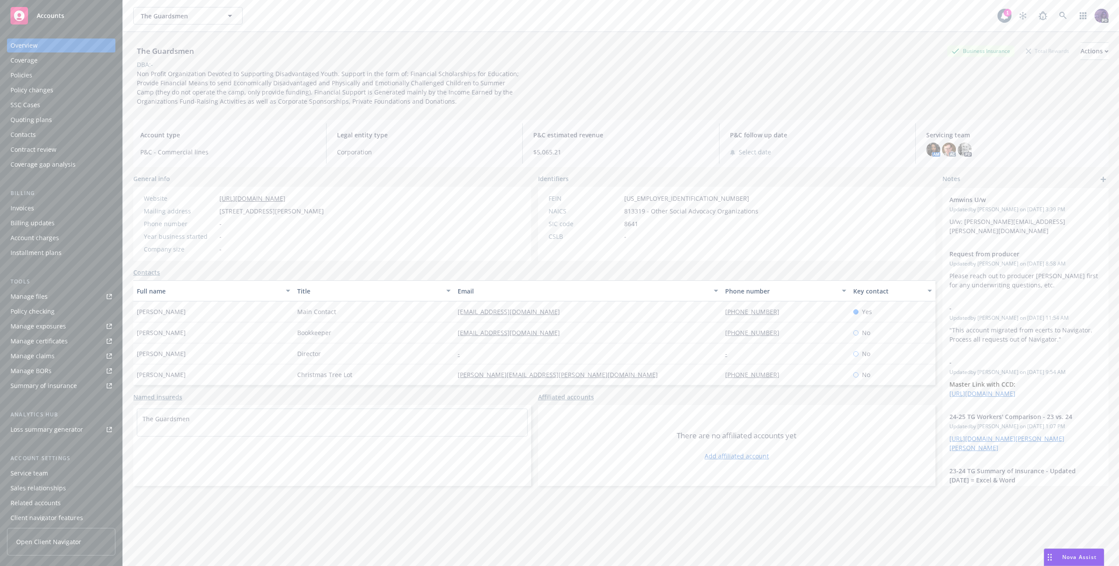
click at [32, 346] on div "Manage certificates" at bounding box center [38, 341] width 57 height 14
click at [409, 19] on div "The Guardsmen The Guardsmen" at bounding box center [565, 15] width 864 height 17
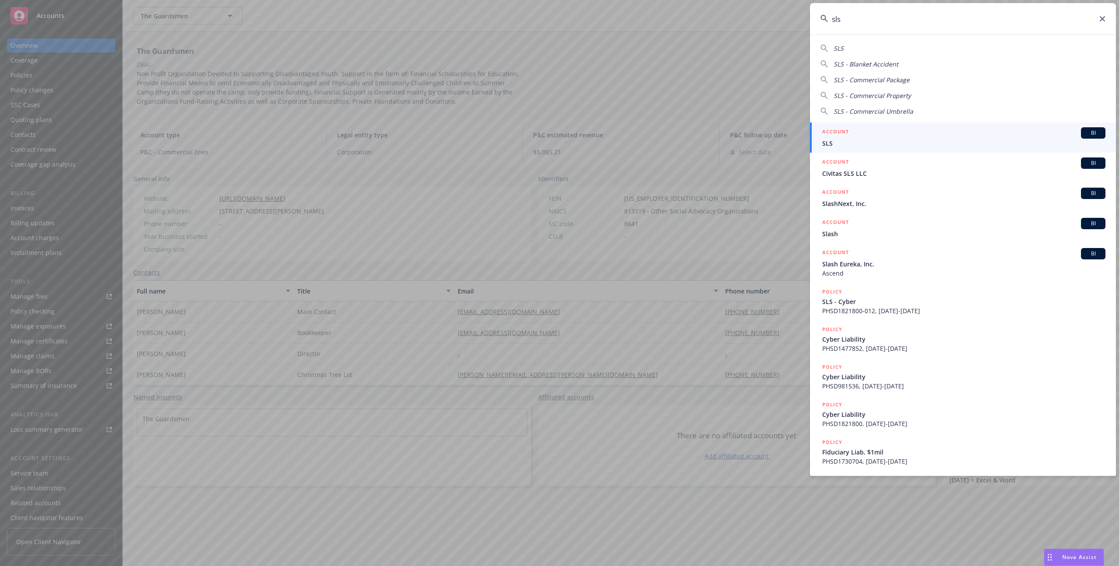
type input "sls"
click at [954, 139] on span "SLS" at bounding box center [963, 143] width 283 height 9
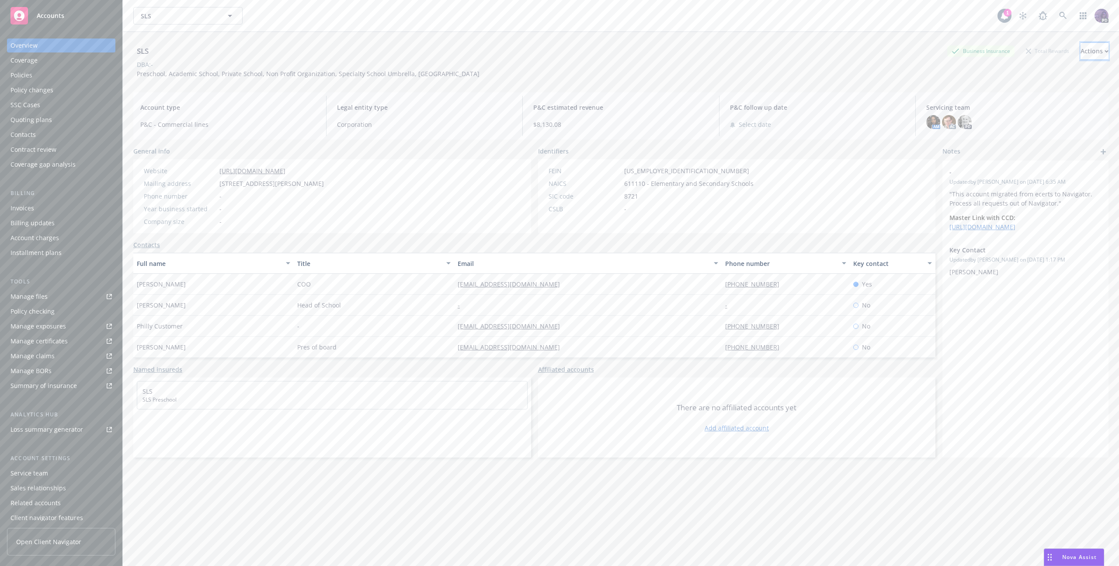
click at [1081, 54] on div "Actions" at bounding box center [1095, 51] width 28 height 17
click at [1041, 108] on link "Copy logging email" at bounding box center [1036, 109] width 143 height 17
click at [328, 22] on div "SLS SLS" at bounding box center [565, 15] width 864 height 17
click at [375, 16] on div "SLS SLS" at bounding box center [565, 15] width 864 height 17
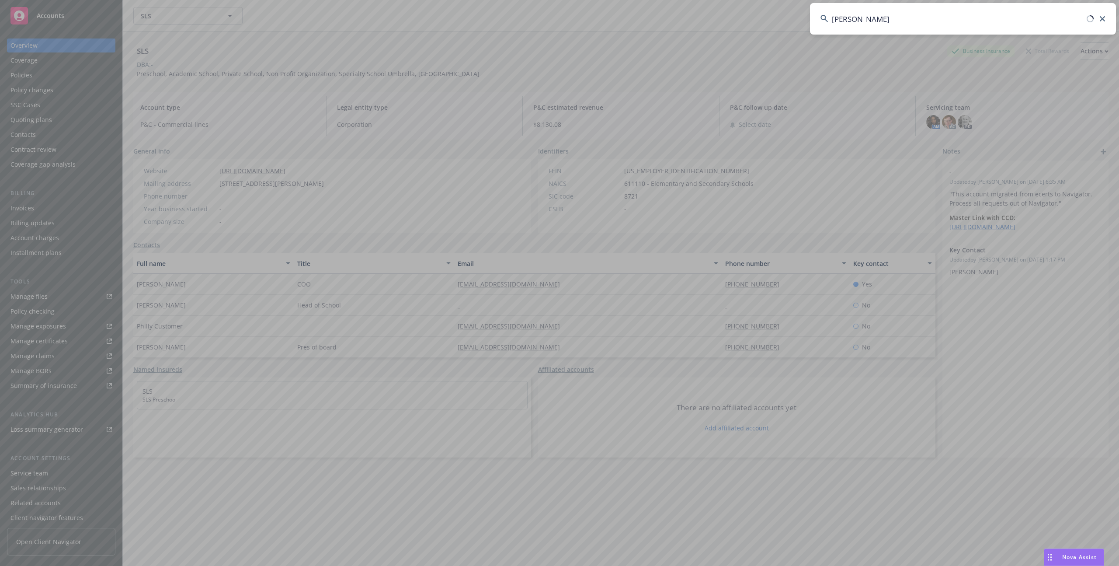
type input "mark crane"
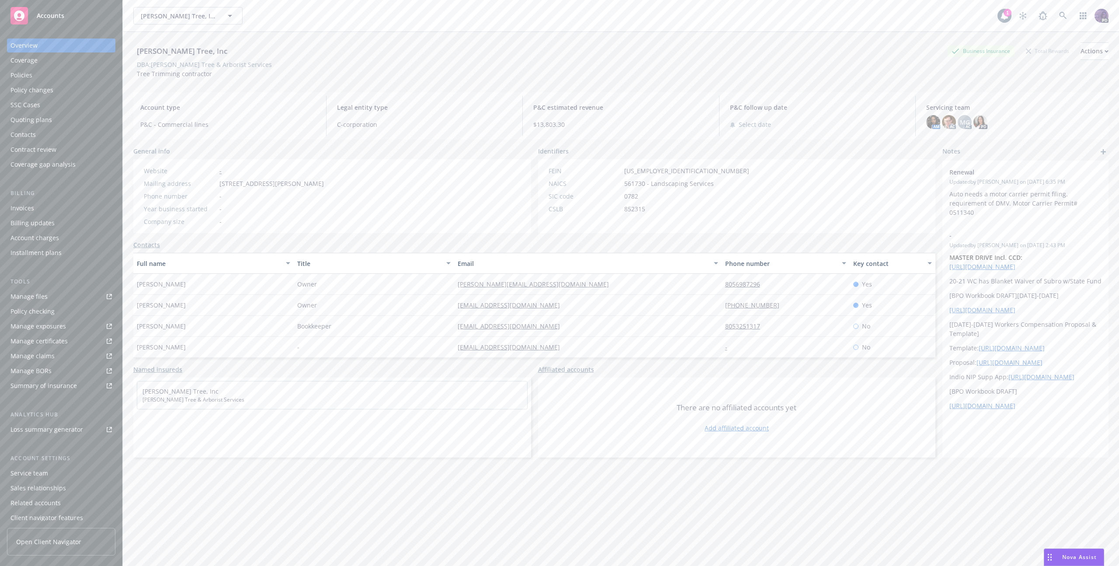
click at [80, 77] on div "Policies" at bounding box center [60, 75] width 101 height 14
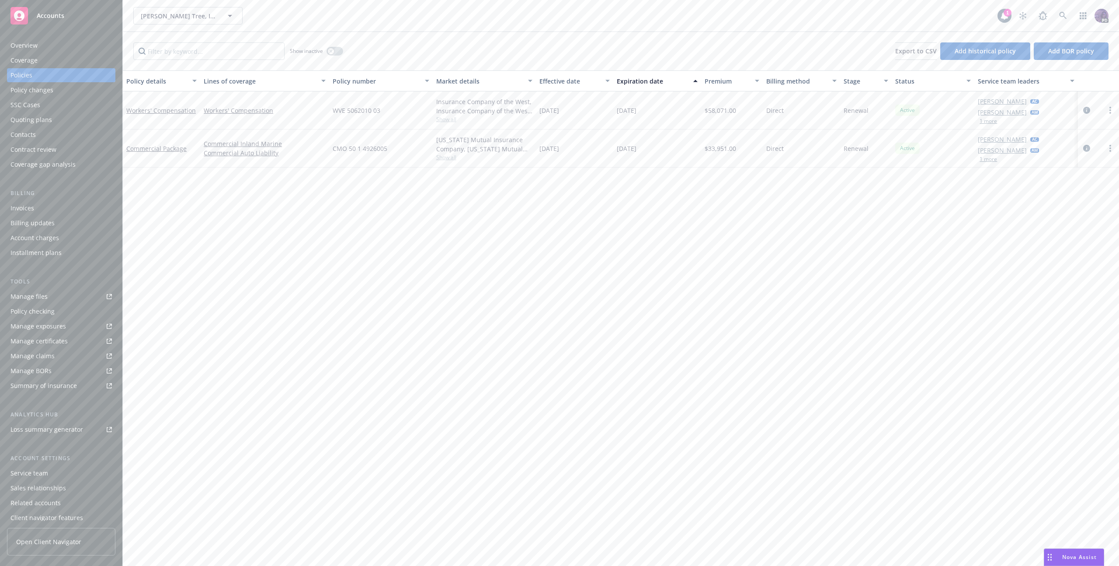
click at [373, 18] on div "Mark Crane's Tree, Inc Mark Crane's Tree, Inc" at bounding box center [565, 15] width 864 height 17
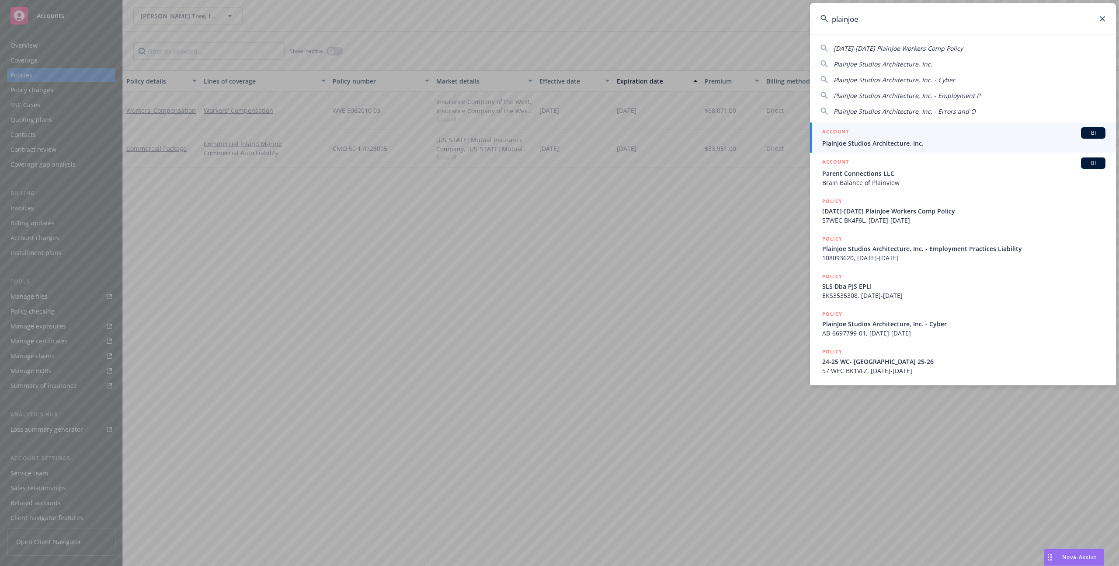
type input "plainjoe"
click at [838, 129] on h5 "ACCOUNT" at bounding box center [835, 132] width 27 height 10
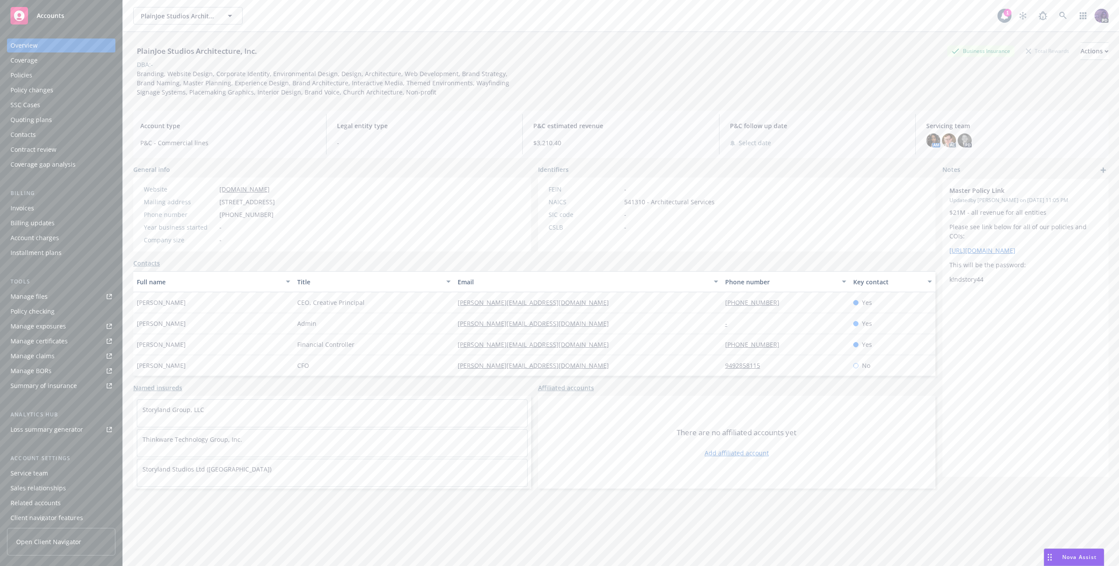
click at [72, 124] on div "Quoting plans" at bounding box center [60, 120] width 101 height 14
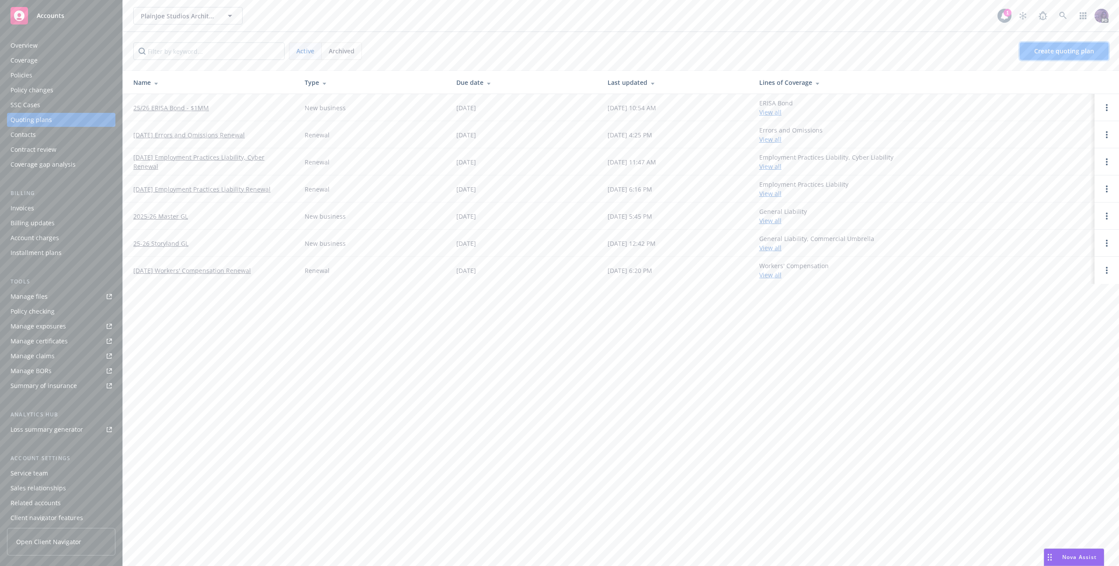
click at [1044, 52] on span "Create quoting plan" at bounding box center [1064, 51] width 60 height 8
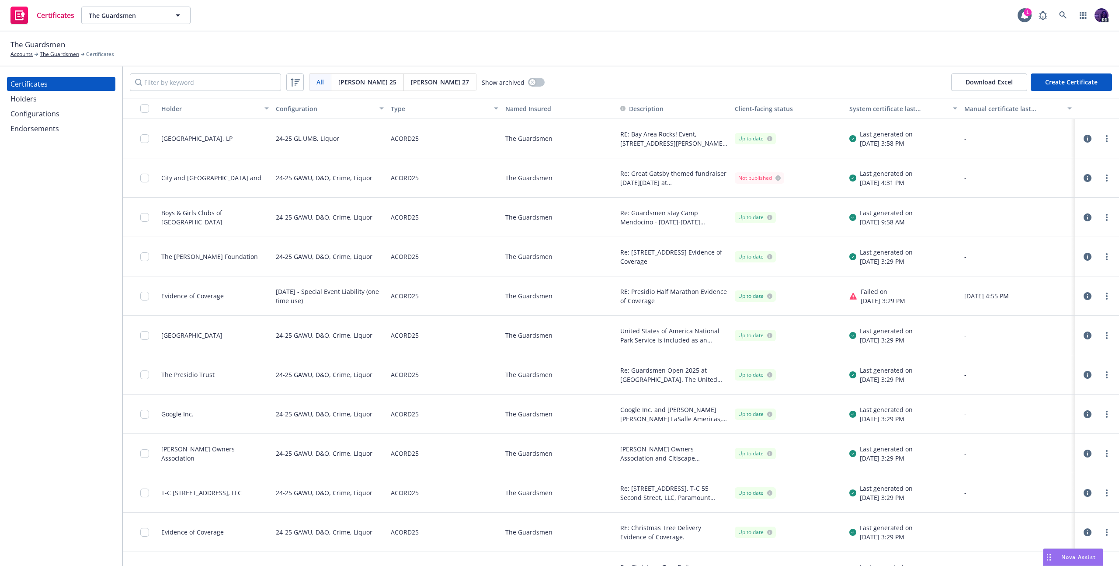
click at [61, 102] on div "Holders" at bounding box center [60, 99] width 101 height 14
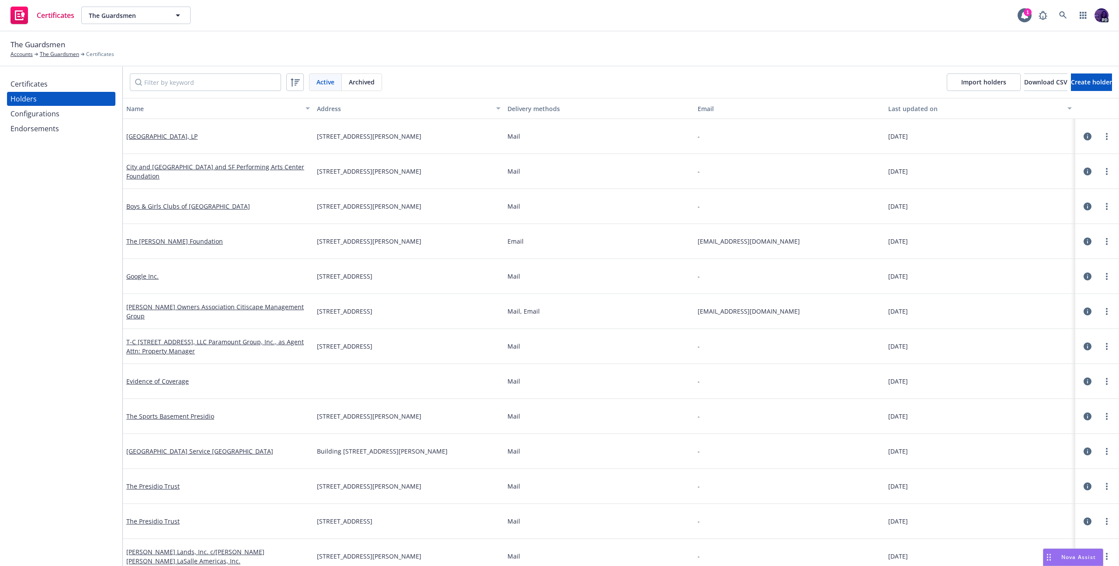
click at [352, 78] on span "Archived" at bounding box center [362, 81] width 26 height 9
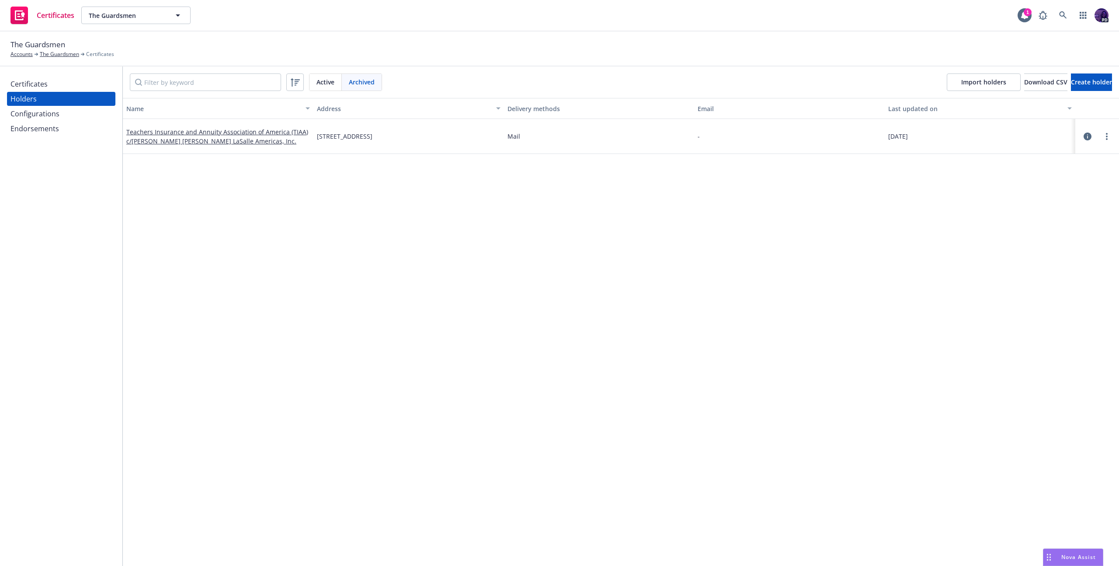
click at [317, 81] on span "Active" at bounding box center [326, 81] width 18 height 9
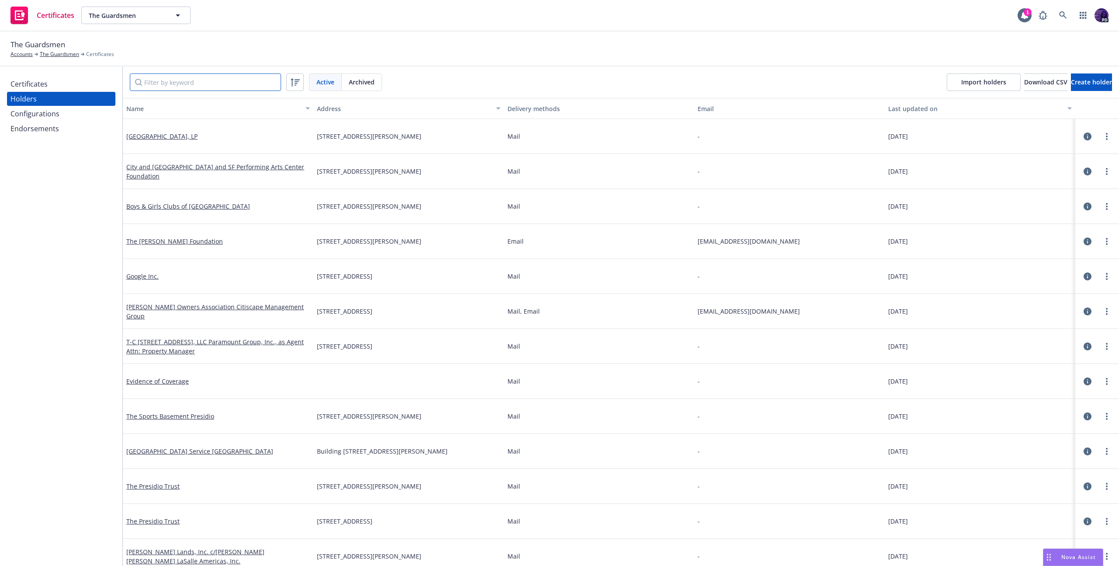
click at [258, 89] on input "Filter by keyword" at bounding box center [205, 81] width 151 height 17
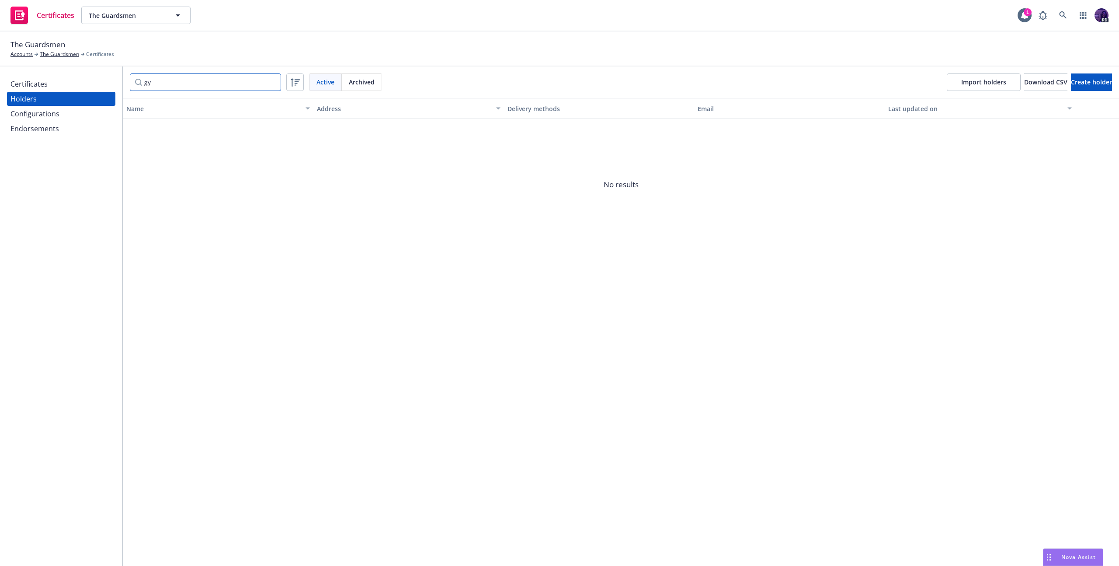
type input "g"
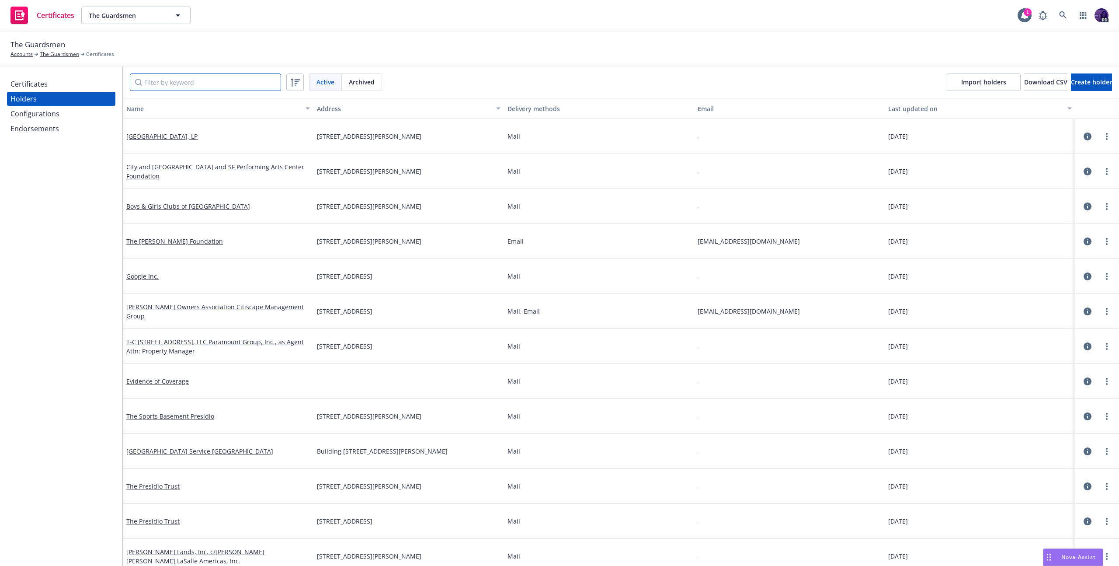
click at [200, 81] on input "Filter by keyword" at bounding box center [205, 81] width 151 height 17
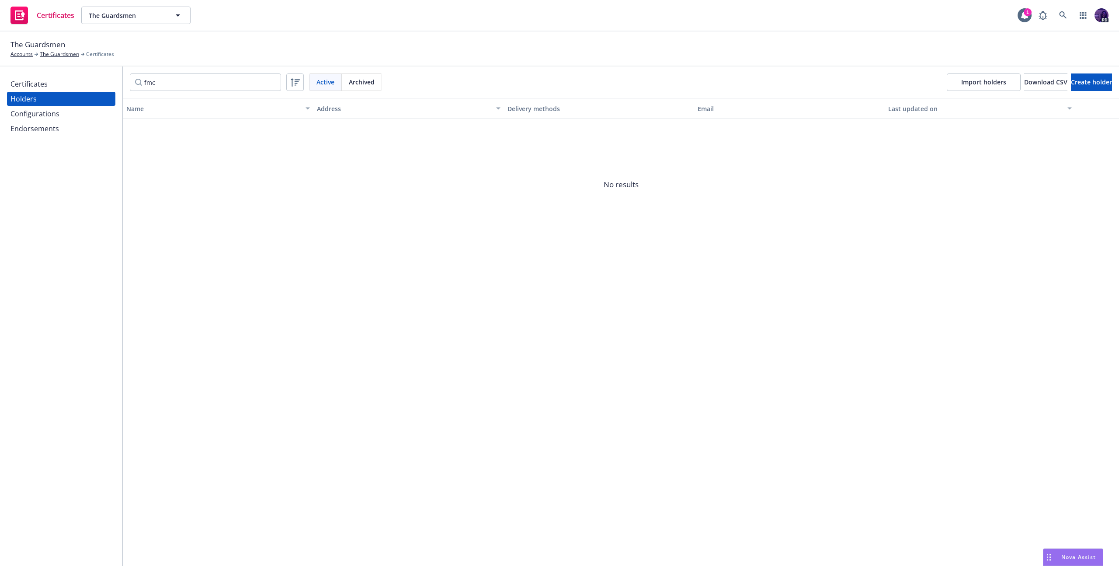
click at [356, 88] on div "Archived" at bounding box center [362, 82] width 40 height 17
click at [236, 84] on input "fmc" at bounding box center [205, 81] width 151 height 17
type input "fmc"
click at [101, 87] on div "Certificates" at bounding box center [60, 84] width 101 height 14
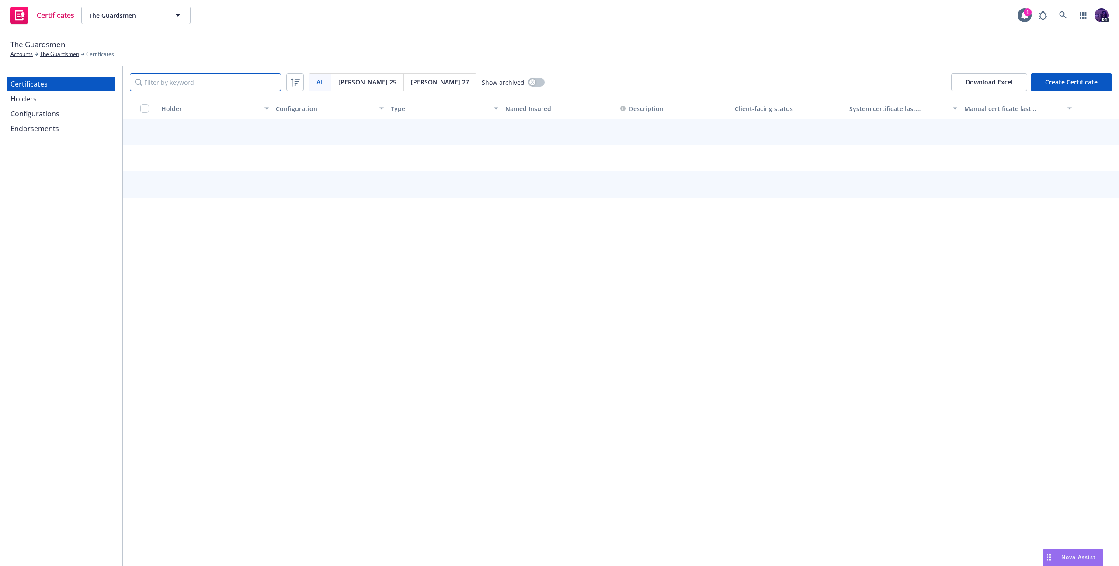
click at [260, 87] on input "Filter by keyword" at bounding box center [205, 81] width 151 height 17
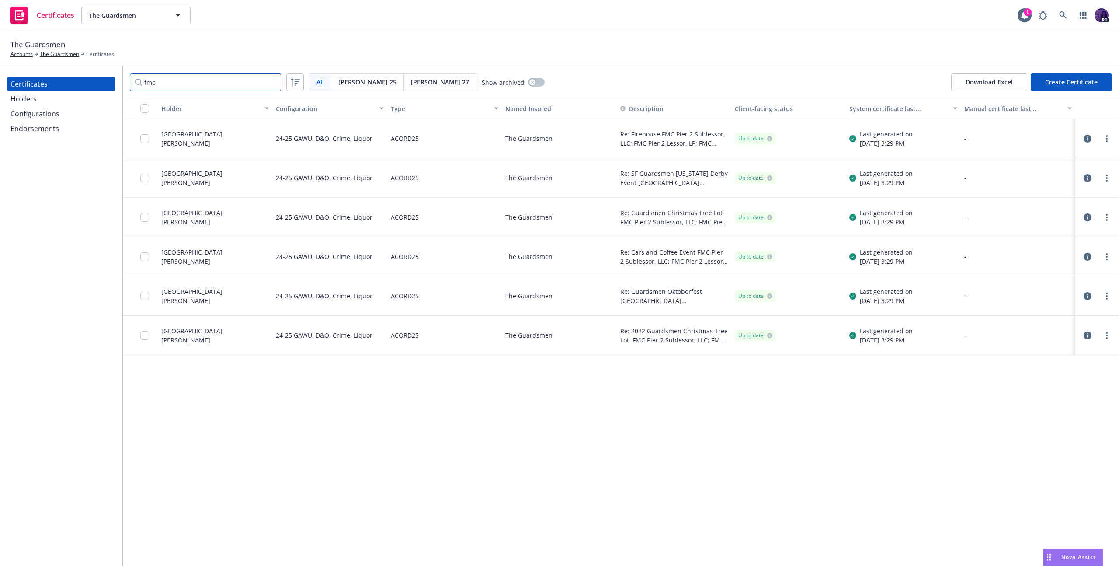
type input "fmc"
click at [1090, 139] on icon "button" at bounding box center [1088, 139] width 8 height 8
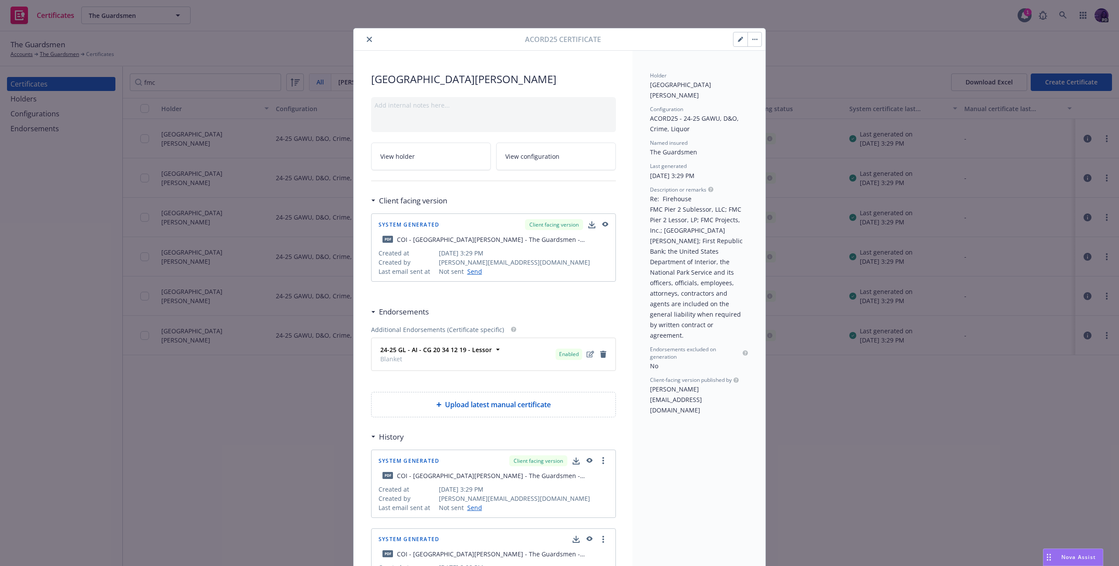
click at [602, 229] on button "button" at bounding box center [605, 224] width 8 height 11
drag, startPoint x: 369, startPoint y: 41, endPoint x: 391, endPoint y: 55, distance: 26.5
click at [369, 41] on icon "close" at bounding box center [369, 39] width 5 height 5
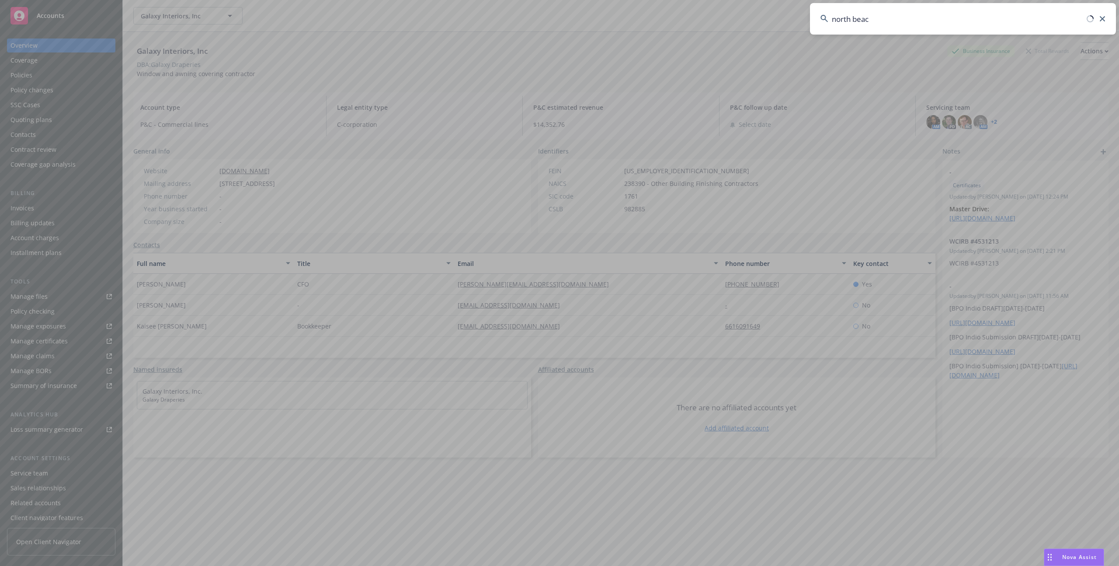
type input "[GEOGRAPHIC_DATA]"
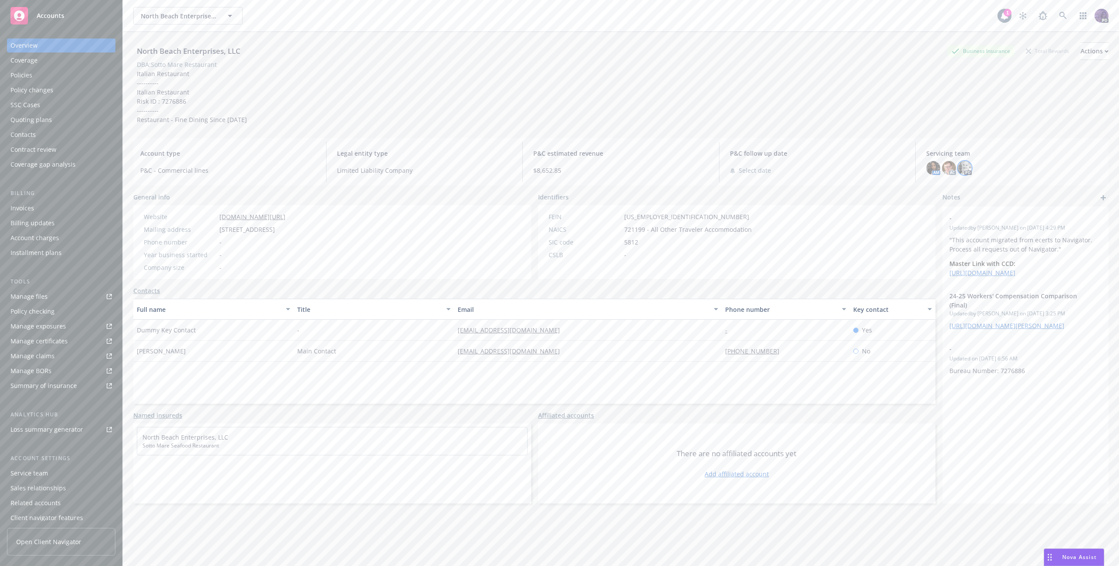
click at [958, 162] on img at bounding box center [965, 168] width 14 height 14
click at [87, 77] on div "Policies" at bounding box center [60, 75] width 101 height 14
